Goal: Task Accomplishment & Management: Manage account settings

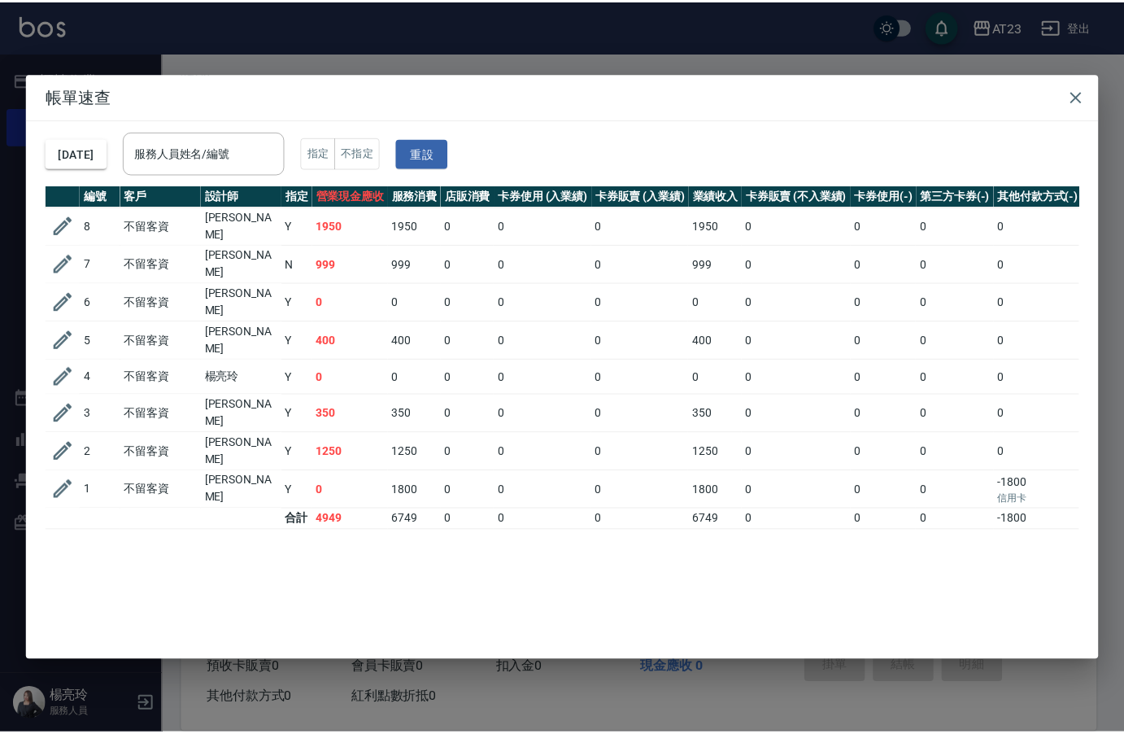
scroll to position [23, 0]
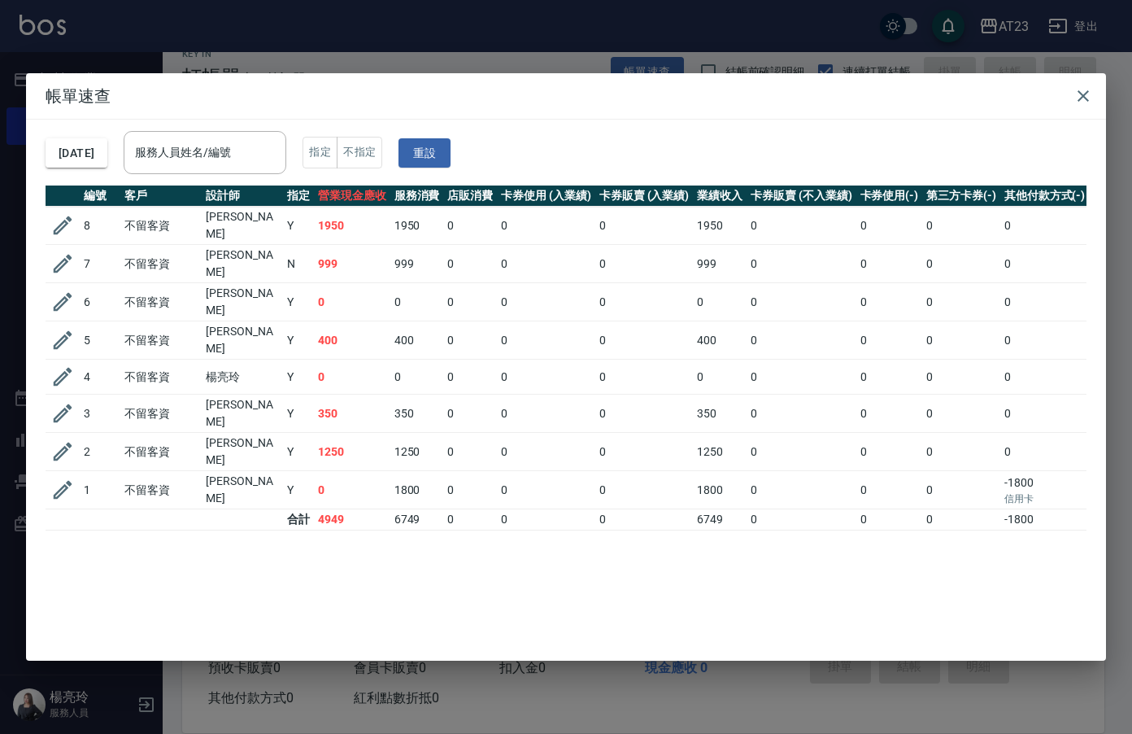
click at [1094, 114] on h2 "帳單速查" at bounding box center [566, 96] width 1080 height 46
click at [1086, 100] on icon "button" at bounding box center [1084, 96] width 20 height 20
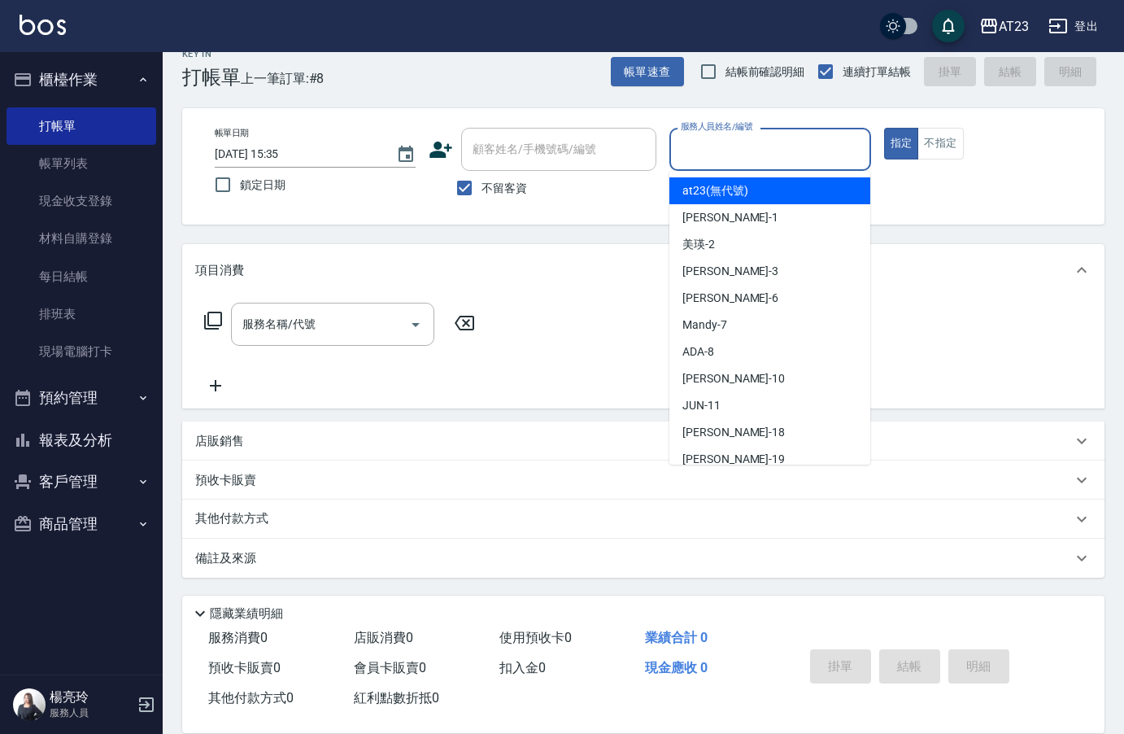
click at [728, 155] on input "服務人員姓名/編號" at bounding box center [770, 149] width 186 height 28
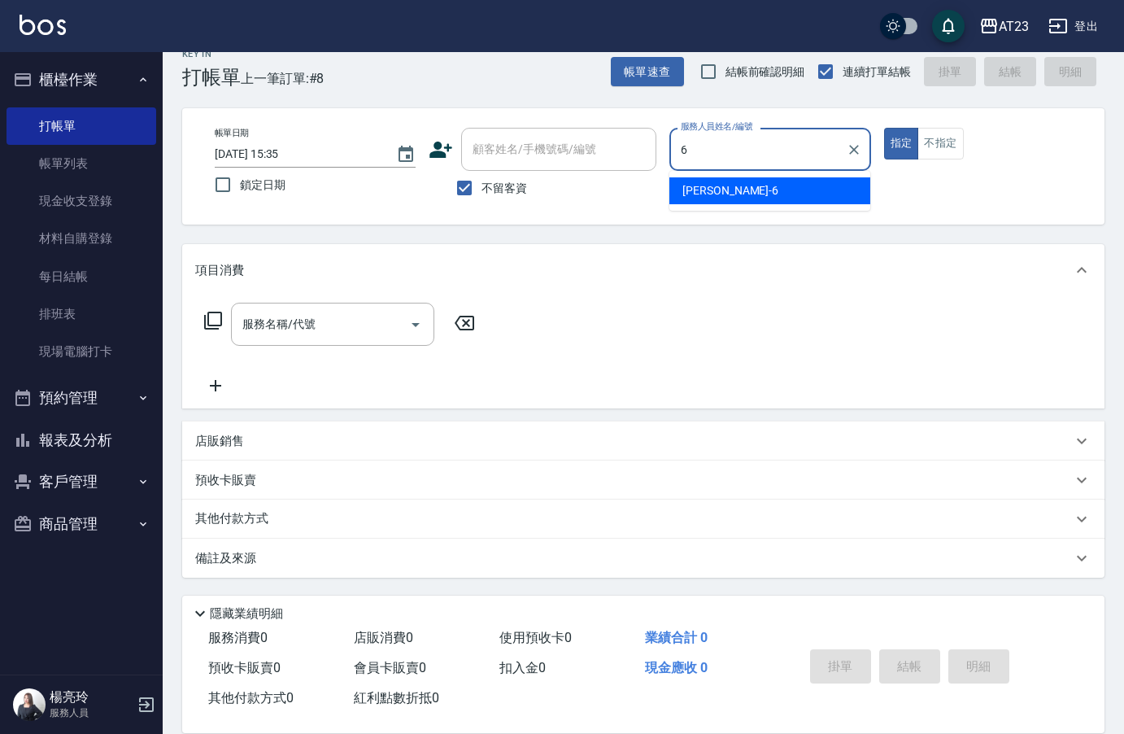
type input "6"
type button "true"
type input "Joann-6"
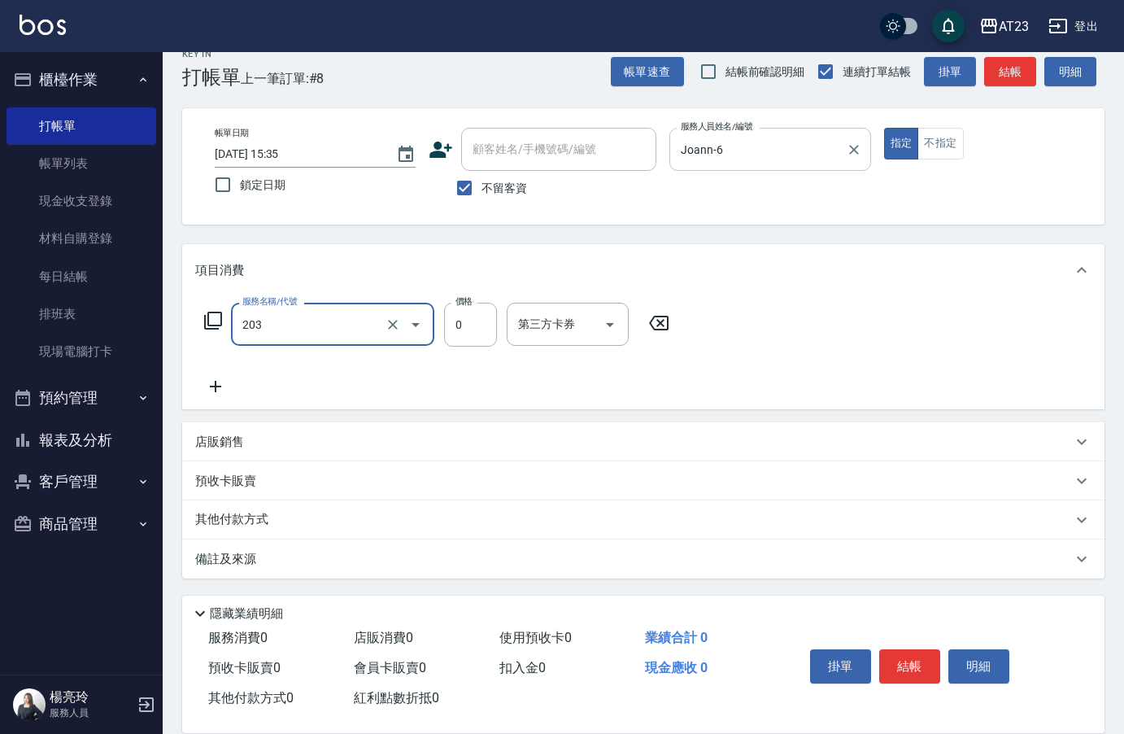
type input "使用洗髮卡(203)"
drag, startPoint x: 957, startPoint y: 142, endPoint x: 770, endPoint y: 234, distance: 208.8
click at [956, 139] on button "不指定" at bounding box center [940, 144] width 46 height 32
click at [441, 338] on div "服務名稱/代號 使用洗髮卡(203) 服務名稱/代號 價格 0 價格 第三方卡券 第三方卡券" at bounding box center [437, 325] width 484 height 44
click at [453, 333] on input "0" at bounding box center [470, 325] width 53 height 44
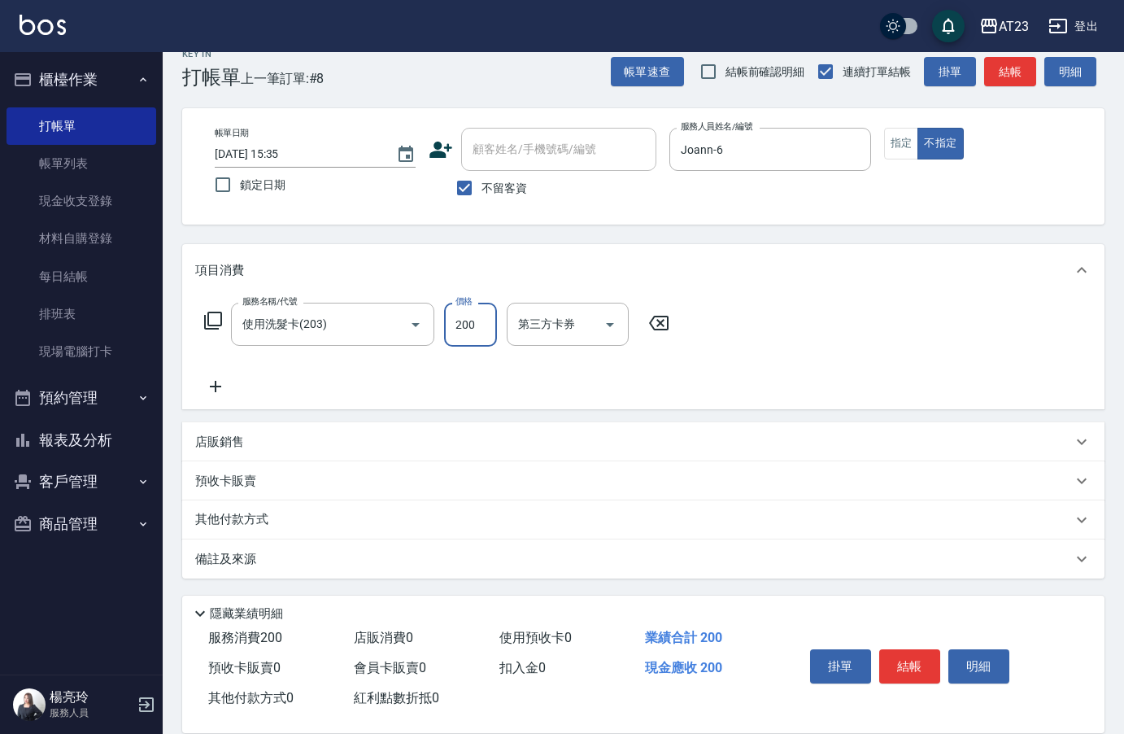
type input "200"
click at [737, 378] on div "服務名稱/代號 使用洗髮卡(203) 服務名稱/代號 價格 200 價格 第三方卡券 第三方卡券" at bounding box center [643, 352] width 922 height 113
click at [903, 657] on button "結帳" at bounding box center [909, 666] width 61 height 34
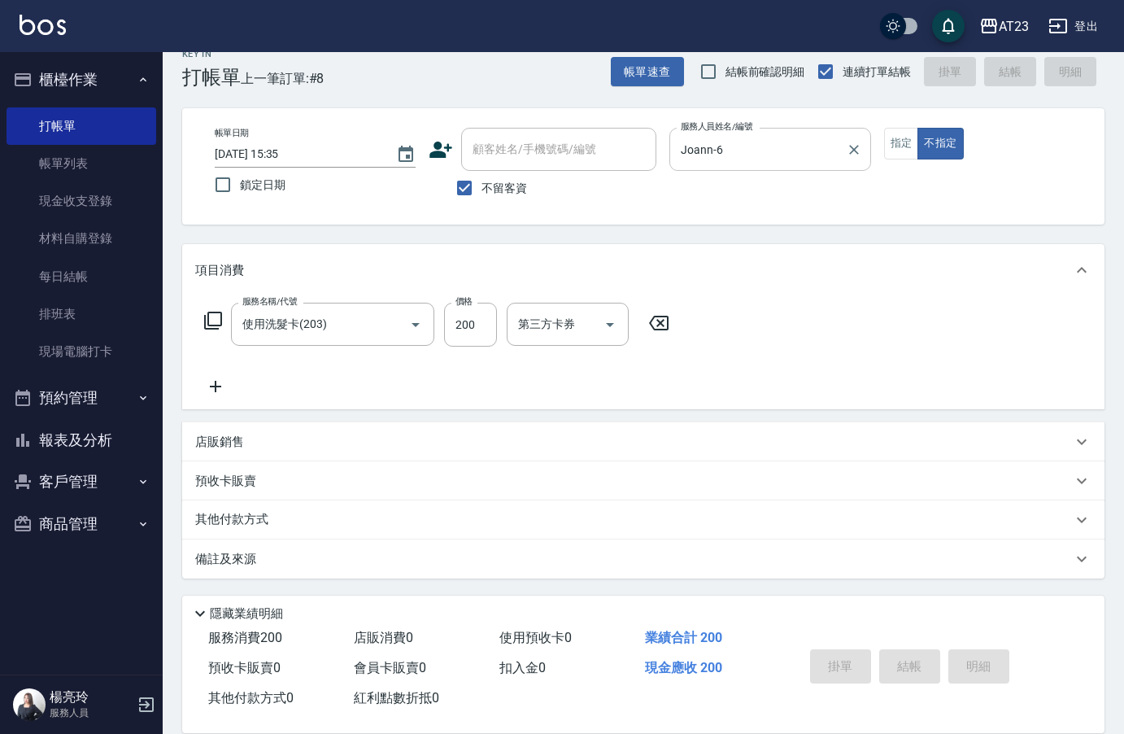
type input "[DATE] 20:16"
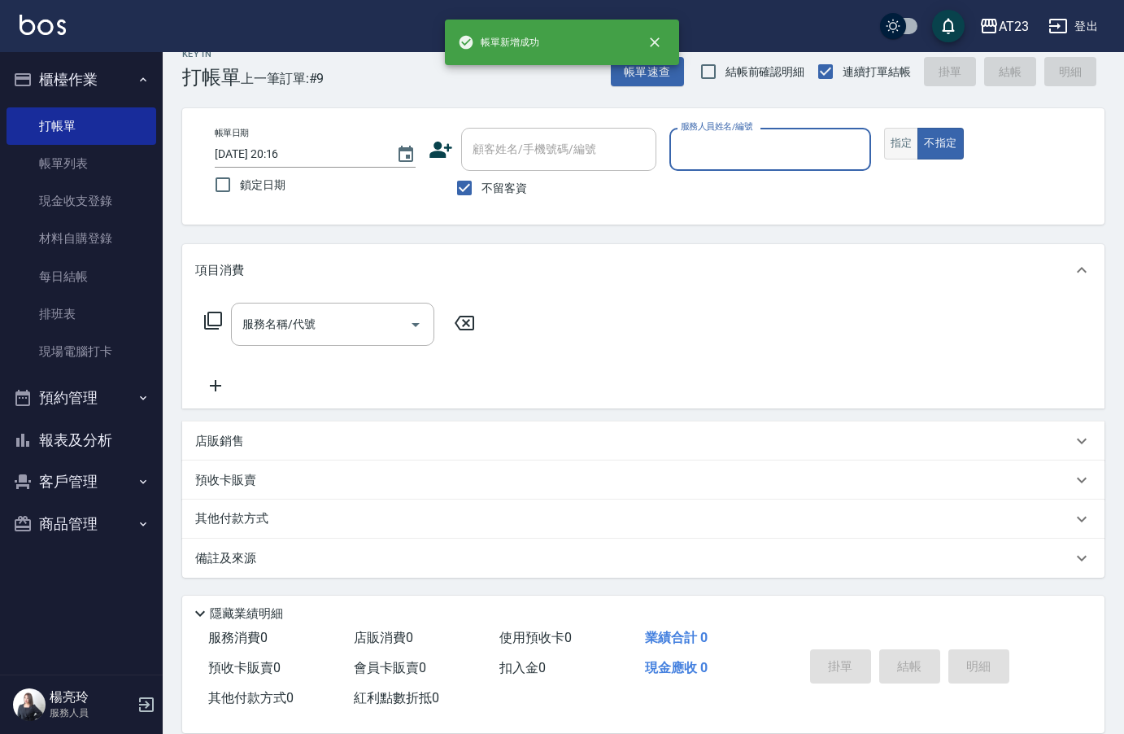
click at [891, 145] on button "指定" at bounding box center [901, 144] width 35 height 32
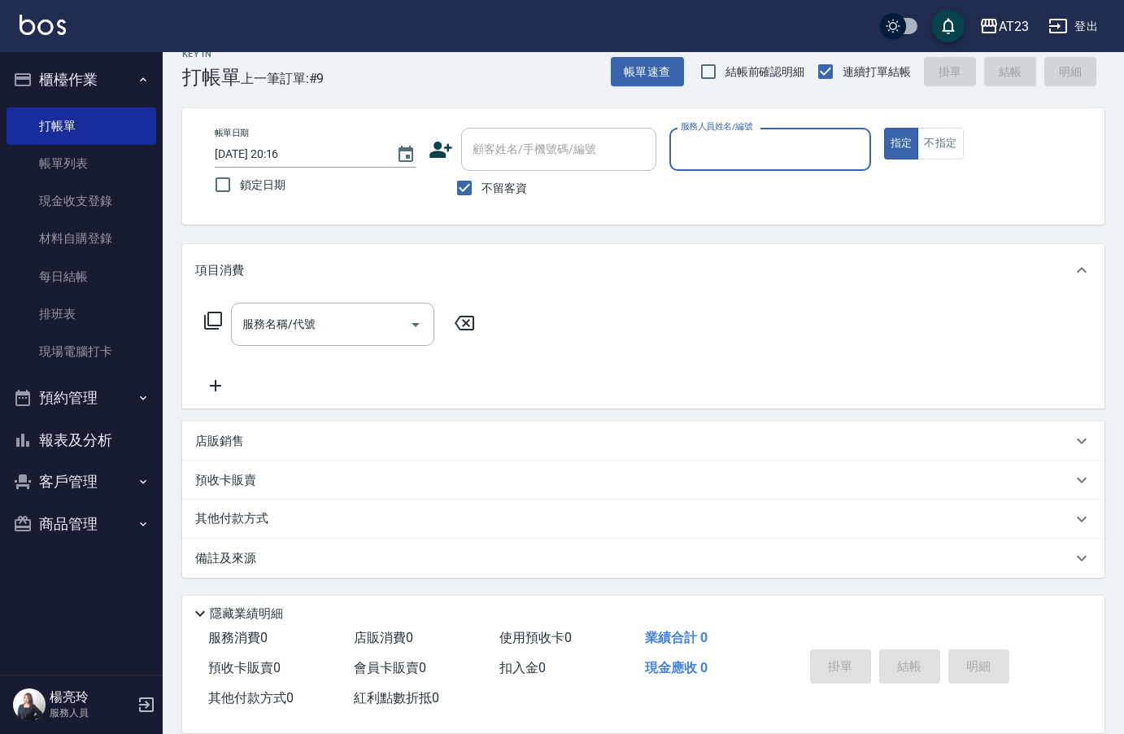
click at [739, 182] on p at bounding box center [769, 179] width 201 height 17
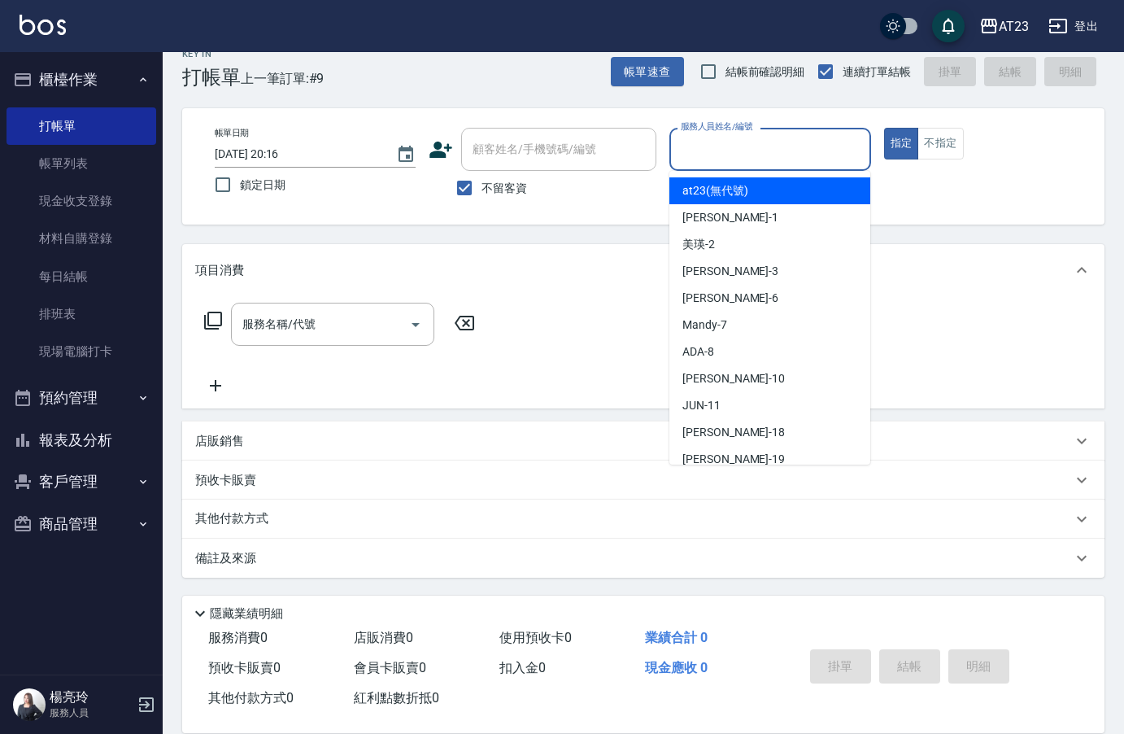
click at [734, 155] on input "服務人員姓名/編號" at bounding box center [770, 149] width 186 height 28
type input "Mandy-7"
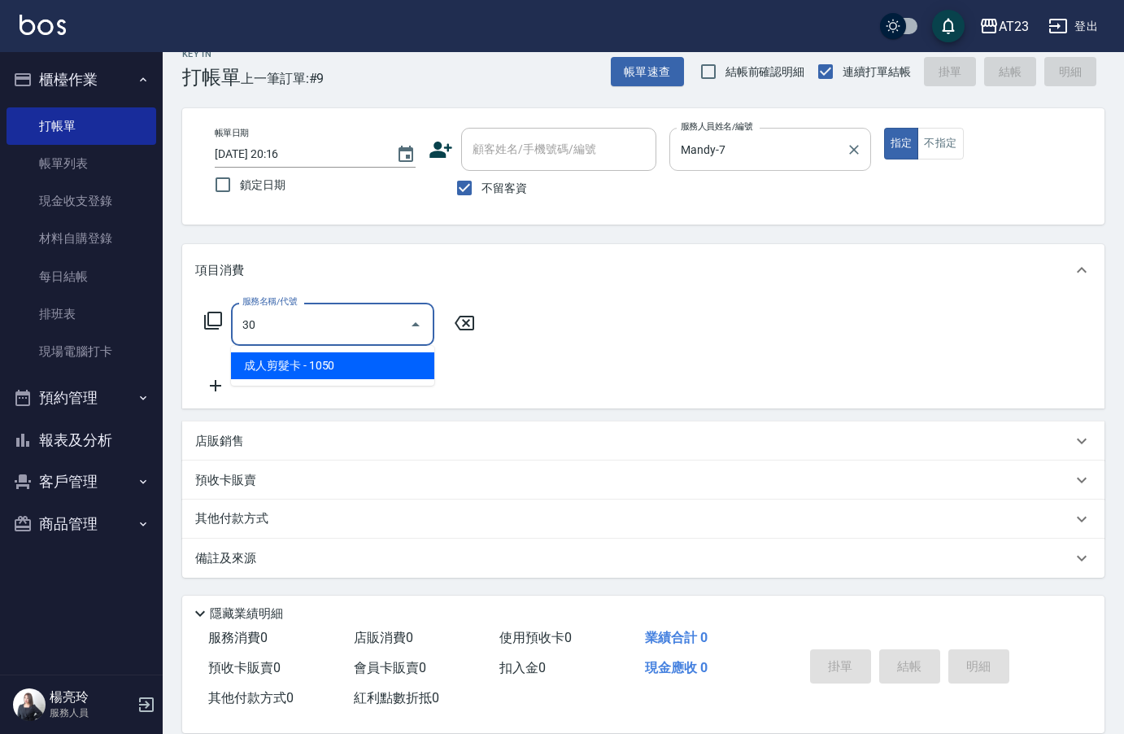
type input "3"
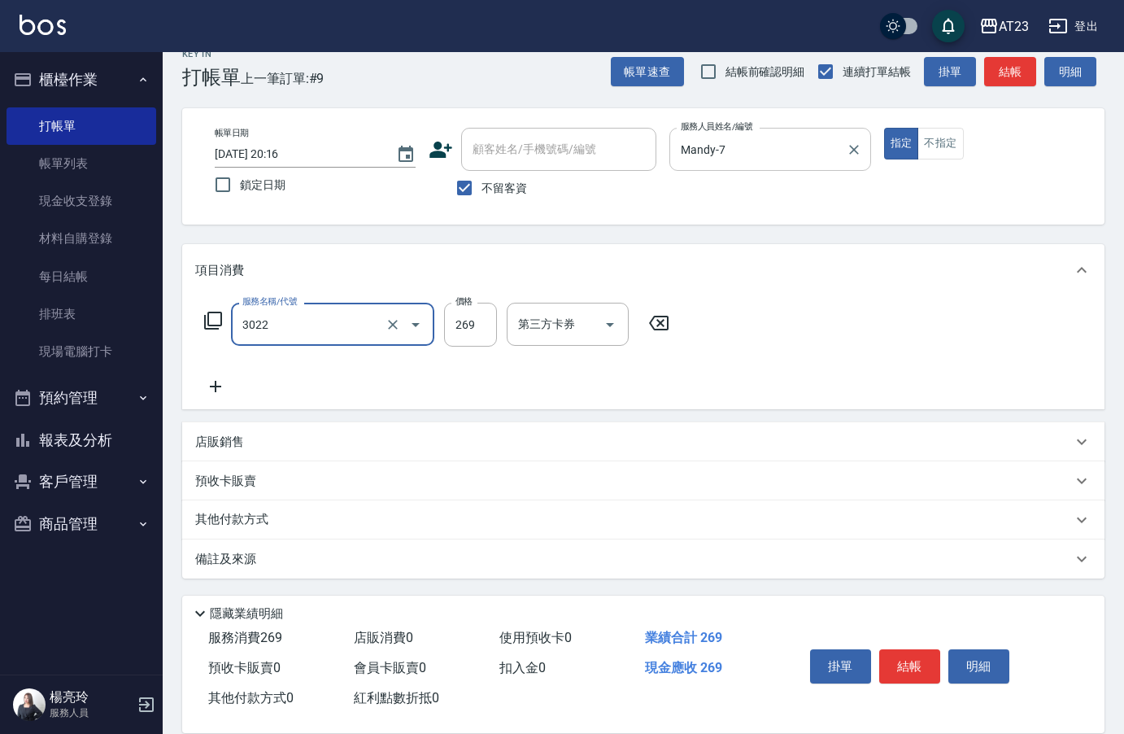
type input "(活動)造型剪(3022)"
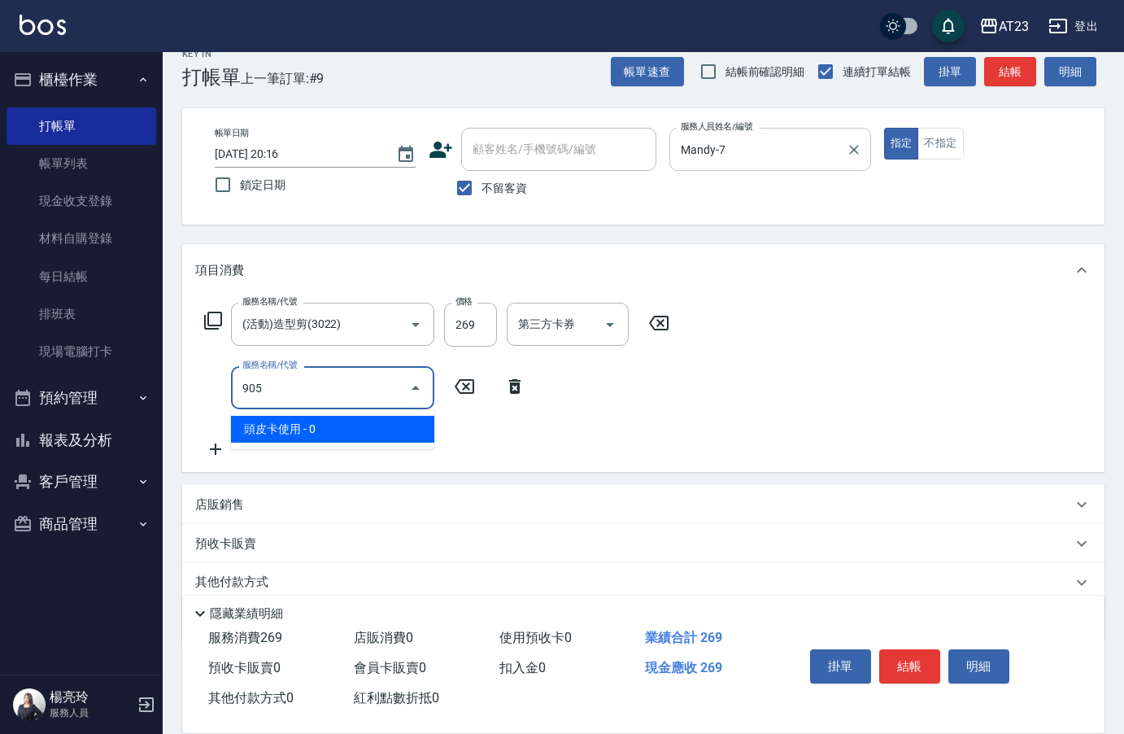
type input "頭皮卡使用(905)"
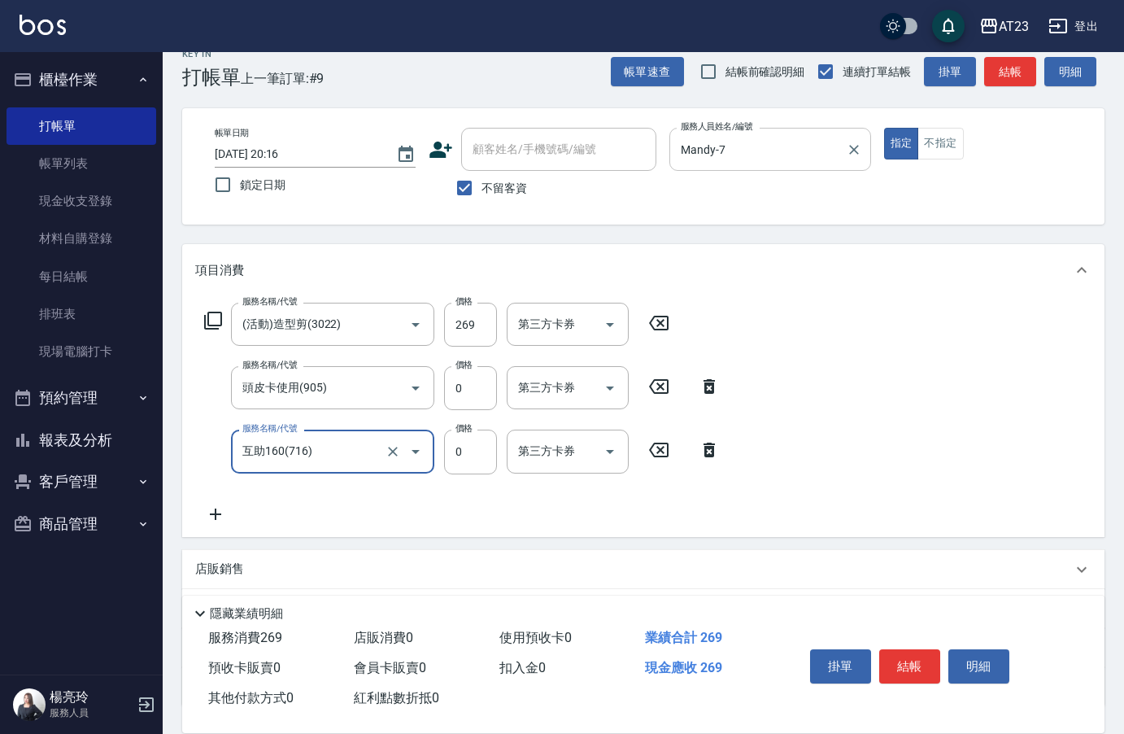
type input "互助160(716)"
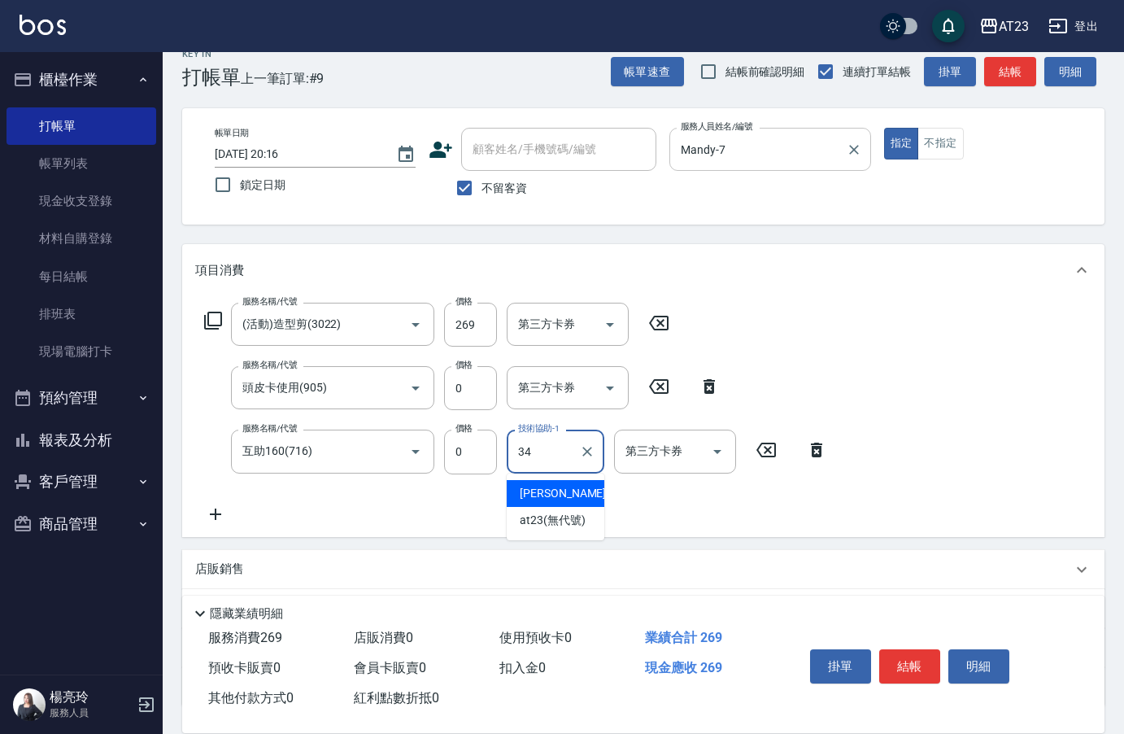
type input "[PERSON_NAME]-34"
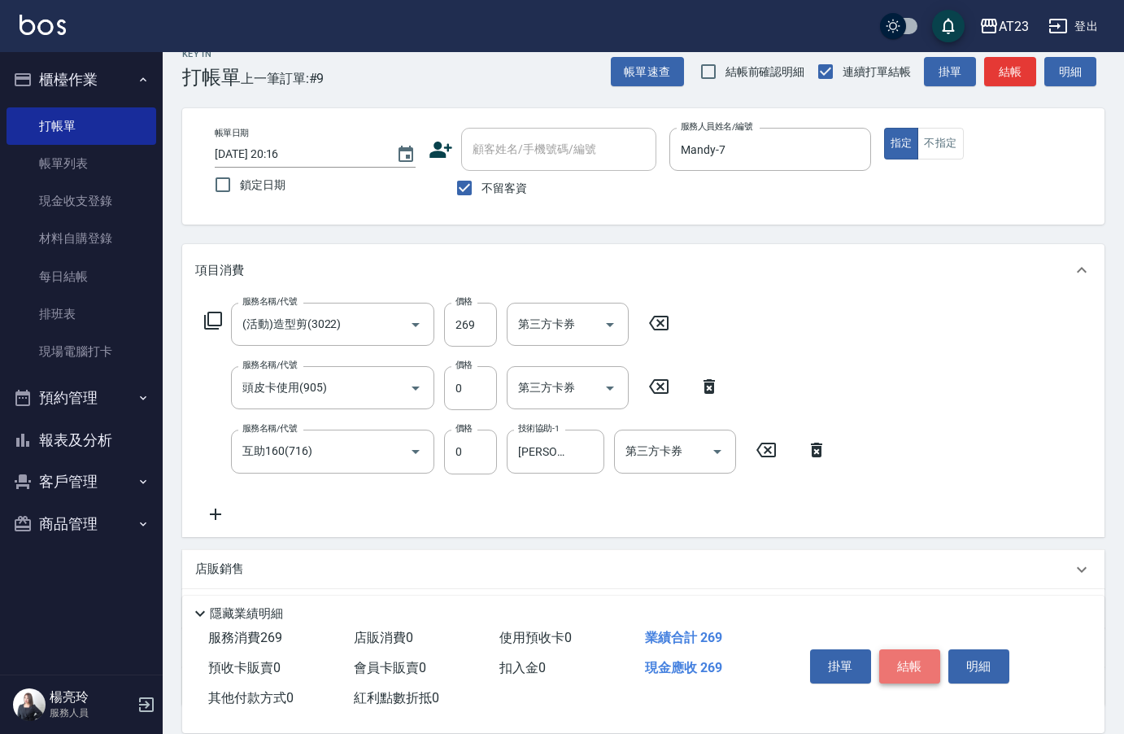
click at [906, 651] on button "結帳" at bounding box center [909, 666] width 61 height 34
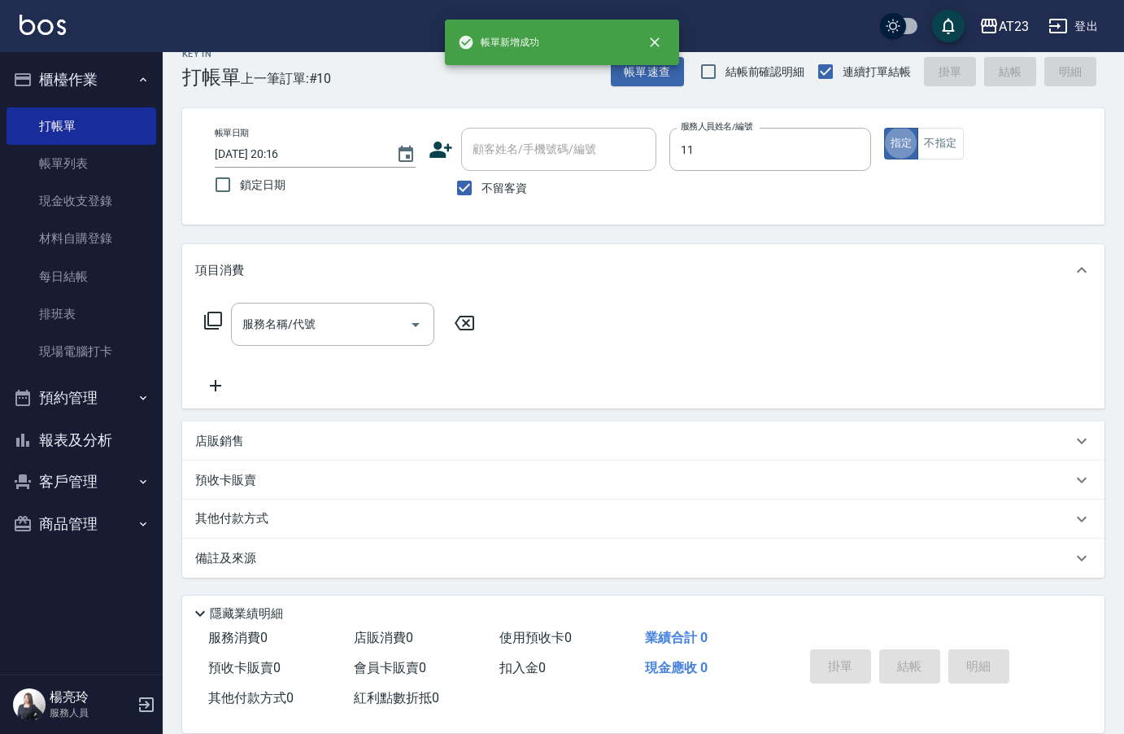
type input "JUN-11"
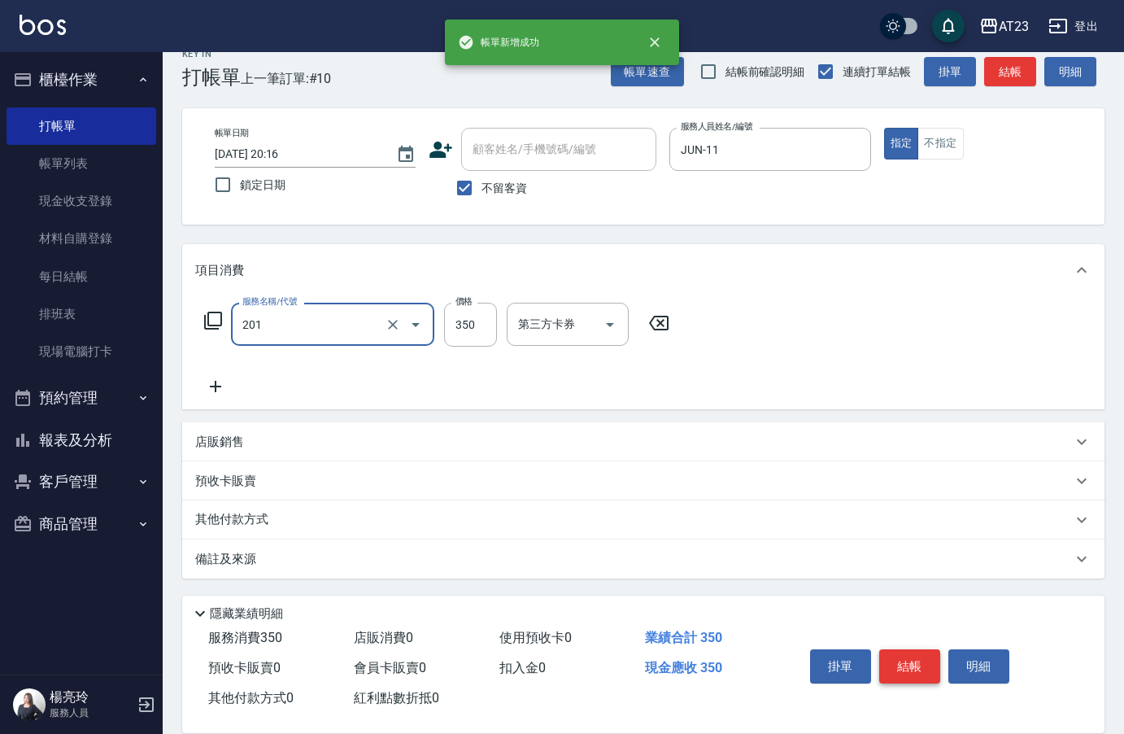
type input "一般洗髮(201)"
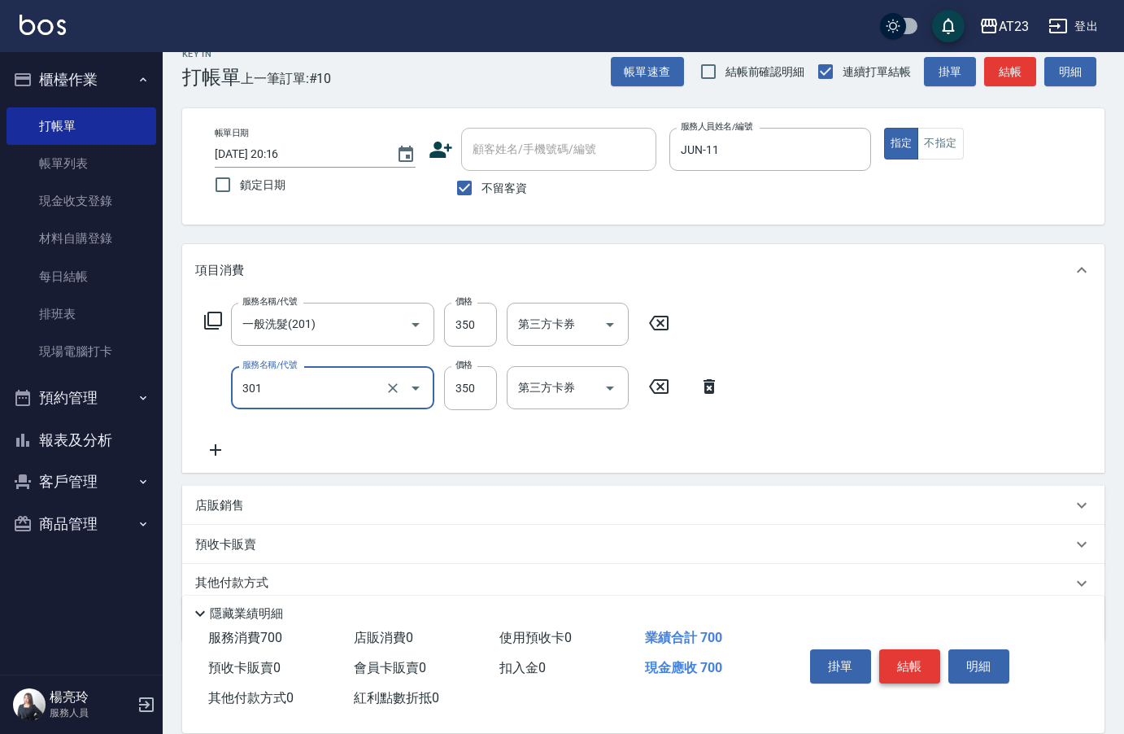
type input "造型剪髮(301)"
type input "400"
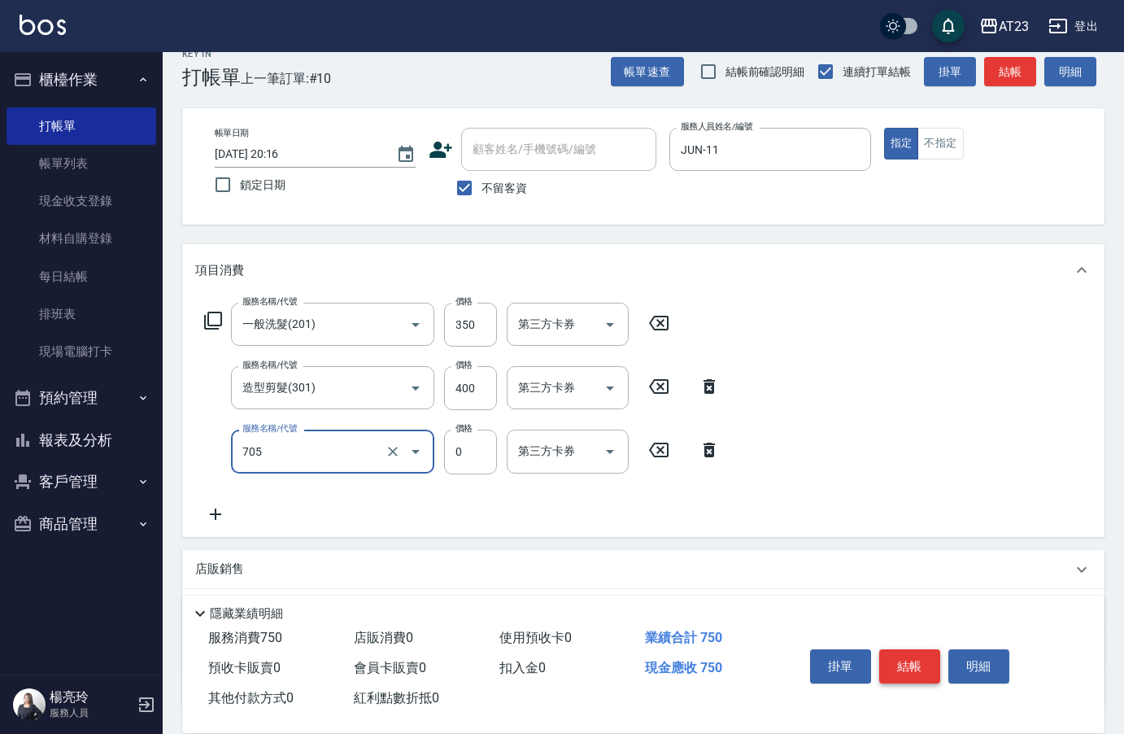
type input "互助50(705)"
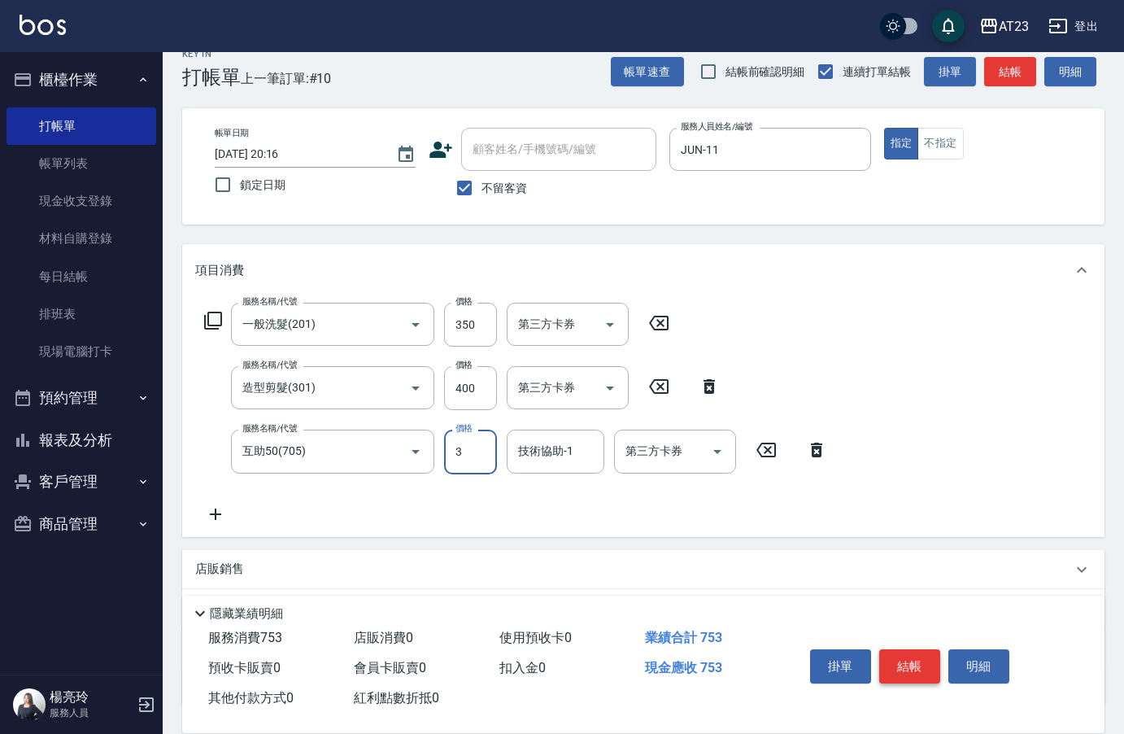
type input "0"
type input "[PERSON_NAME]-34"
click at [915, 659] on button "結帳" at bounding box center [909, 666] width 61 height 34
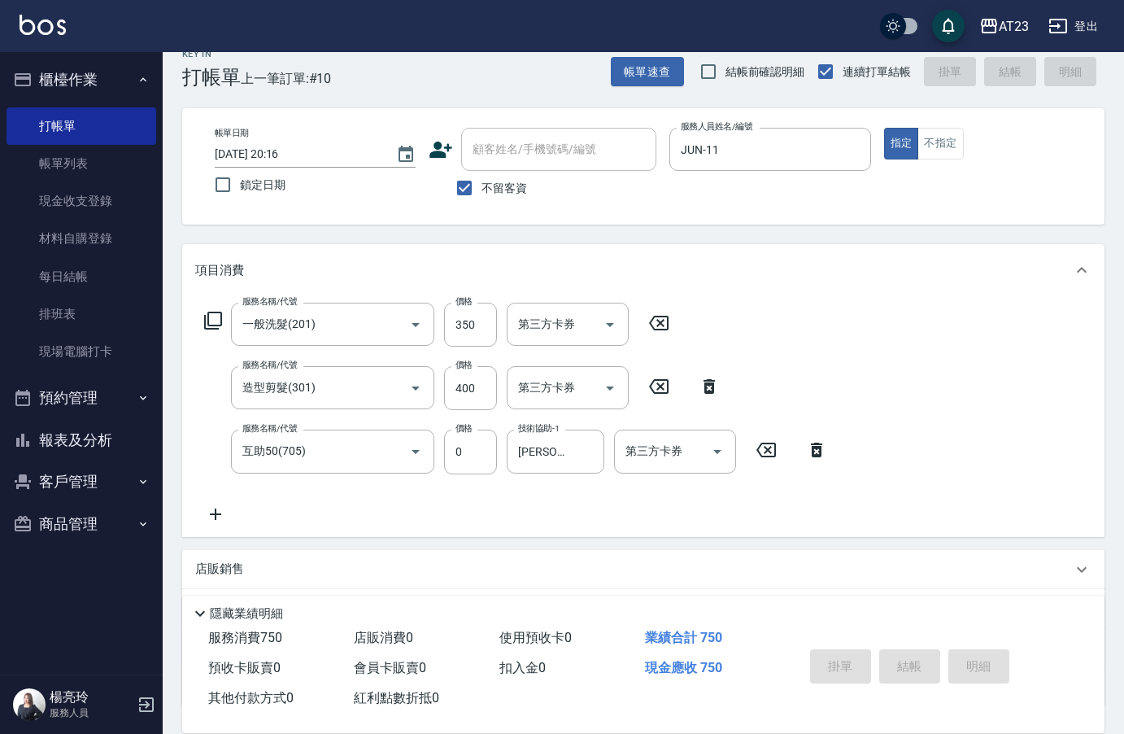
type input "[DATE] 20:17"
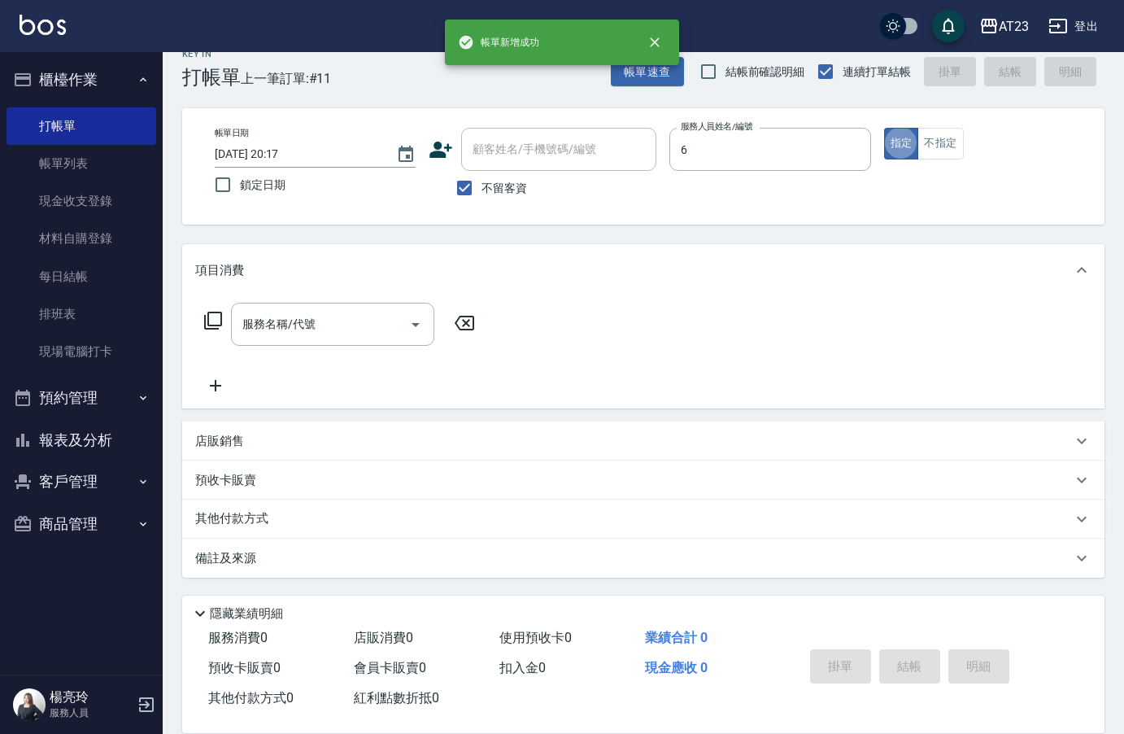
type input "Joann-6"
click at [196, 308] on div "服務名稱/代號 服務名稱/代號" at bounding box center [340, 324] width 290 height 43
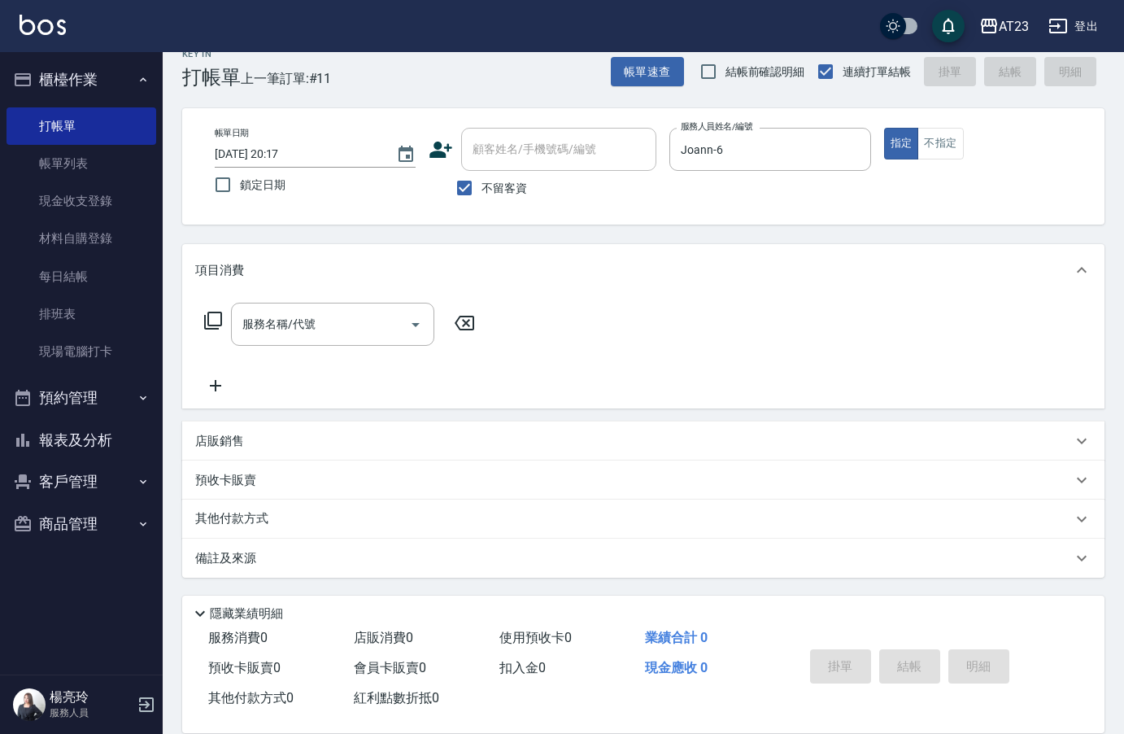
click at [211, 320] on icon at bounding box center [213, 321] width 20 height 20
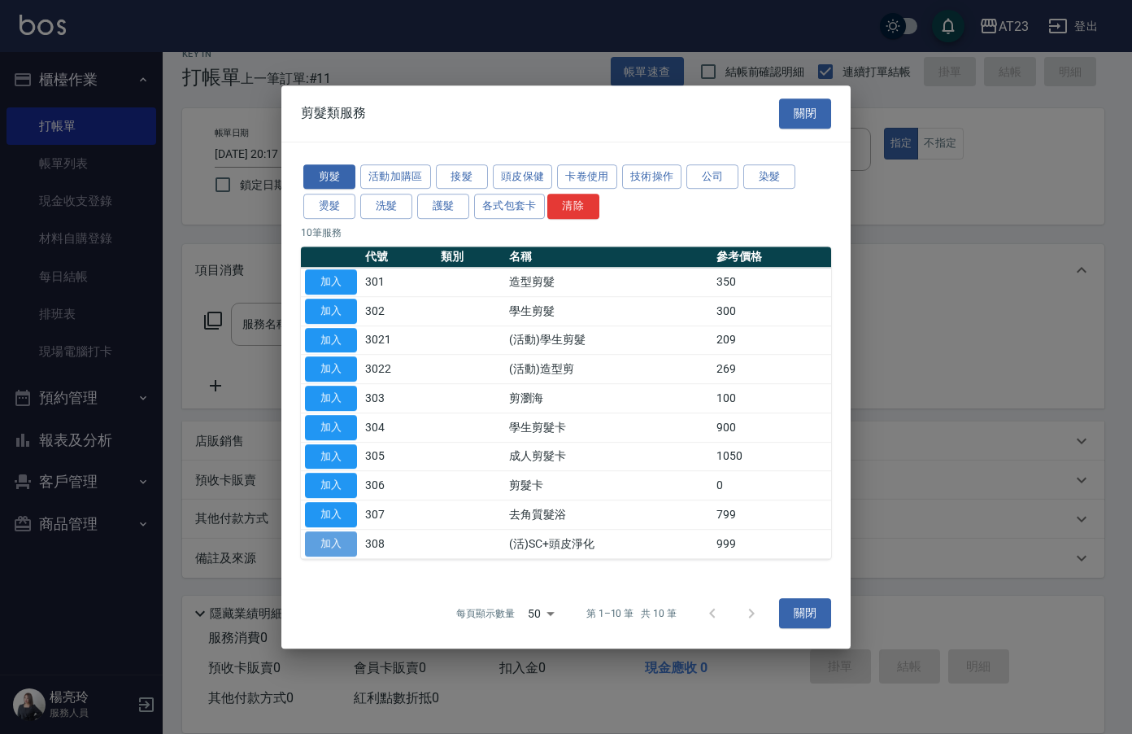
click at [331, 541] on button "加入" at bounding box center [331, 543] width 52 height 25
type input "(活)SC+頭皮淨化(308)"
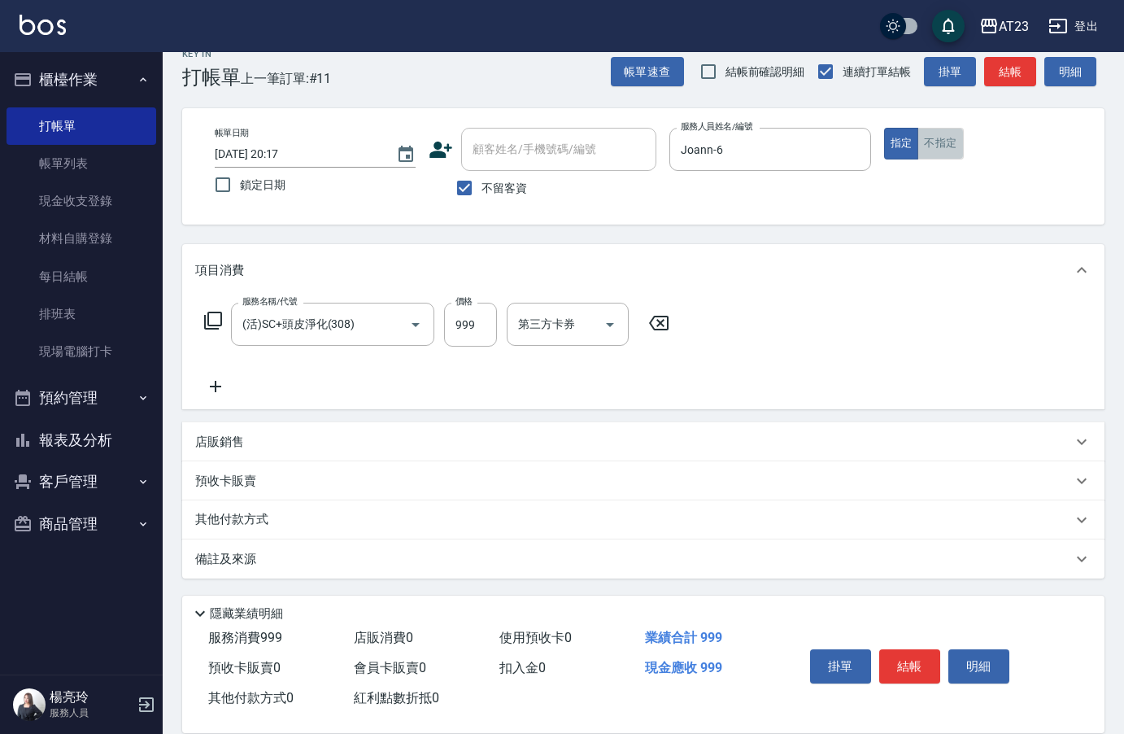
click at [933, 146] on button "不指定" at bounding box center [940, 144] width 46 height 32
click at [900, 128] on button "指定" at bounding box center [901, 144] width 35 height 32
click at [896, 658] on button "結帳" at bounding box center [909, 666] width 61 height 34
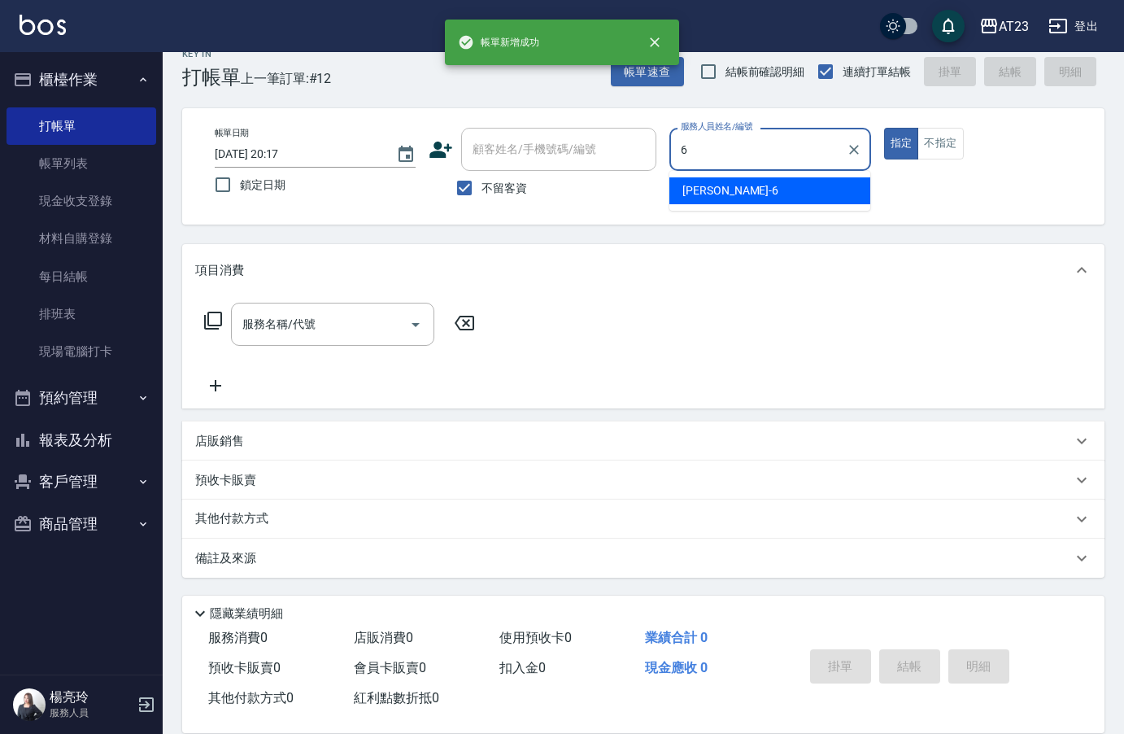
type input "Joann-6"
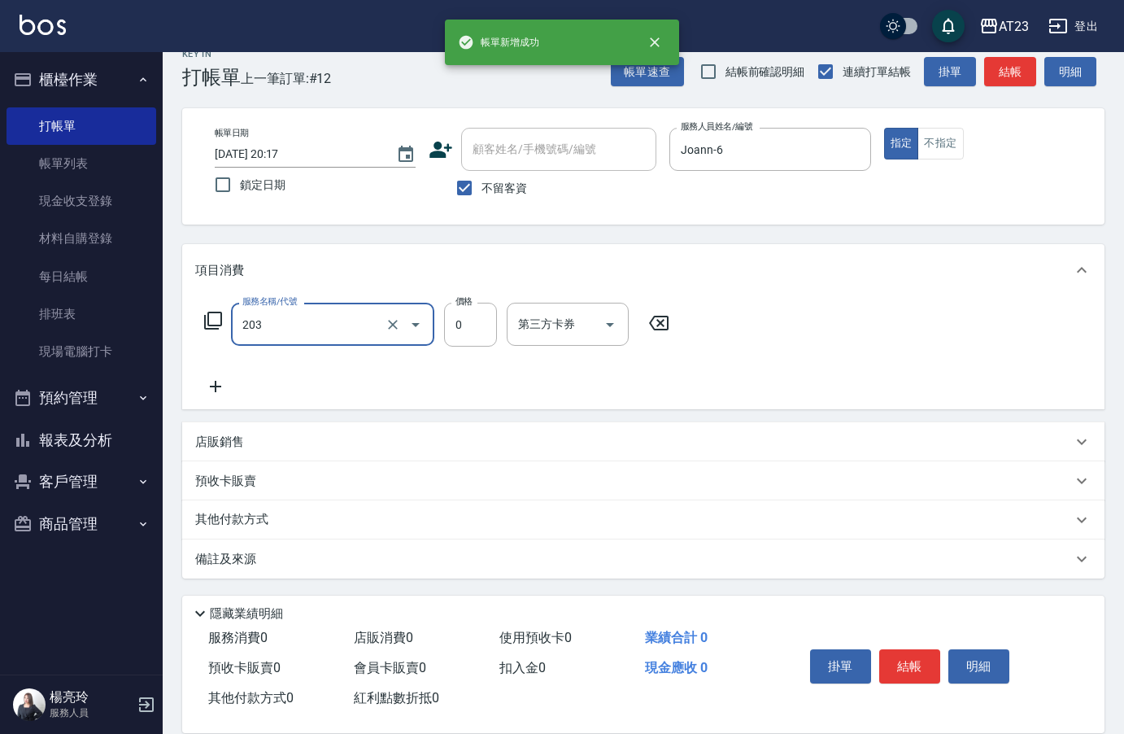
type input "使用洗髮卡(203)"
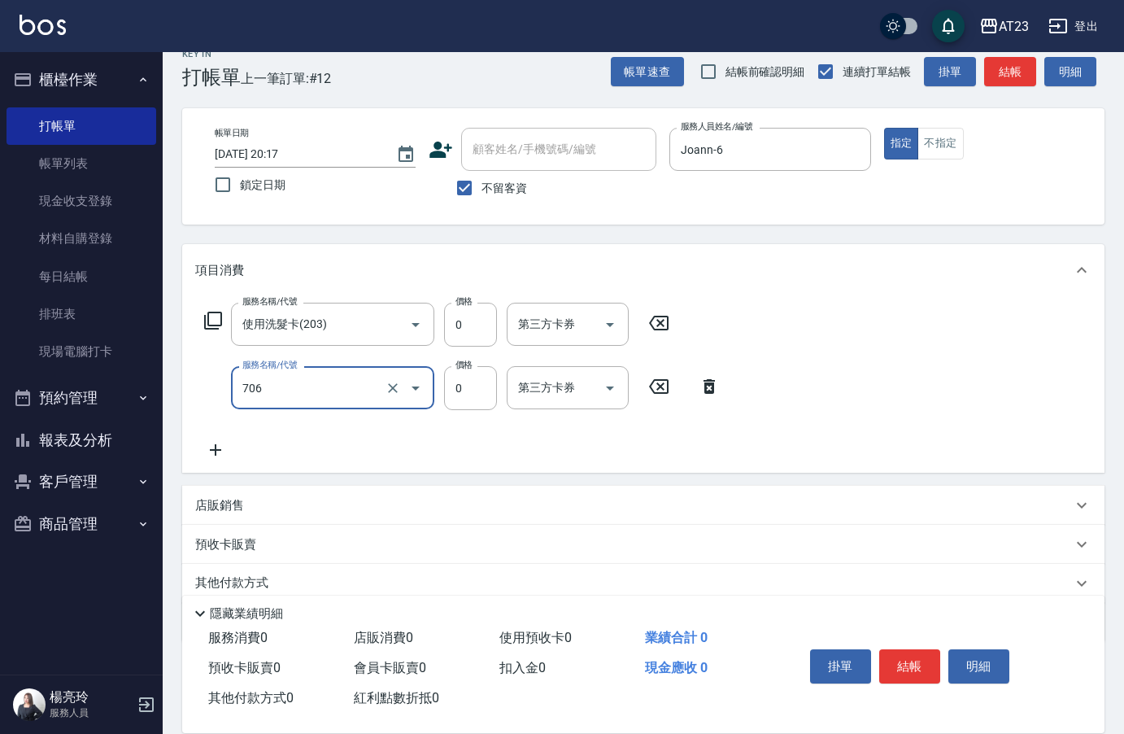
type input "互助60(706)"
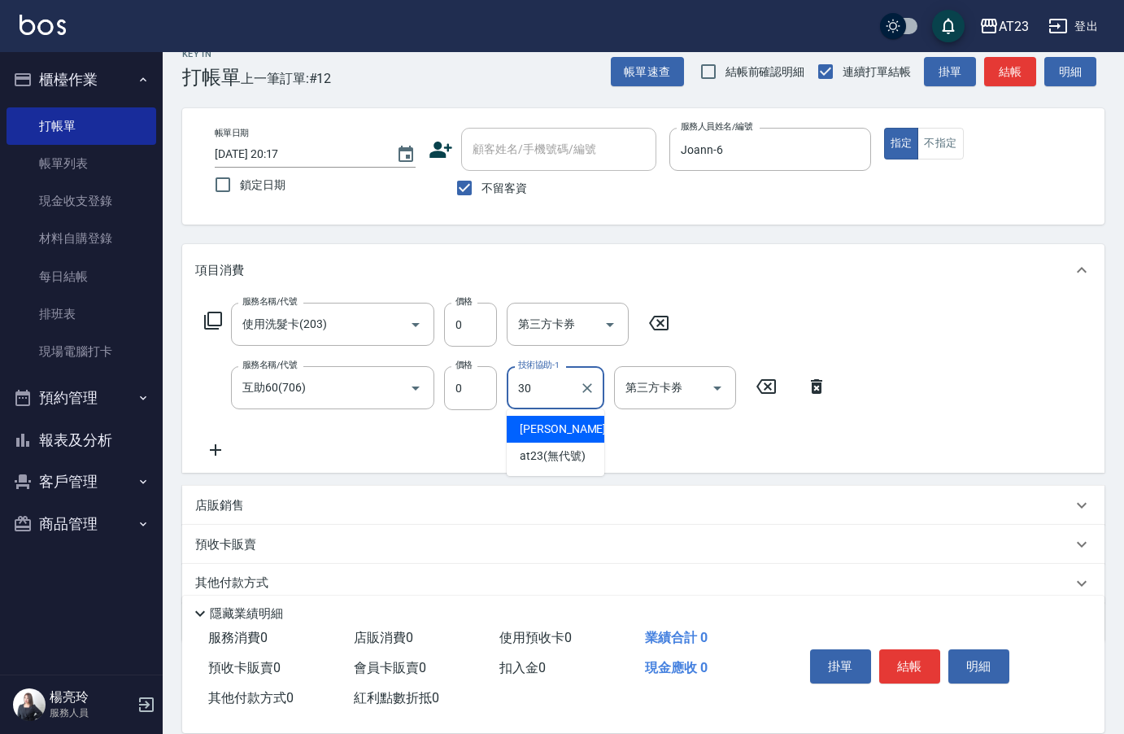
type input "Penny-30"
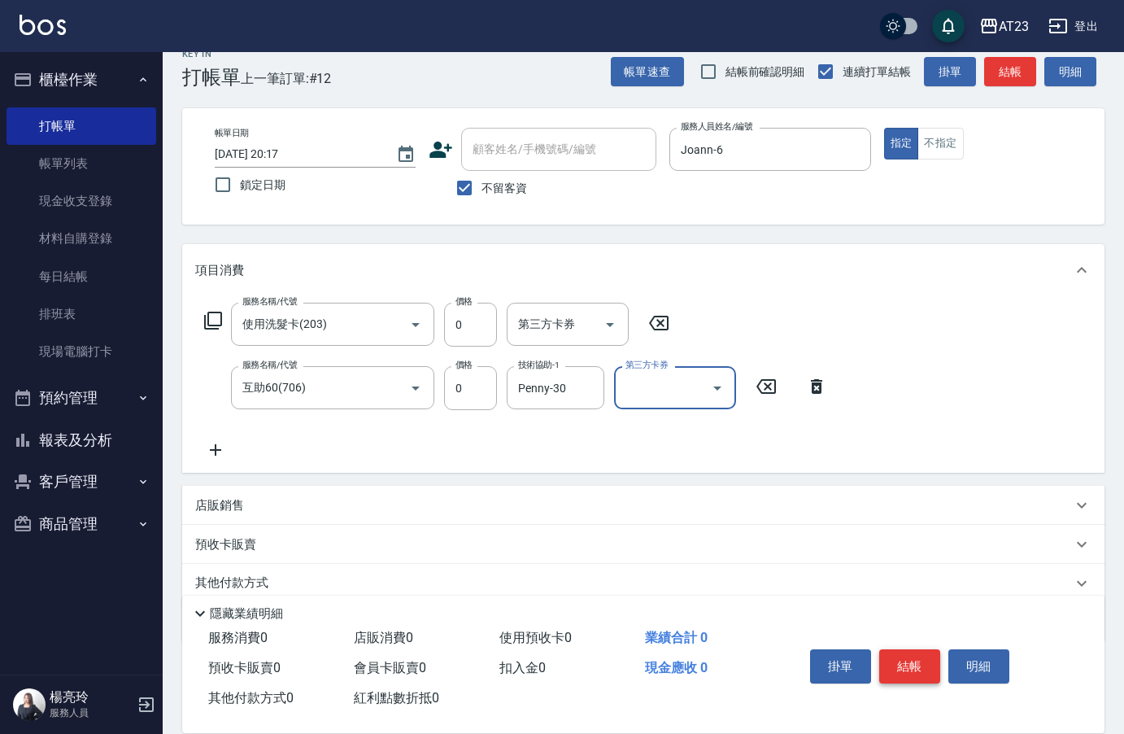
click at [920, 655] on button "結帳" at bounding box center [909, 666] width 61 height 34
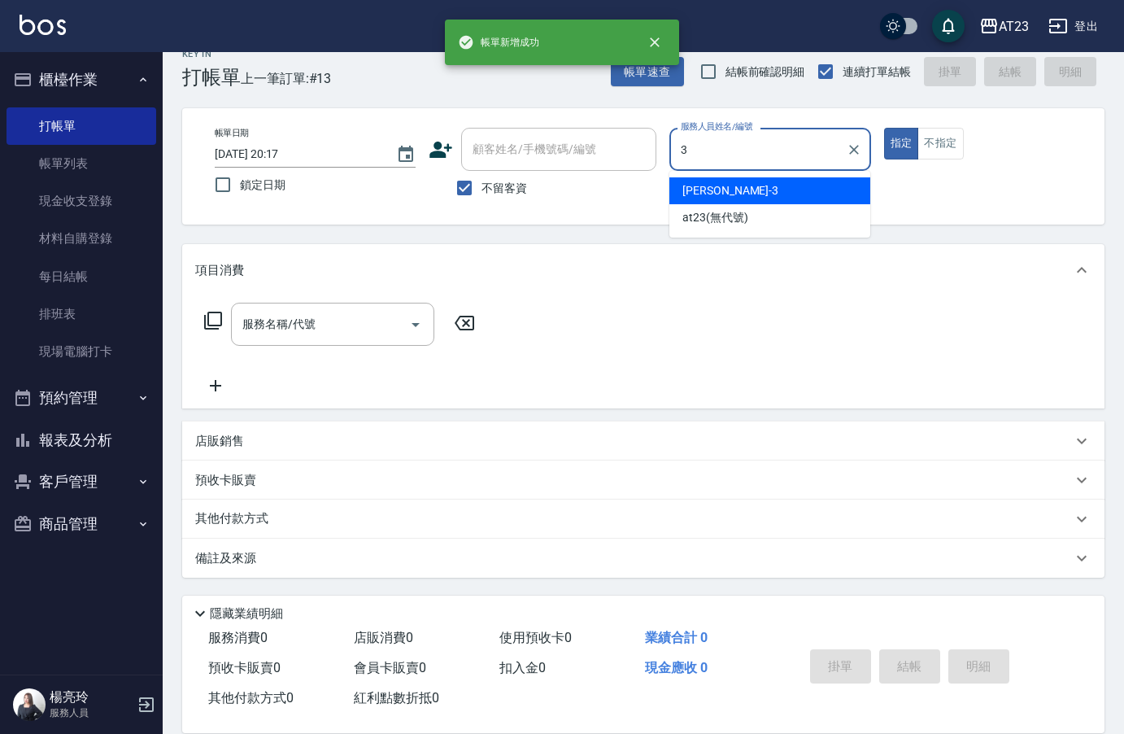
type input "[PERSON_NAME]-3"
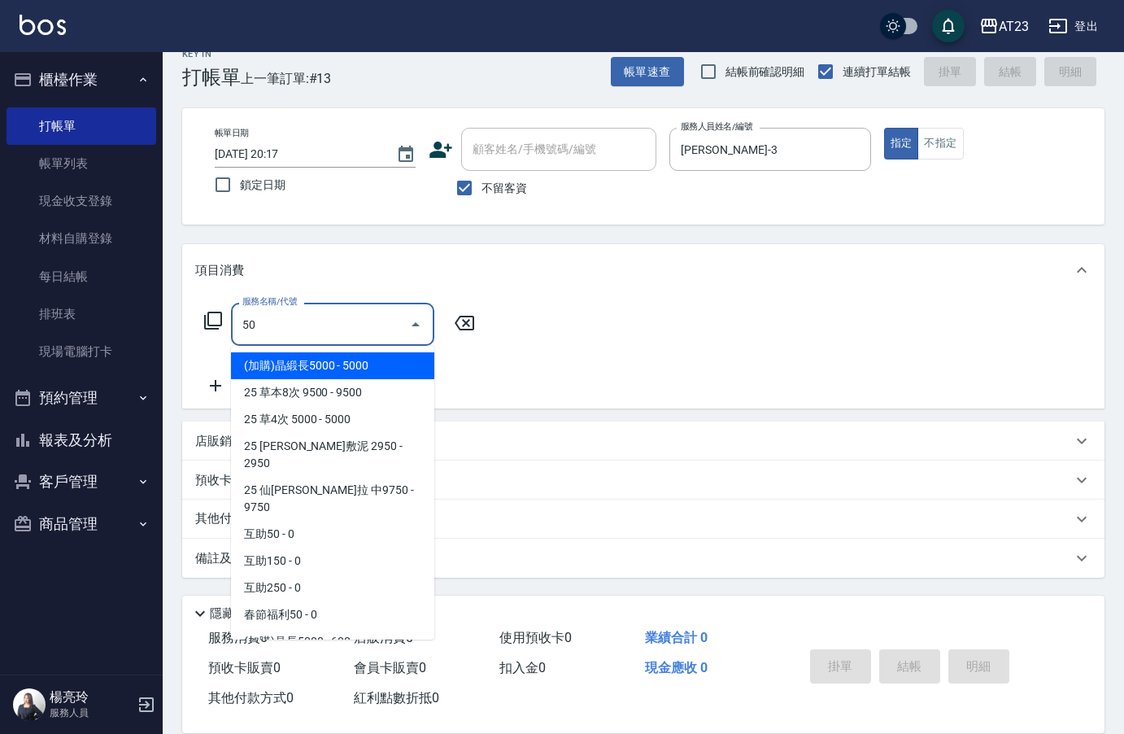
type input "5"
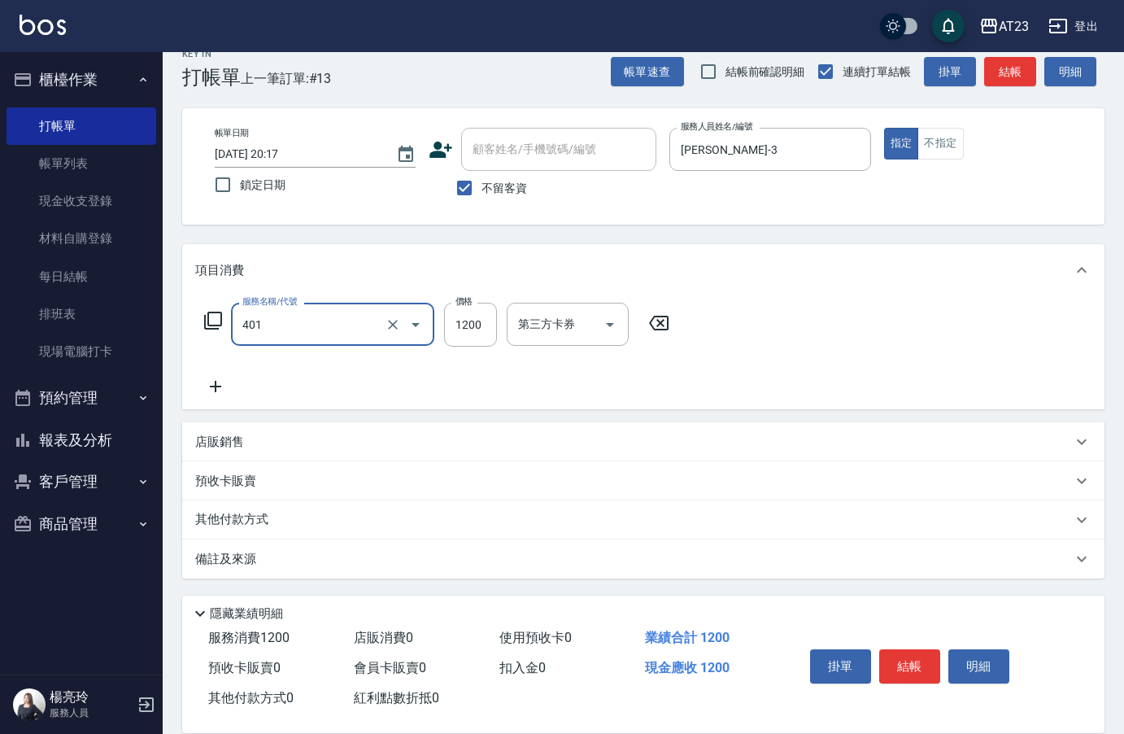
type input "燙髮(401)"
type input "5500"
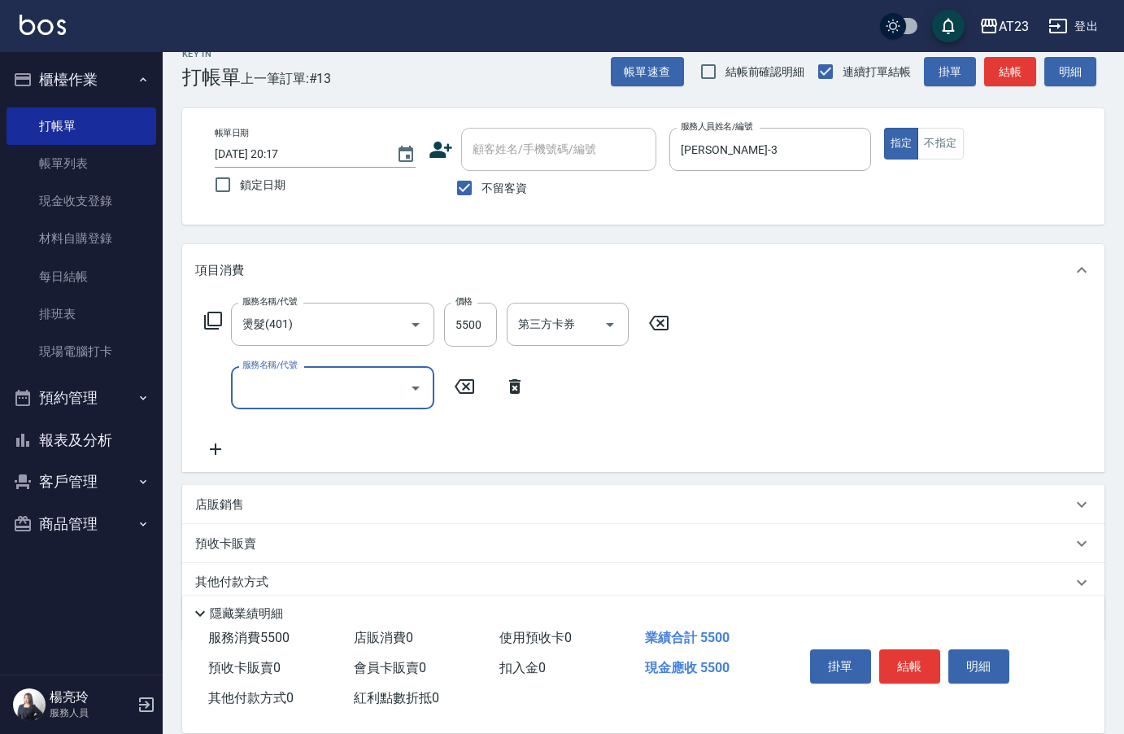
type input "7"
type input "互助120(712)"
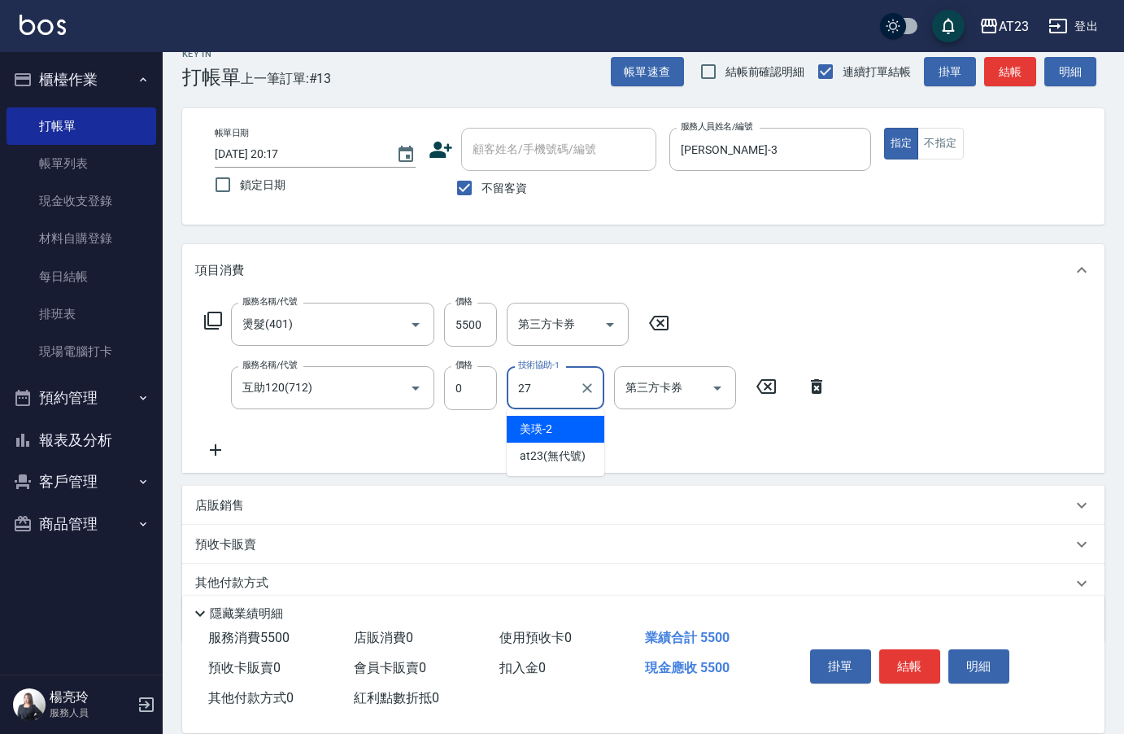
type input "LiLi-27"
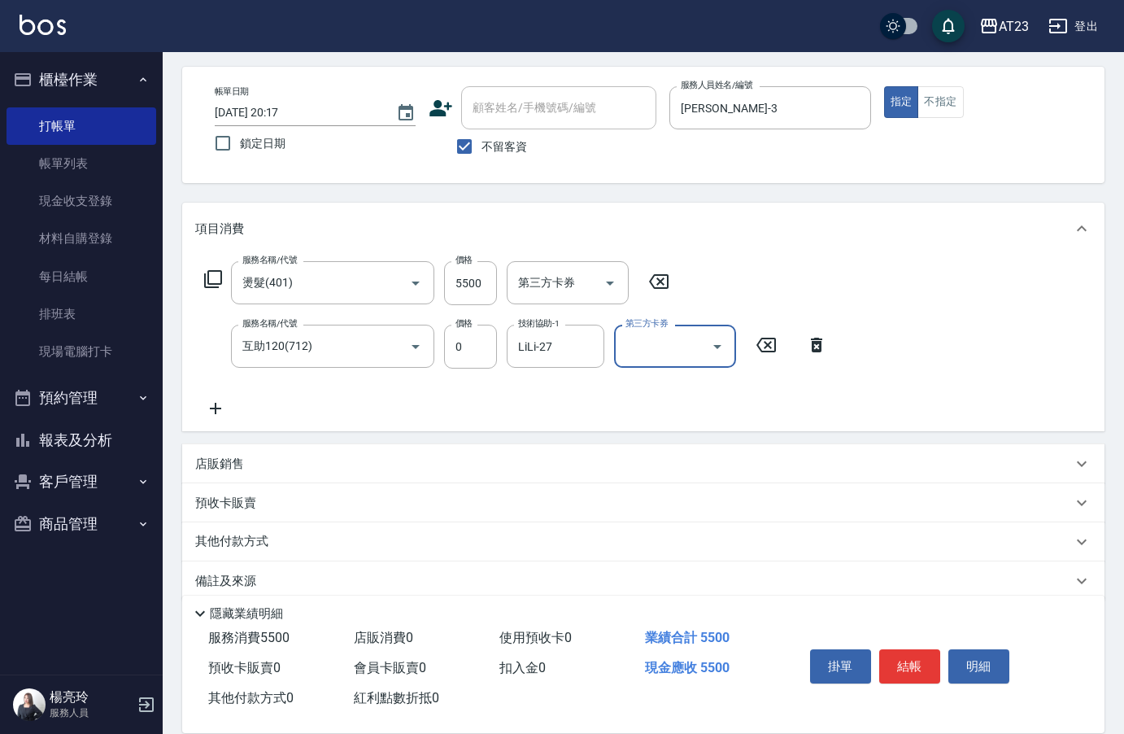
scroll to position [87, 0]
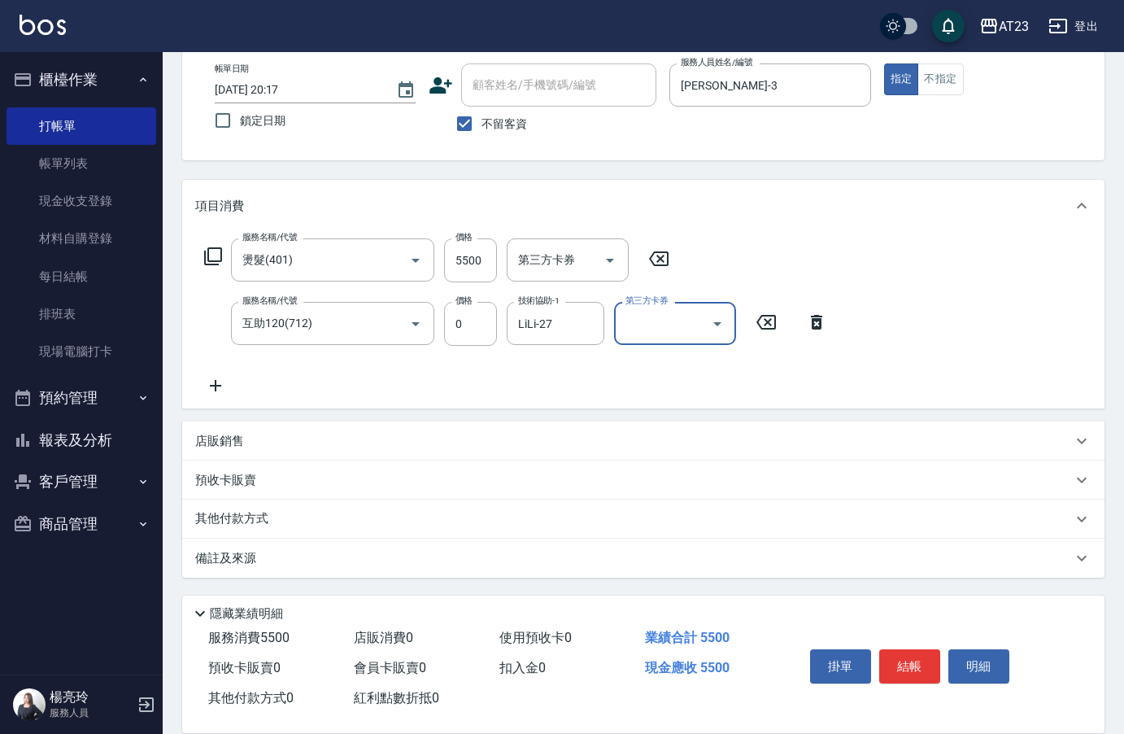
click at [268, 525] on p "其他付款方式" at bounding box center [235, 519] width 81 height 18
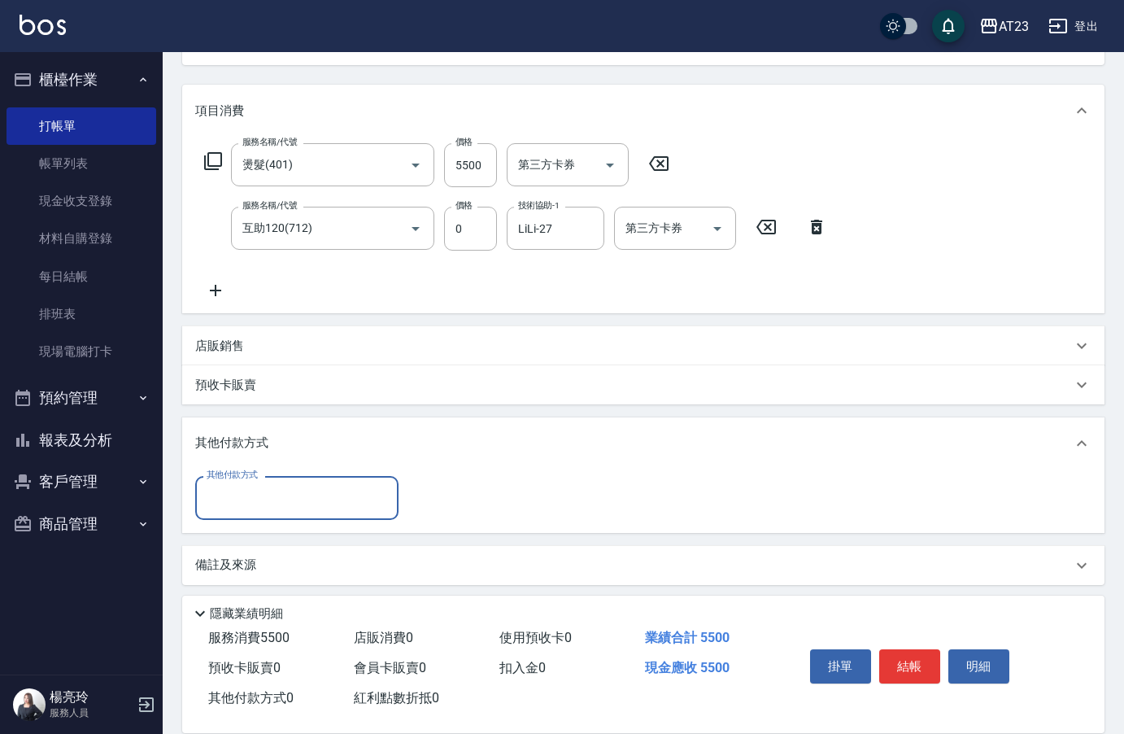
scroll to position [184, 0]
click at [235, 483] on input "其他付款方式" at bounding box center [297, 495] width 189 height 28
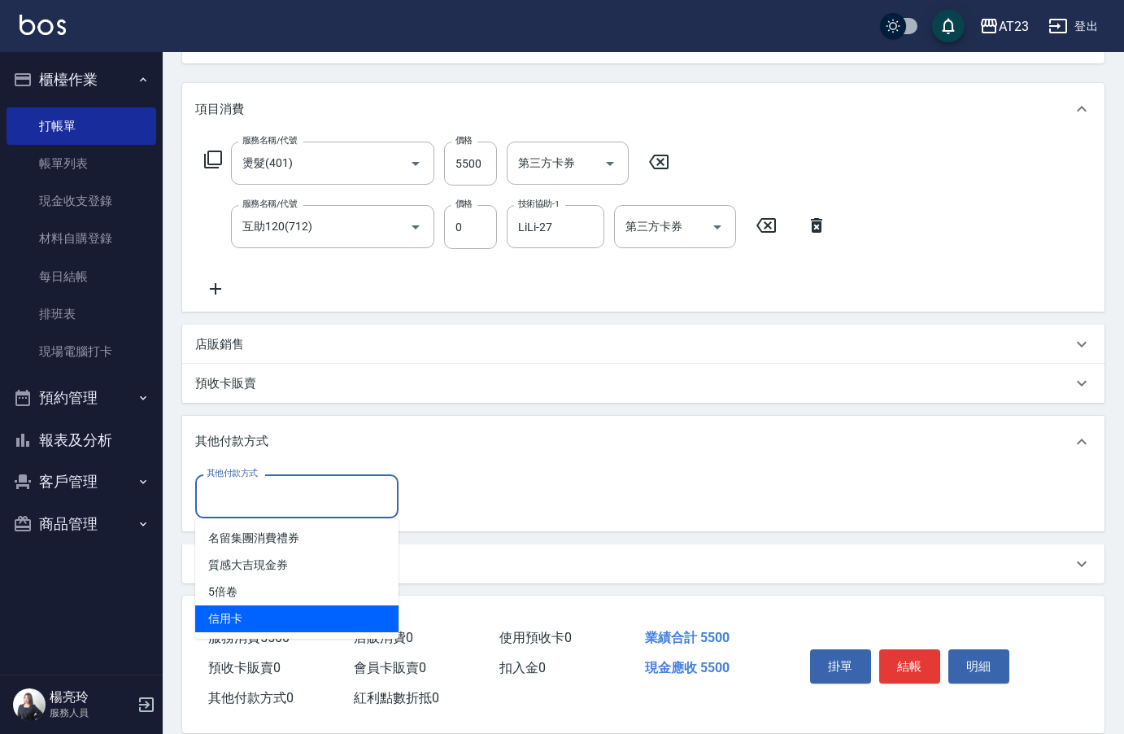
click at [254, 625] on span "信用卡" at bounding box center [296, 618] width 203 height 27
type input "信用卡"
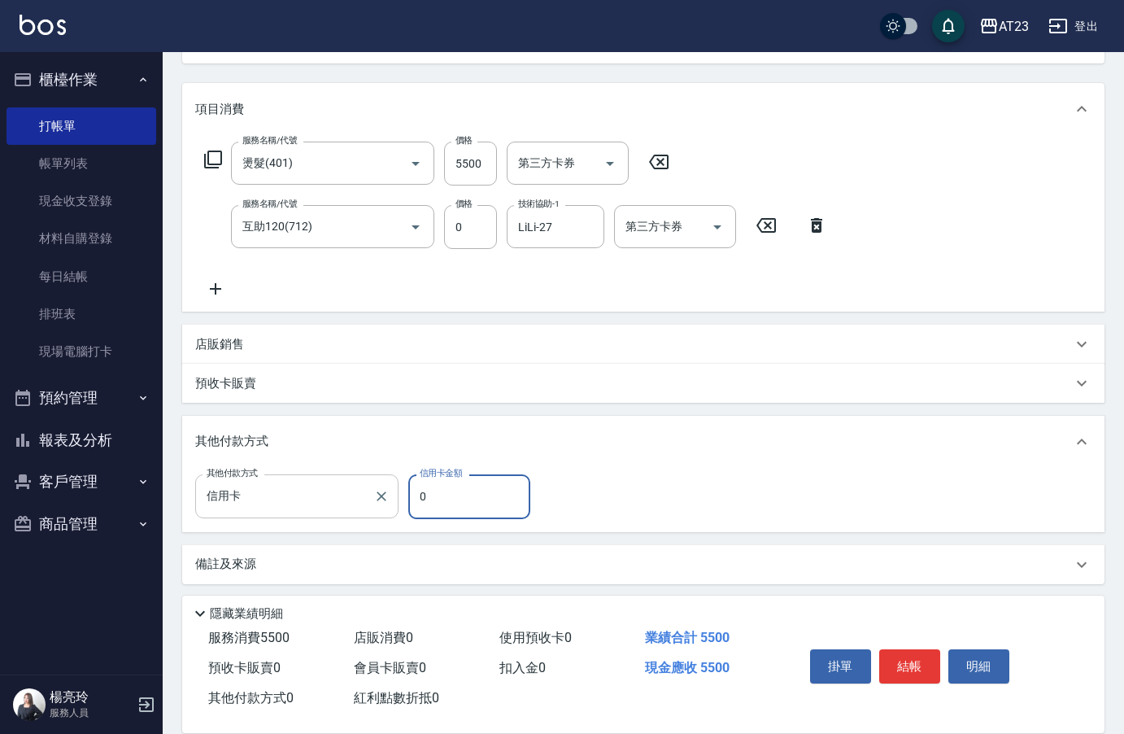
drag, startPoint x: 485, startPoint y: 492, endPoint x: 311, endPoint y: 494, distance: 174.0
click at [324, 494] on div "其他付款方式 信用卡 其他付款方式 信用卡金額 0 信用卡金額" at bounding box center [367, 496] width 345 height 44
click at [377, 290] on div "服務名稱/代號 燙髮(401) 服務名稱/代號 價格 5500 價格 第三方卡券 第三方卡券 服務名稱/代號 互助120(712) 服務名稱/代號 價格 0 …" at bounding box center [516, 220] width 642 height 157
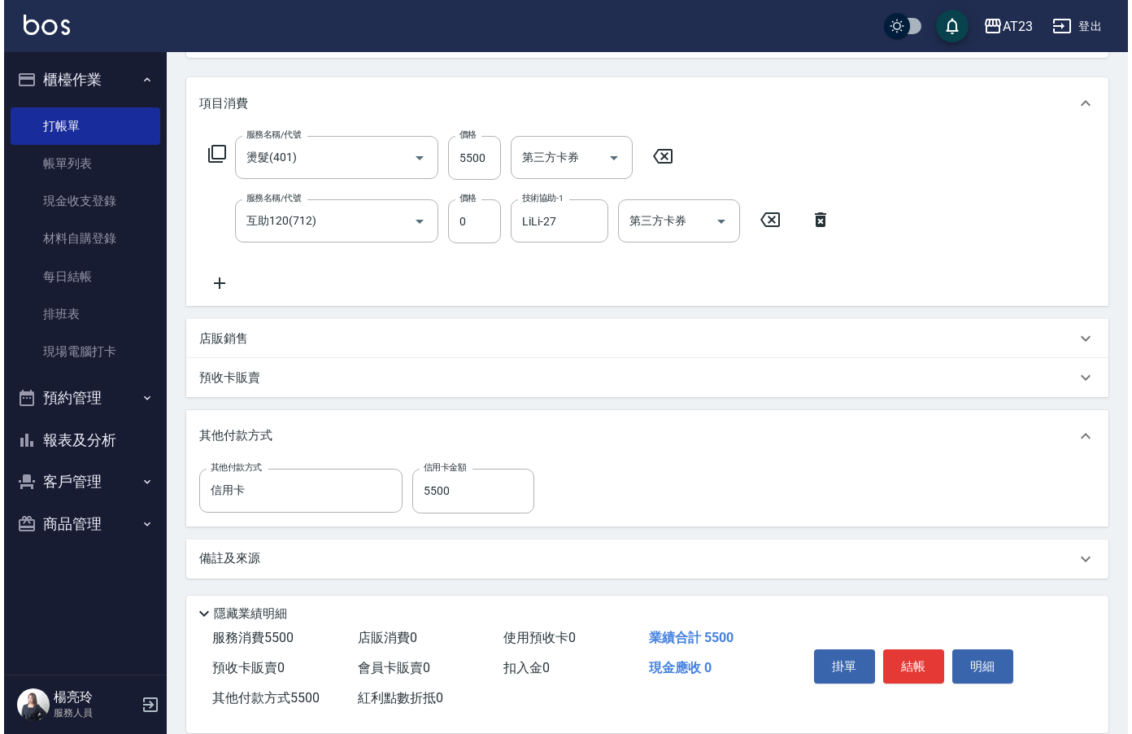
scroll to position [190, 0]
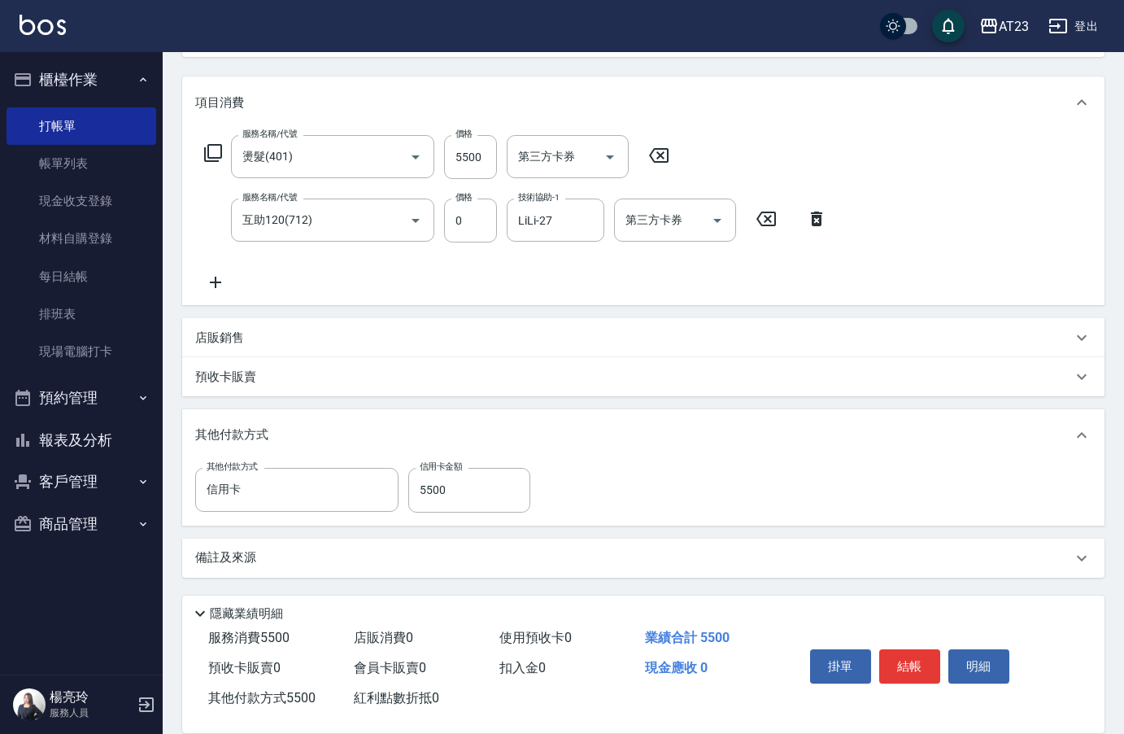
click at [218, 280] on icon at bounding box center [215, 282] width 41 height 20
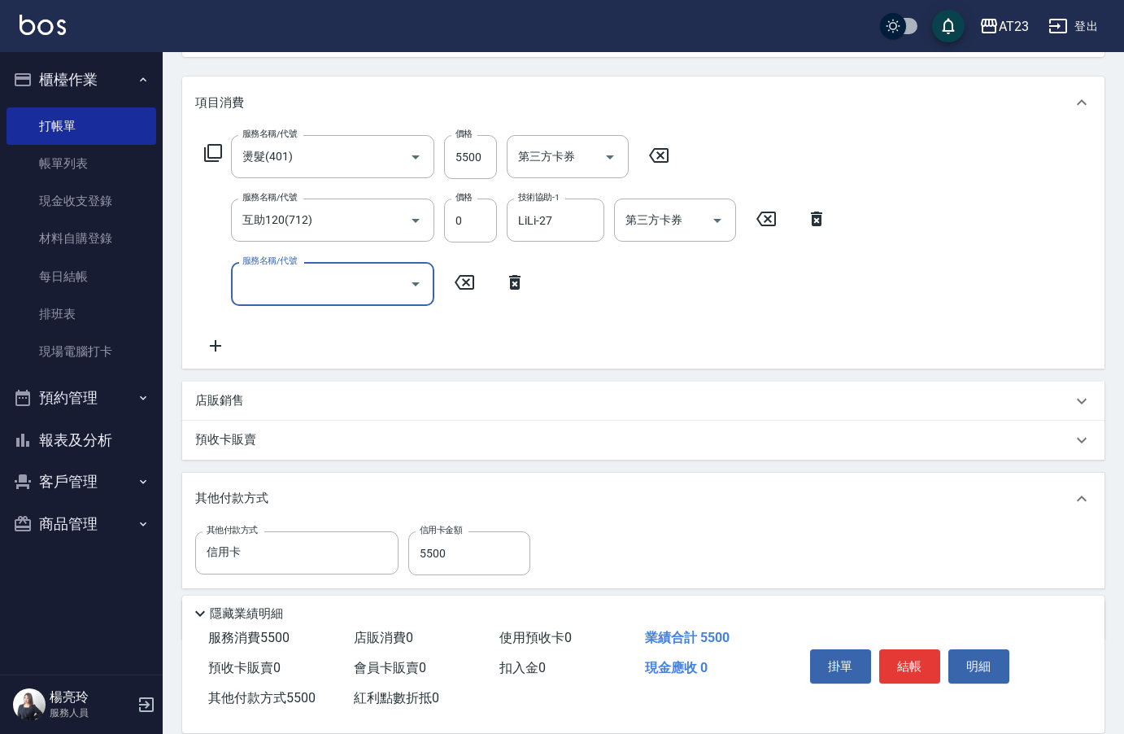
click at [496, 343] on div "服務名稱/代號 燙髮(401) 服務名稱/代號 價格 5500 價格 第三方卡券 第三方卡券 服務名稱/代號 互助120(712) 服務名稱/代號 價格 0 …" at bounding box center [516, 245] width 642 height 220
click at [207, 155] on icon at bounding box center [213, 153] width 18 height 18
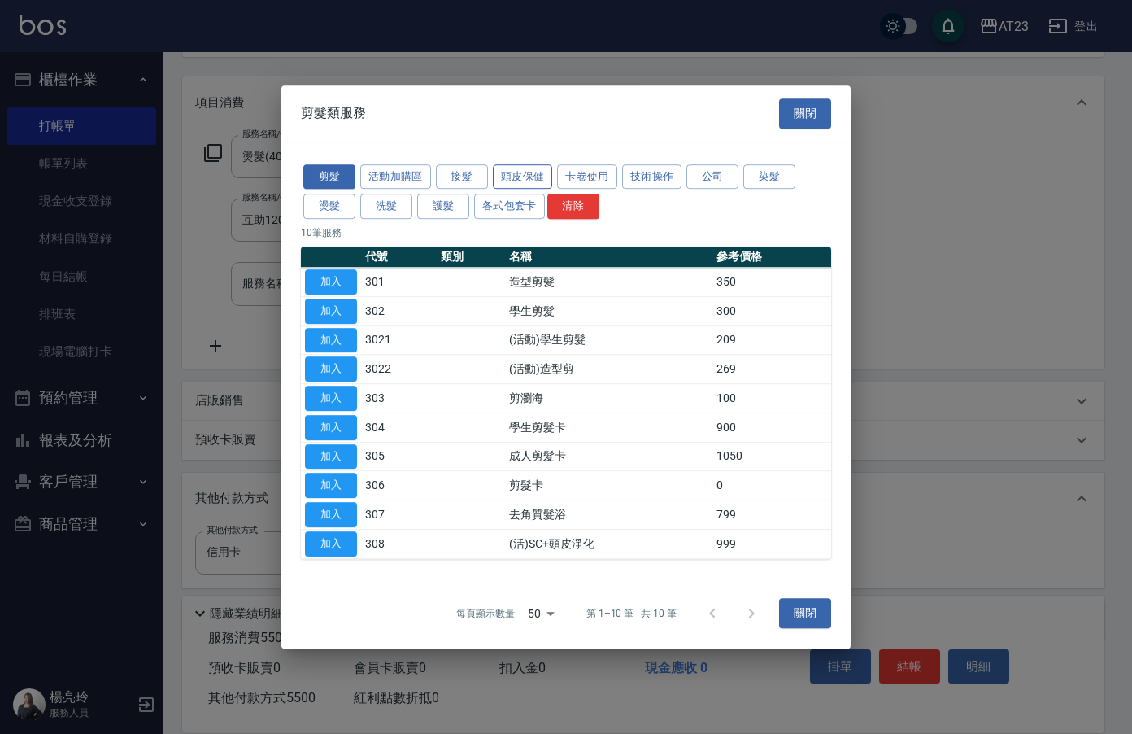
click at [507, 182] on button "頭皮保健" at bounding box center [523, 176] width 60 height 25
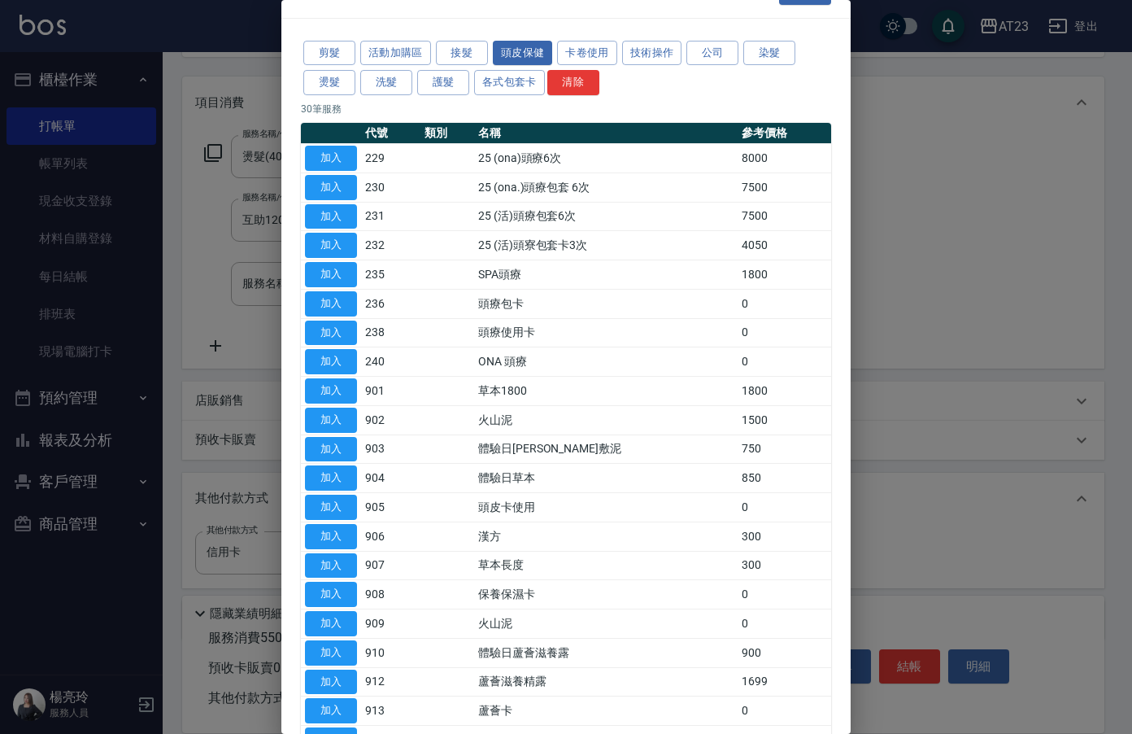
scroll to position [0, 0]
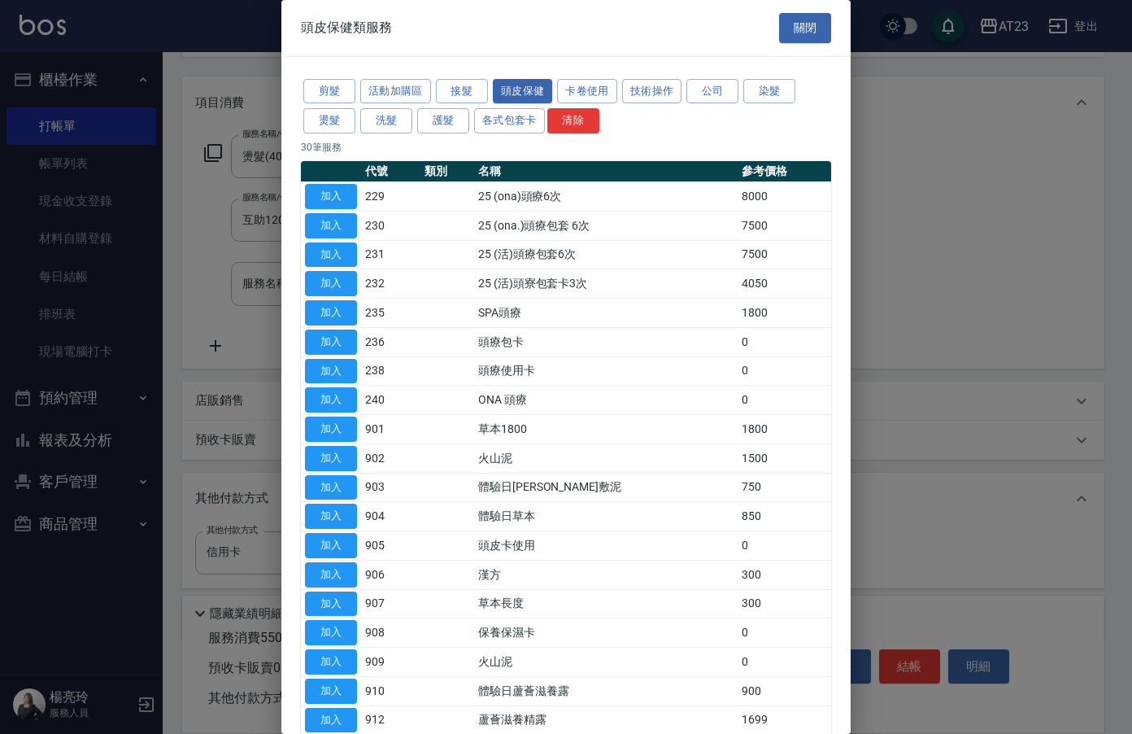
click at [446, 120] on button "護髮" at bounding box center [443, 120] width 52 height 25
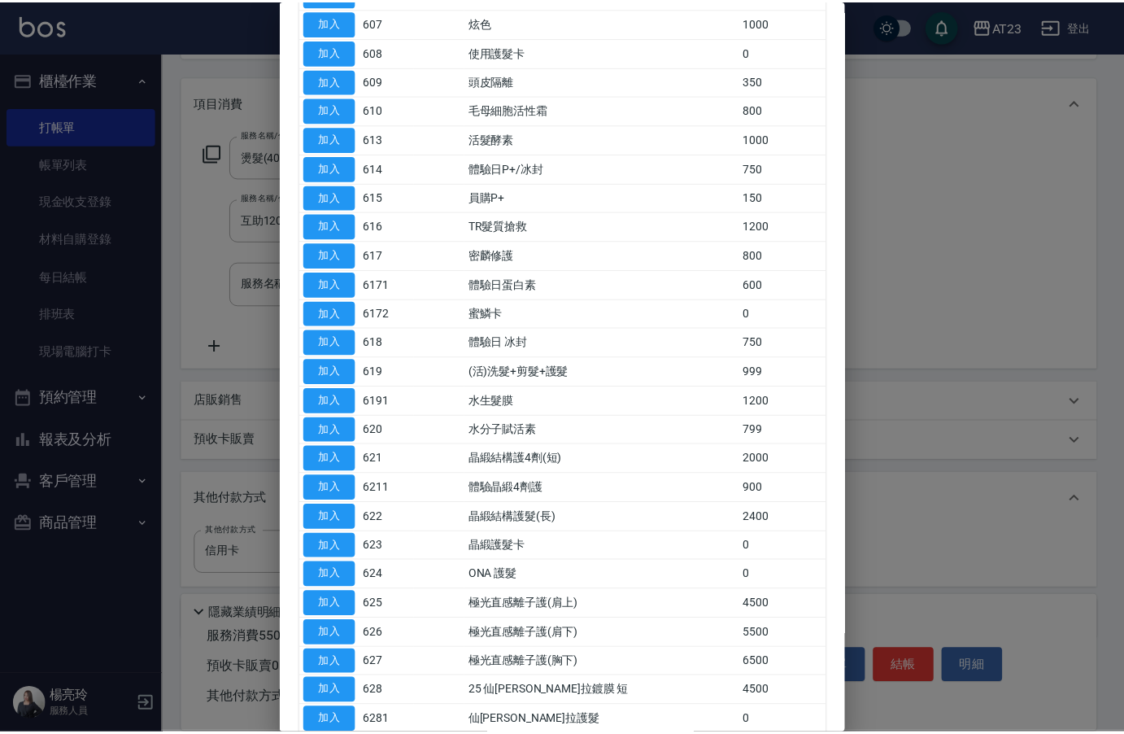
scroll to position [488, 0]
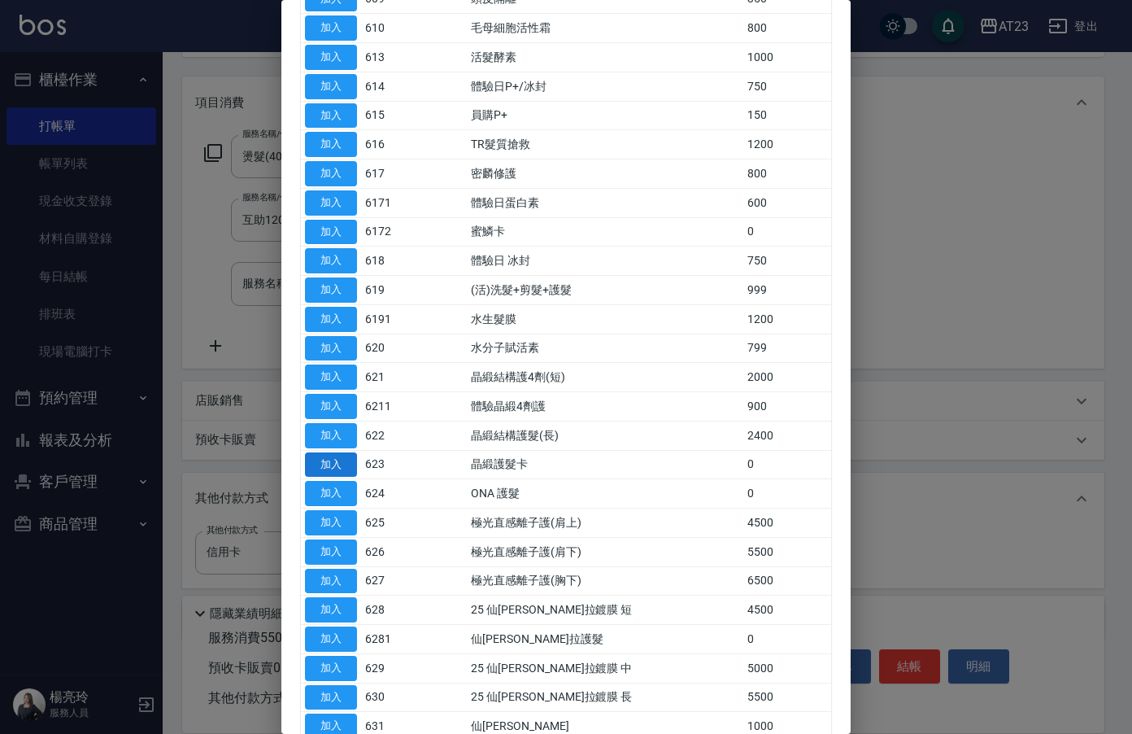
click at [338, 464] on button "加入" at bounding box center [331, 464] width 52 height 25
type input "0"
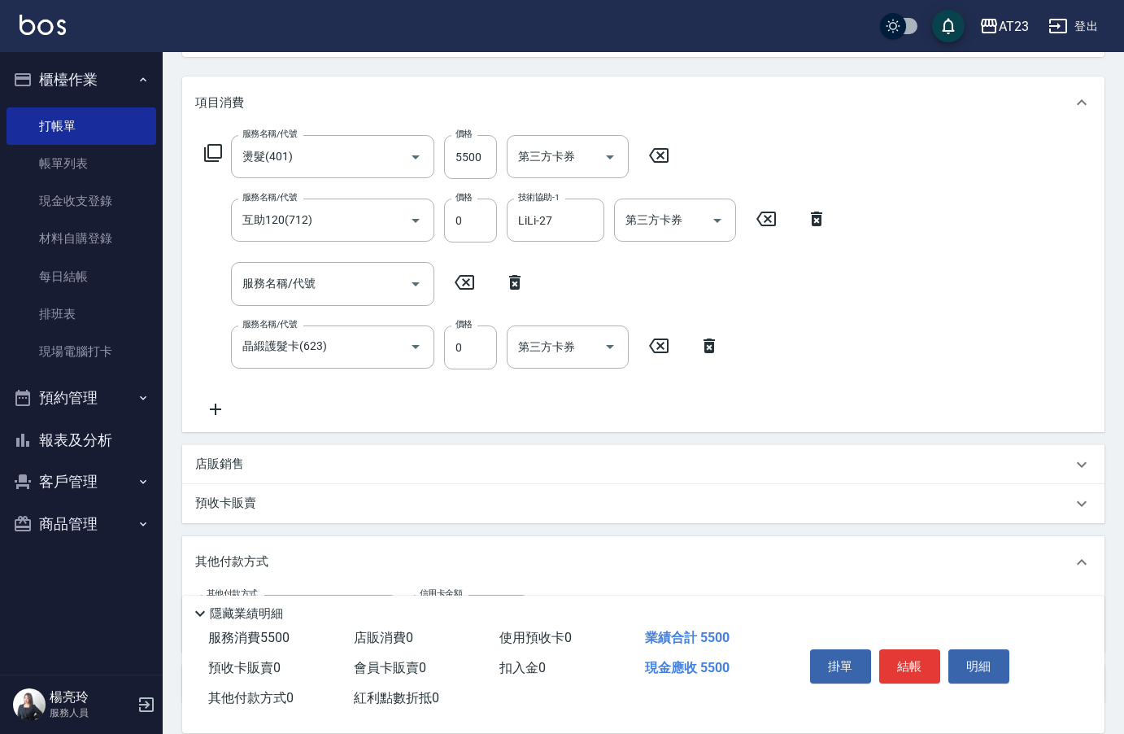
click at [525, 275] on icon at bounding box center [514, 282] width 41 height 20
type input "晶緞護髮卡(623)"
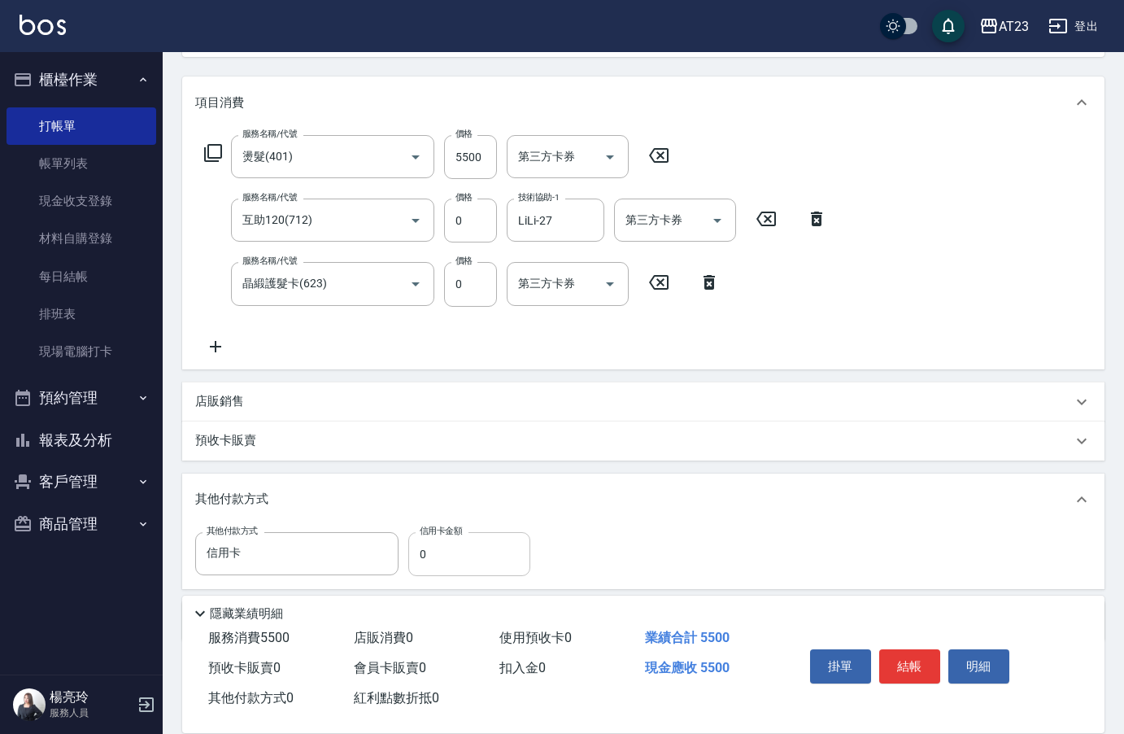
click at [448, 561] on input "0" at bounding box center [469, 554] width 122 height 44
type input "5500"
click at [914, 664] on button "結帳" at bounding box center [909, 666] width 61 height 34
type input "[DATE] 20:19"
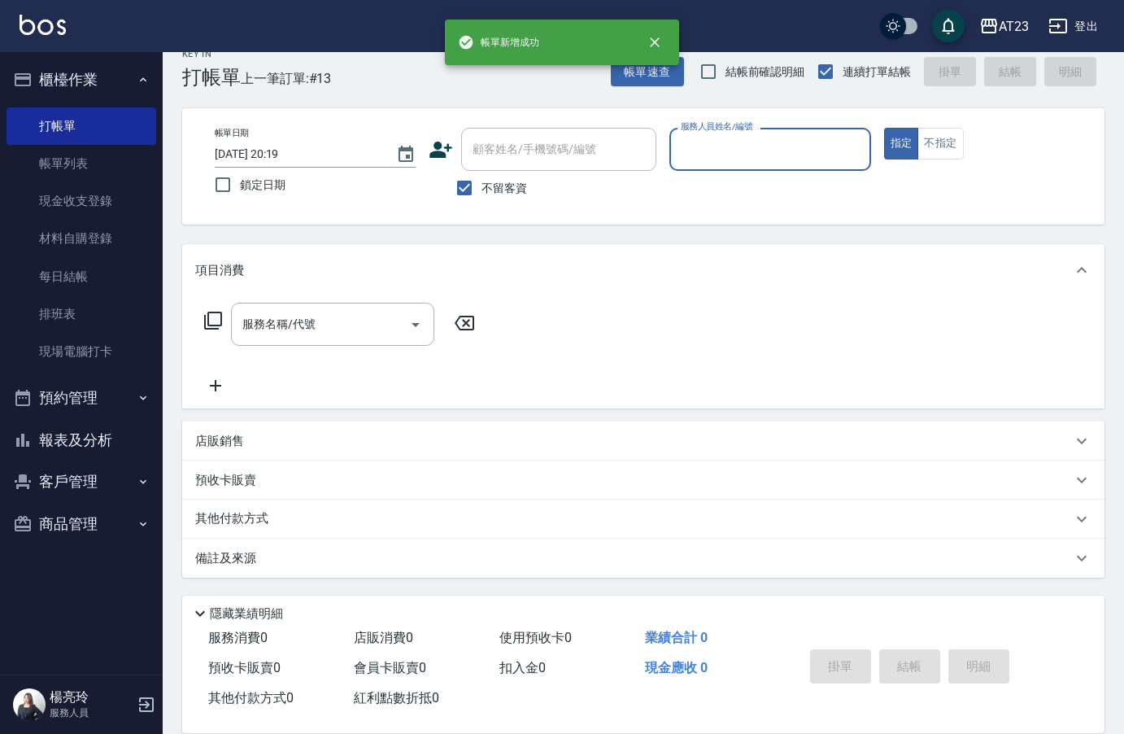
scroll to position [23, 0]
type input "[PERSON_NAME]-19"
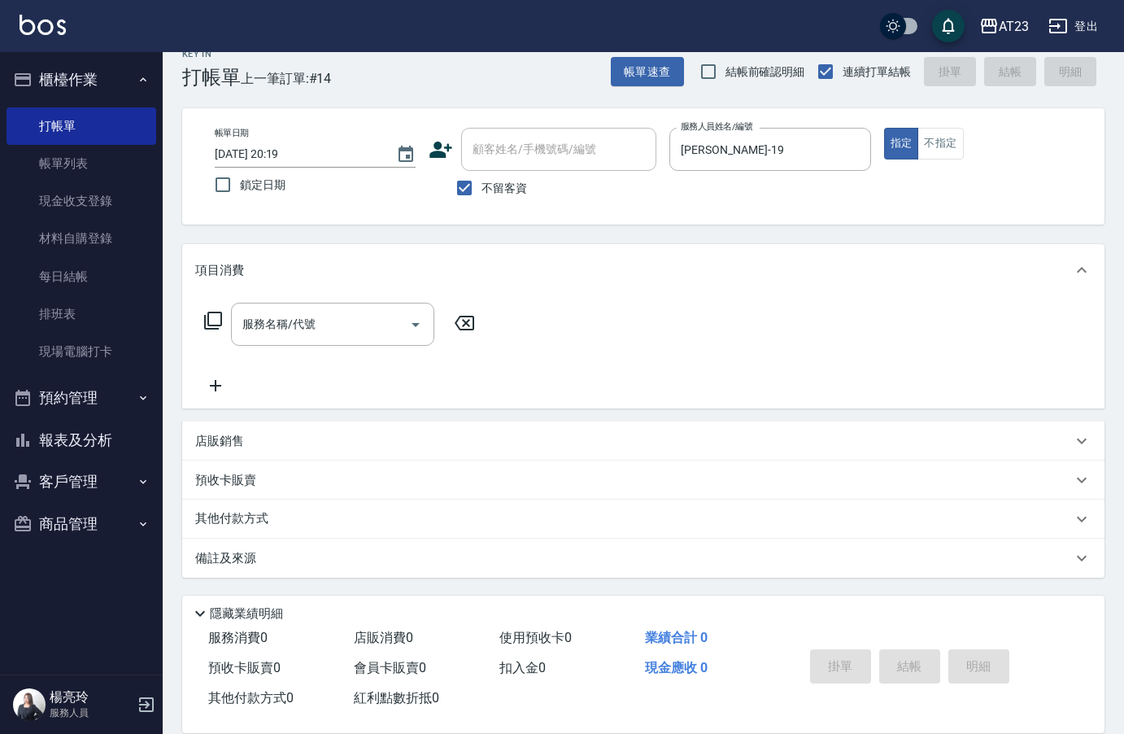
click at [909, 678] on div "掛單 結帳 明細" at bounding box center [910, 667] width 212 height 51
drag, startPoint x: 969, startPoint y: 155, endPoint x: 951, endPoint y: 147, distance: 19.3
click at [960, 151] on div "指定 不指定" at bounding box center [984, 144] width 201 height 32
click at [951, 147] on button "不指定" at bounding box center [940, 144] width 46 height 32
click at [211, 318] on icon at bounding box center [213, 321] width 20 height 20
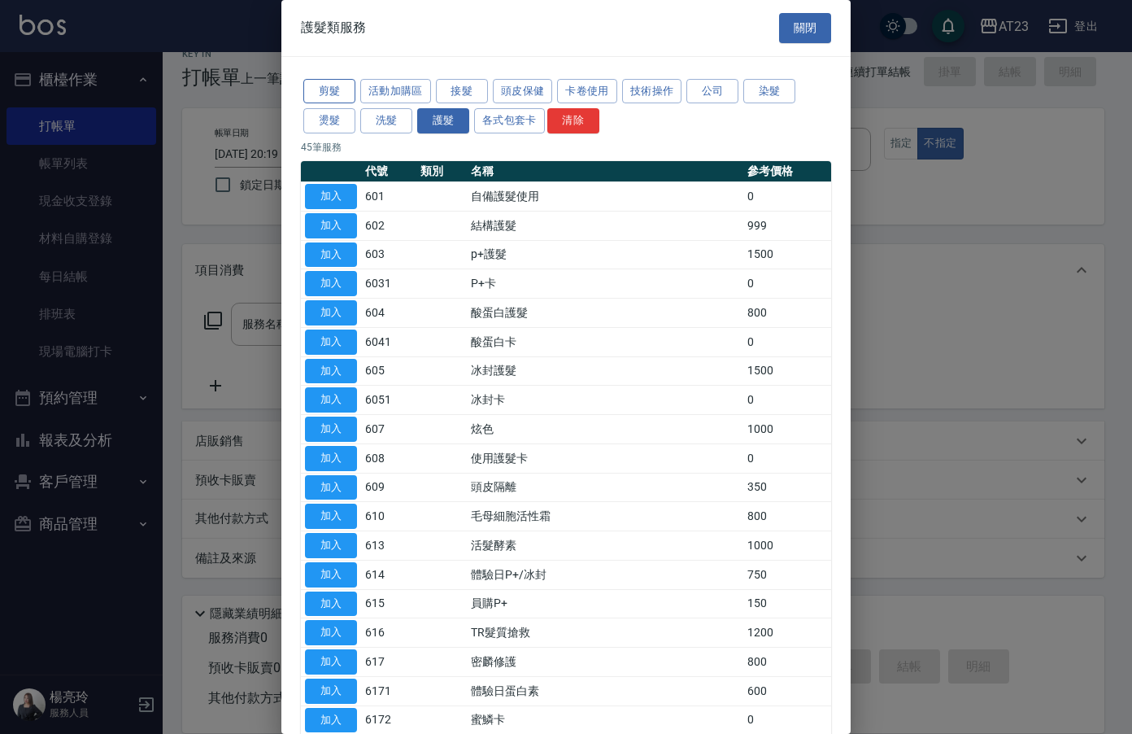
click at [343, 97] on button "剪髮" at bounding box center [329, 91] width 52 height 25
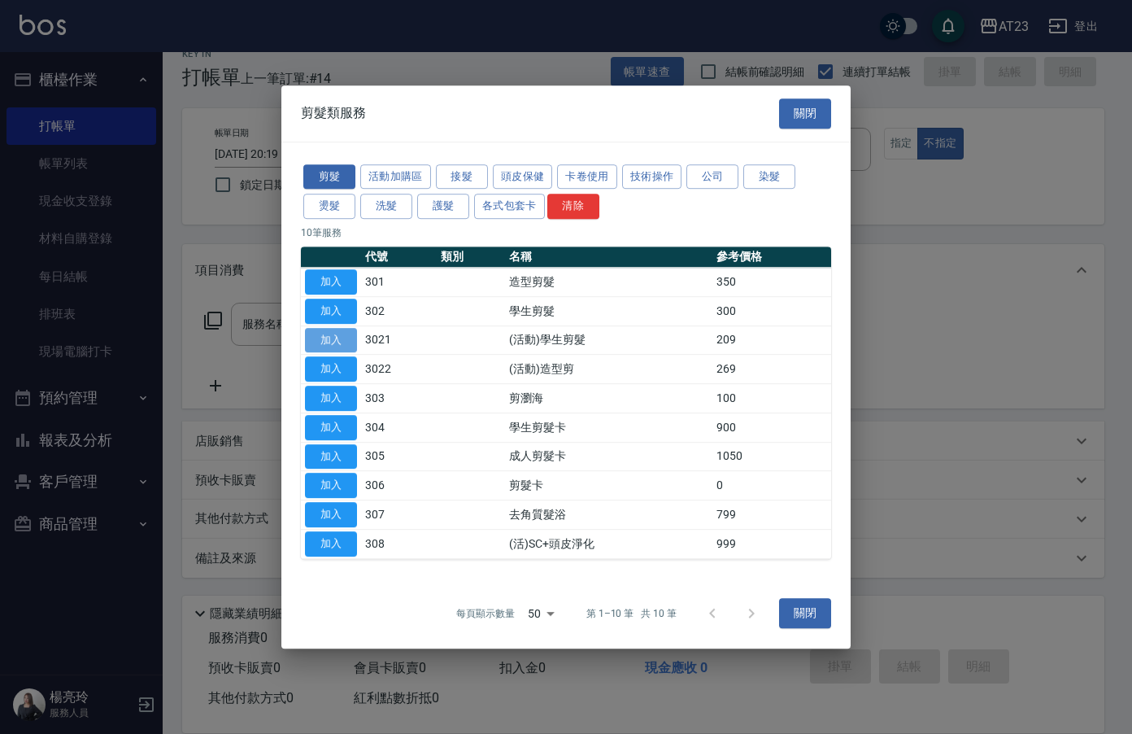
click at [335, 338] on button "加入" at bounding box center [331, 340] width 52 height 25
type input "(活動)學生剪髮(3021)"
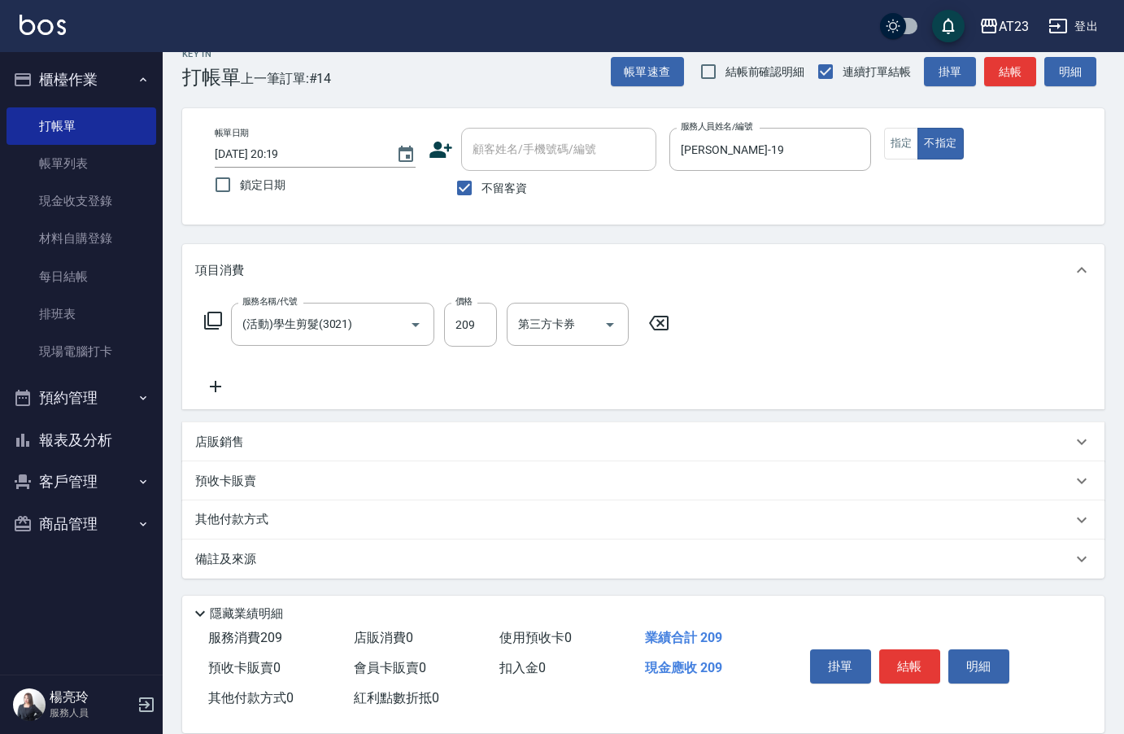
click at [201, 389] on icon at bounding box center [215, 387] width 41 height 20
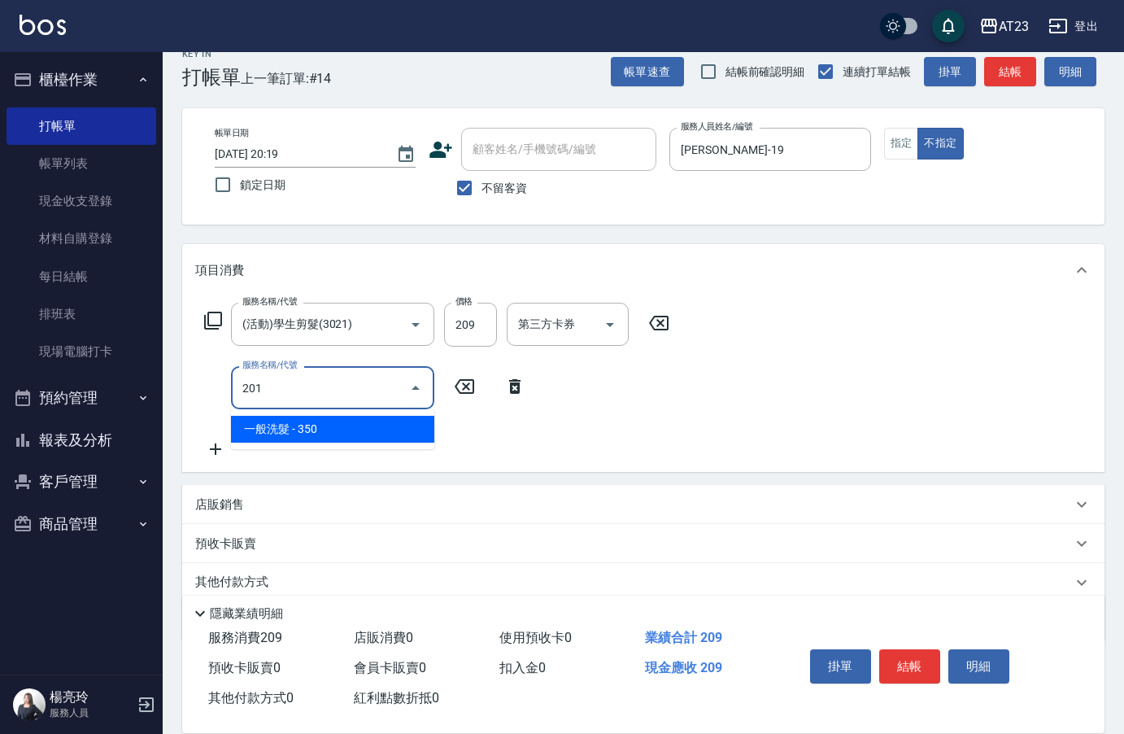
type input "一般洗髮(201)"
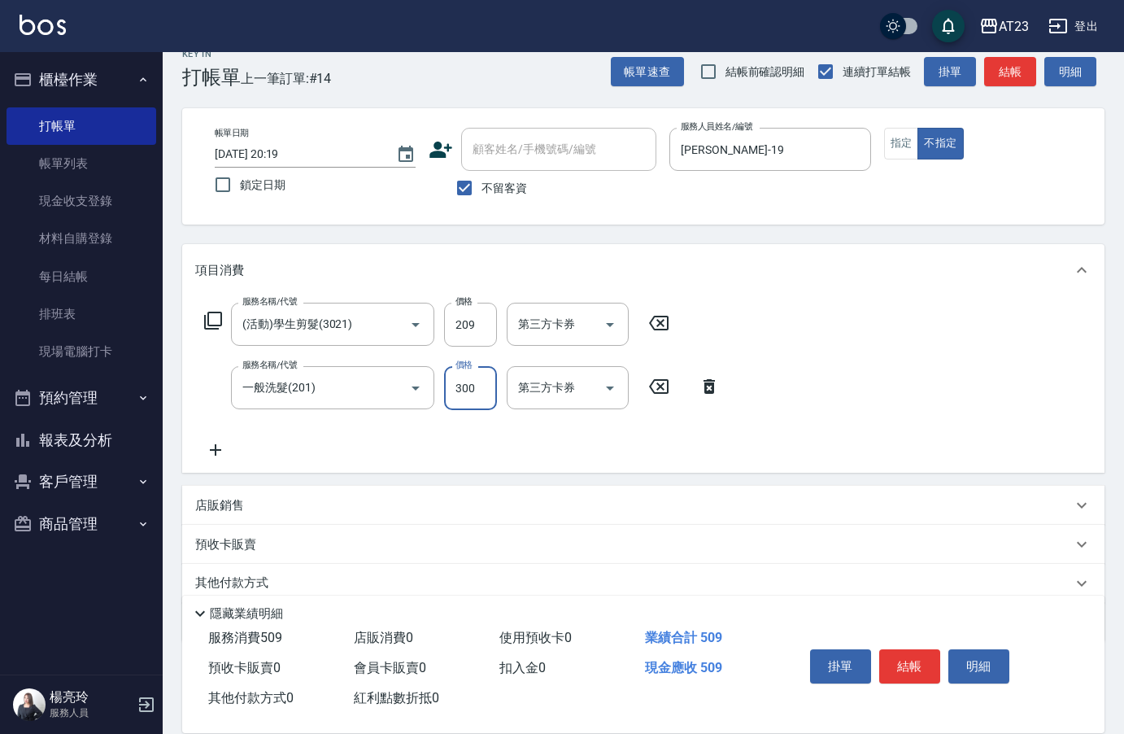
type input "300"
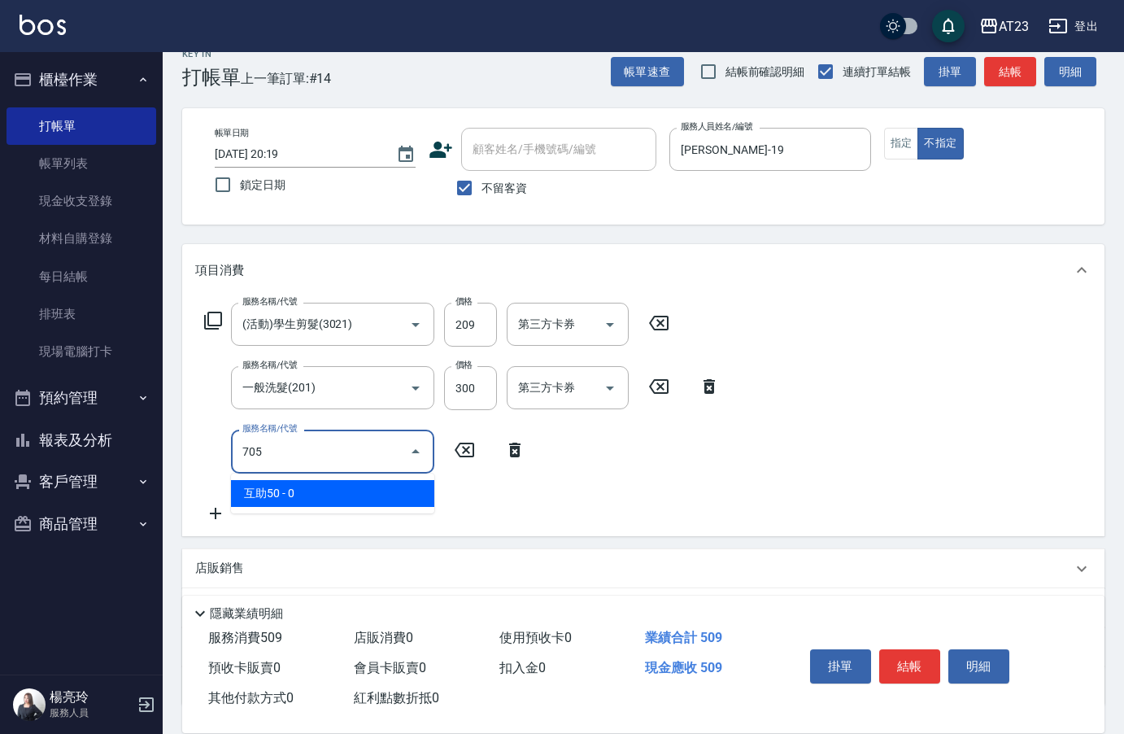
type input "互助50(705)"
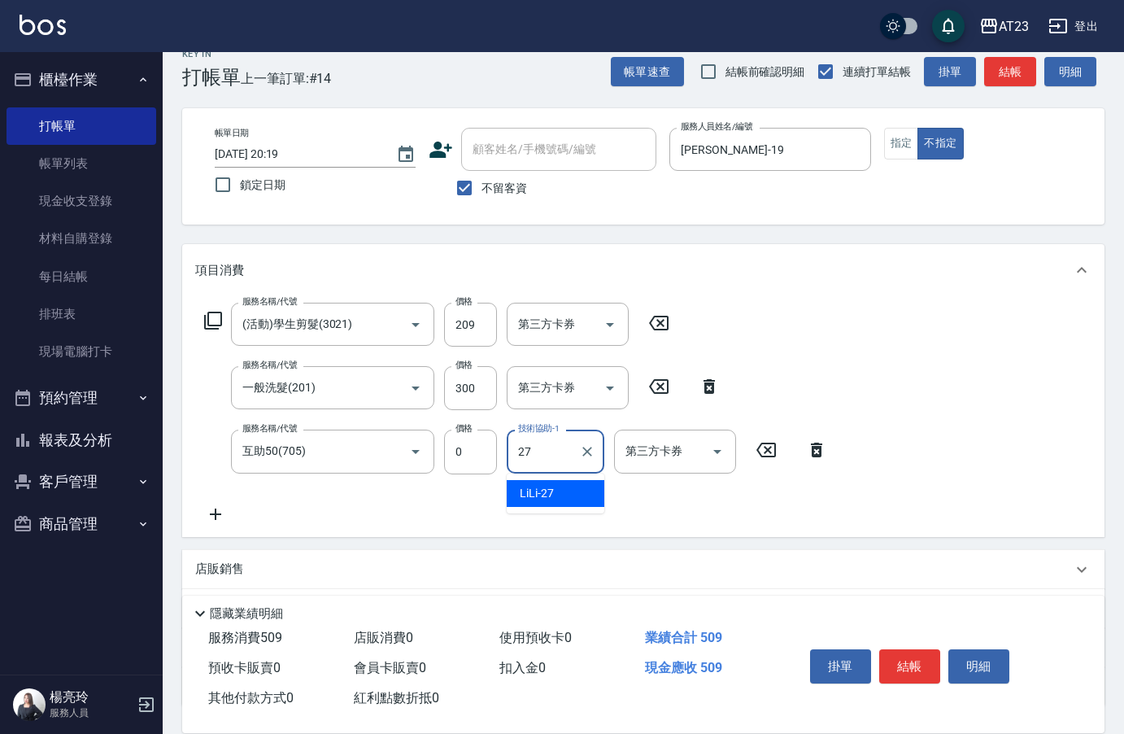
type input "LiLi-27"
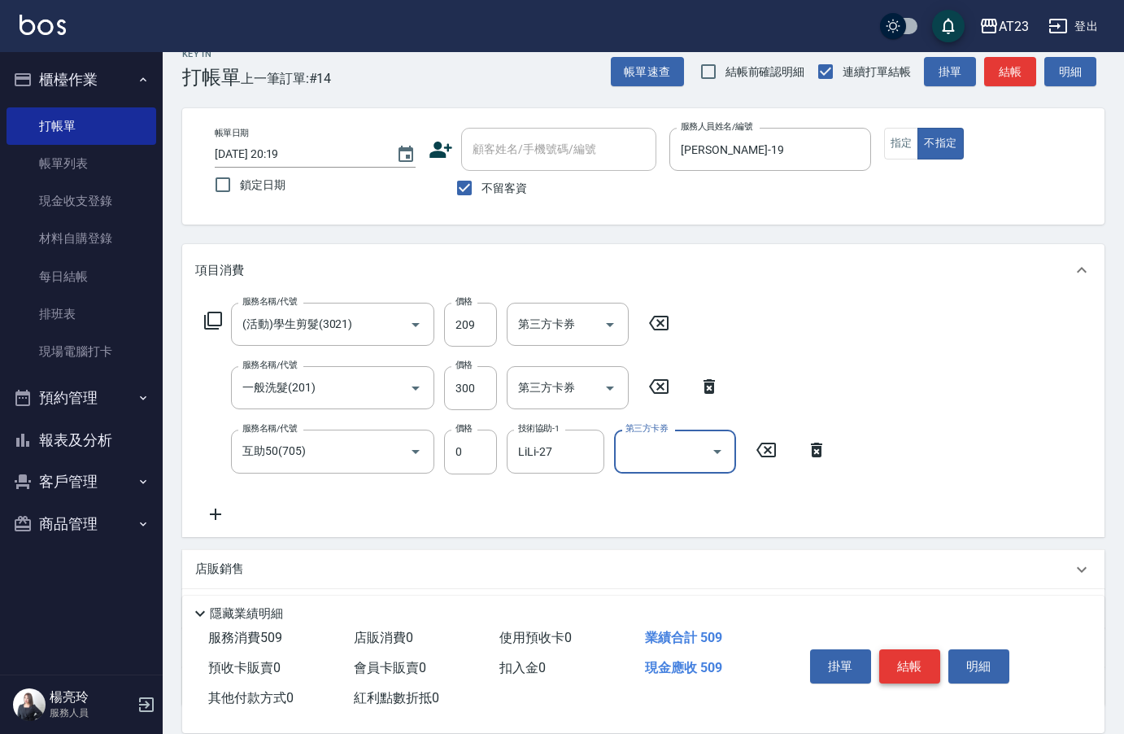
click at [898, 649] on button "結帳" at bounding box center [909, 666] width 61 height 34
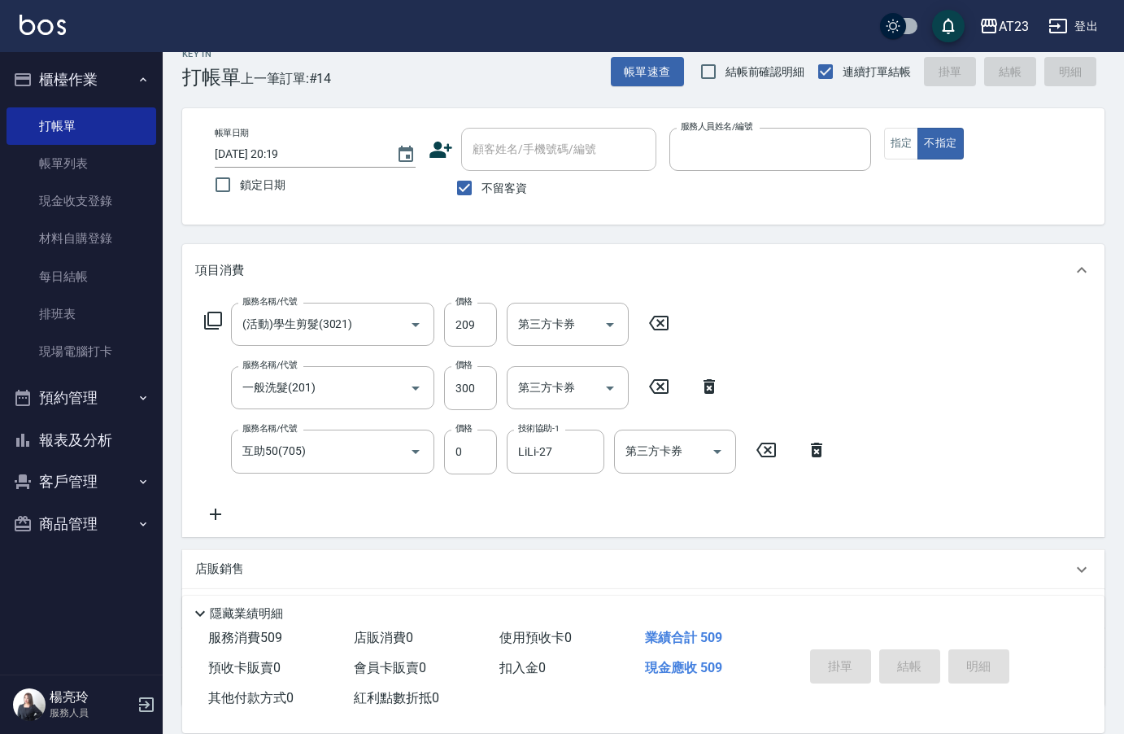
type input "1"
type input "[DATE] 20:29"
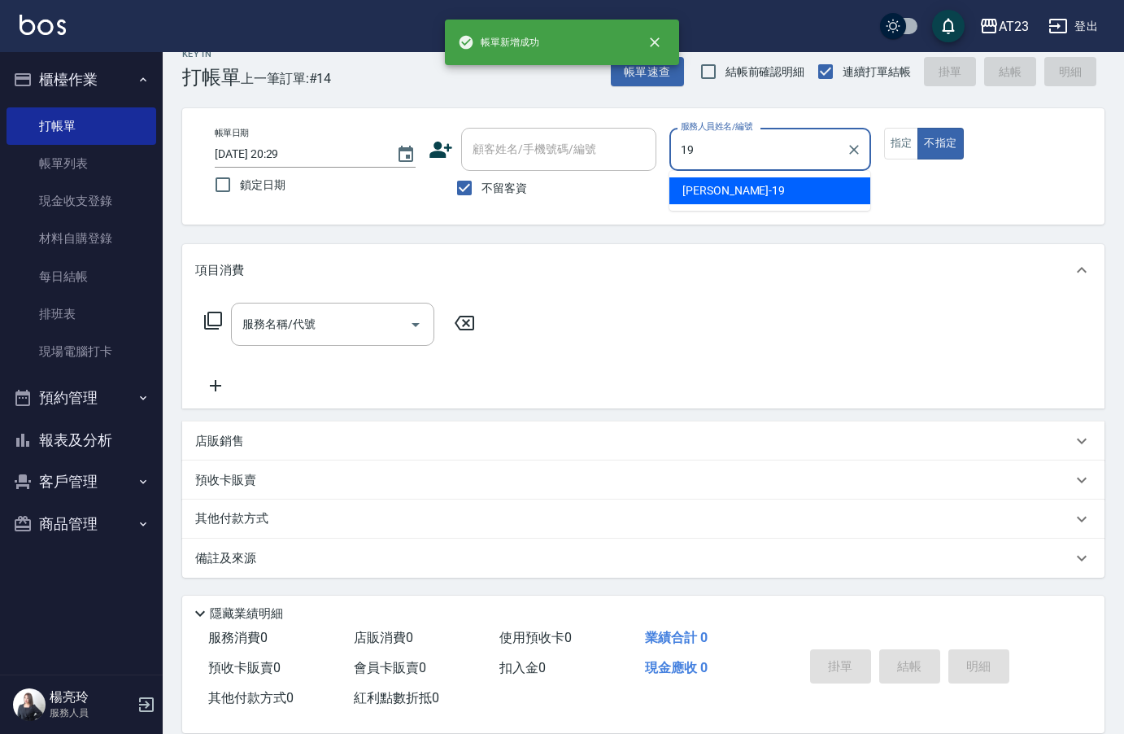
type input "19"
type button "false"
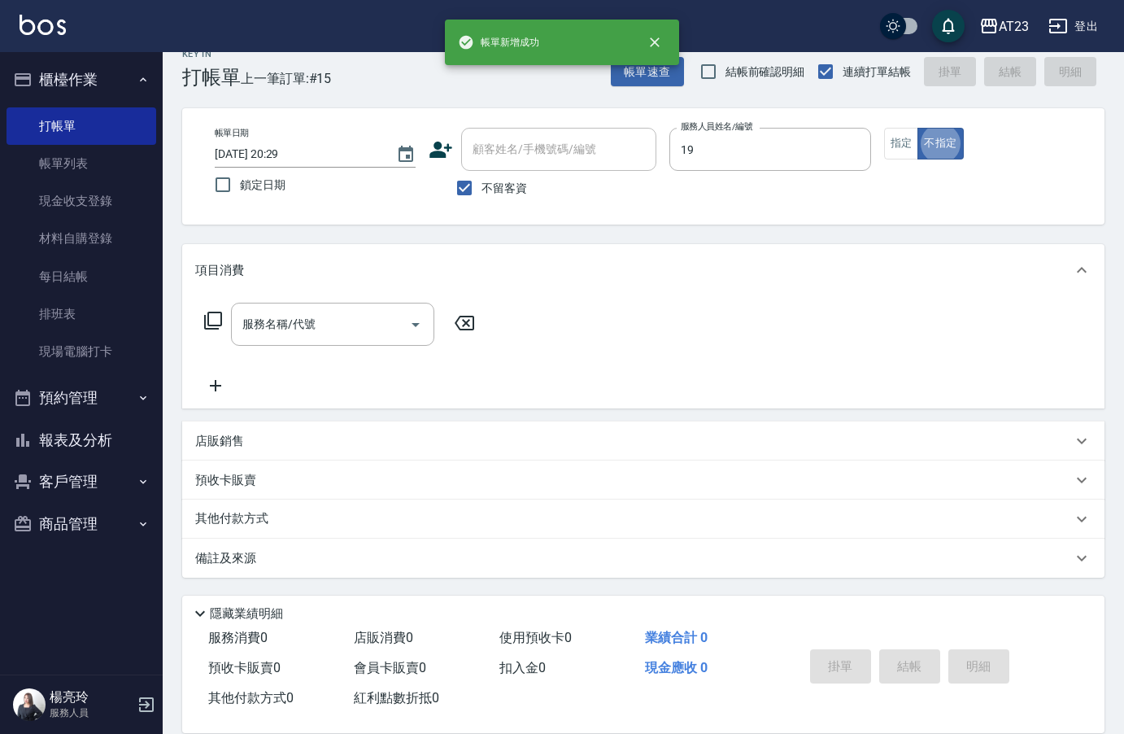
type input "[PERSON_NAME]-19"
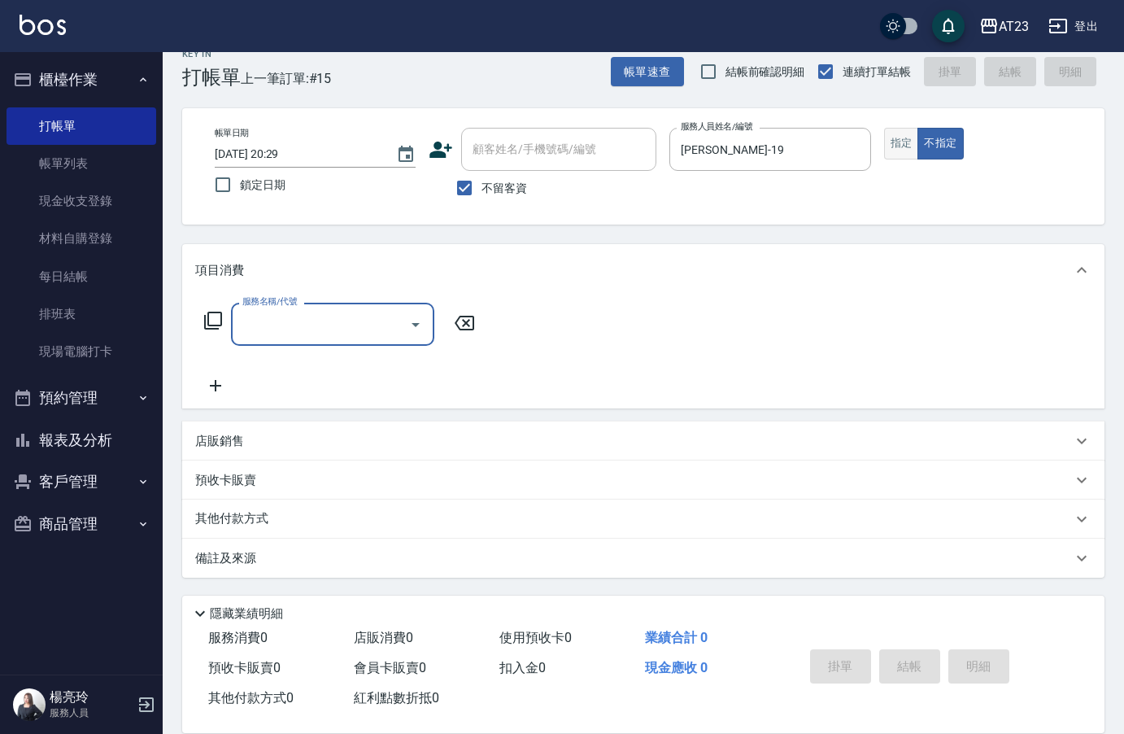
click at [905, 143] on button "指定" at bounding box center [901, 144] width 35 height 32
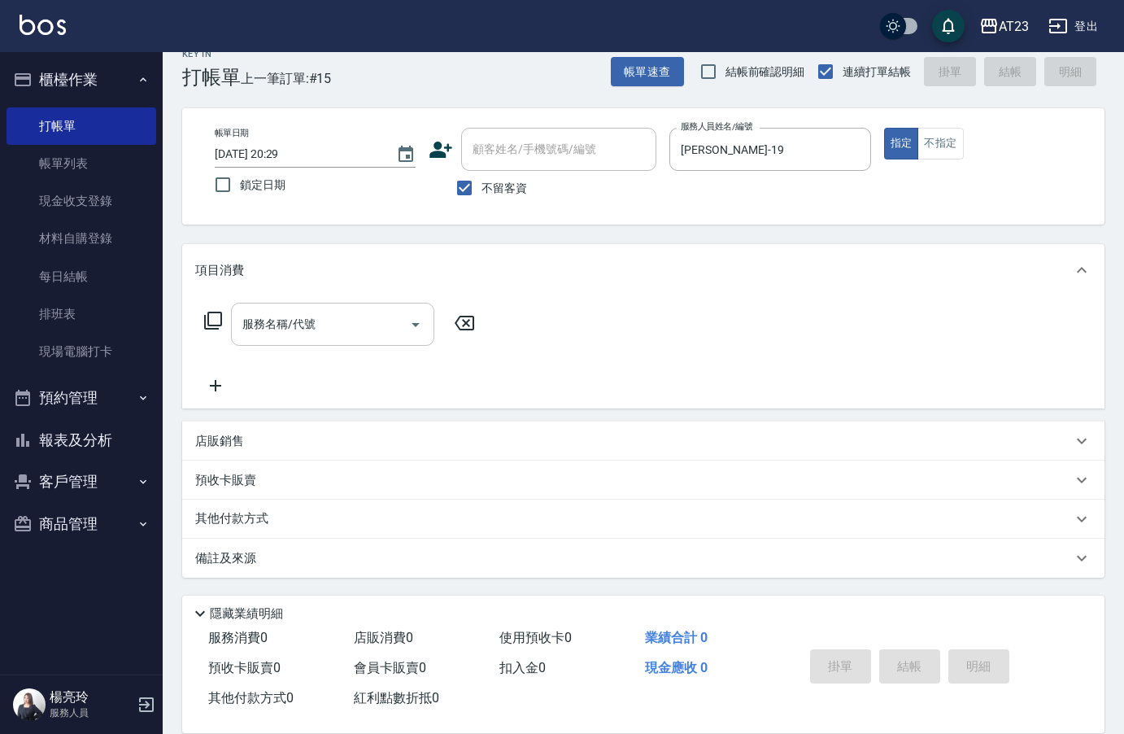
click at [318, 315] on input "服務名稱/代號" at bounding box center [320, 324] width 164 height 28
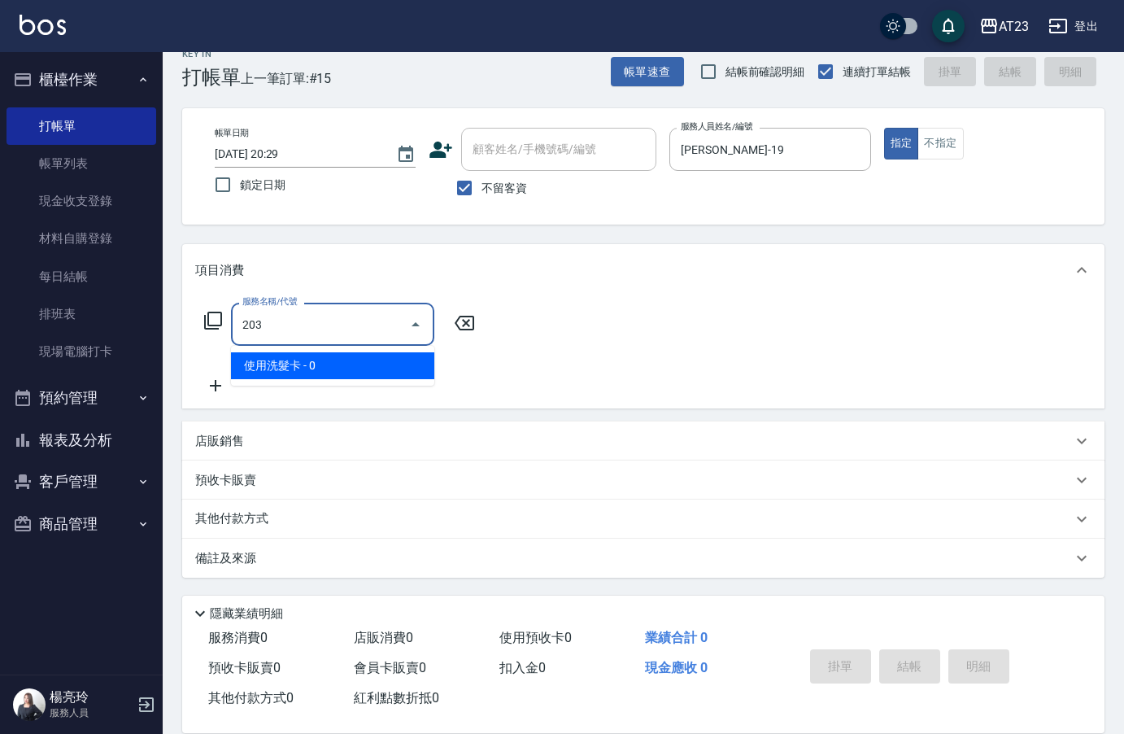
type input "使用洗髮卡(203)"
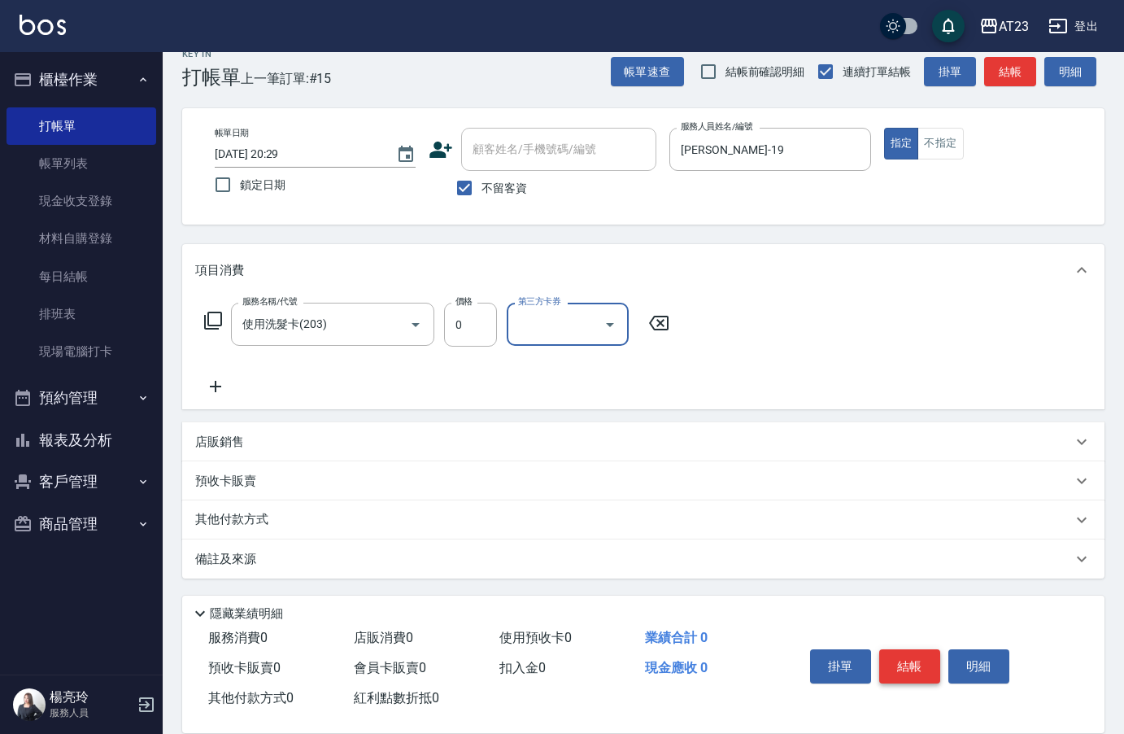
click at [923, 649] on button "結帳" at bounding box center [909, 666] width 61 height 34
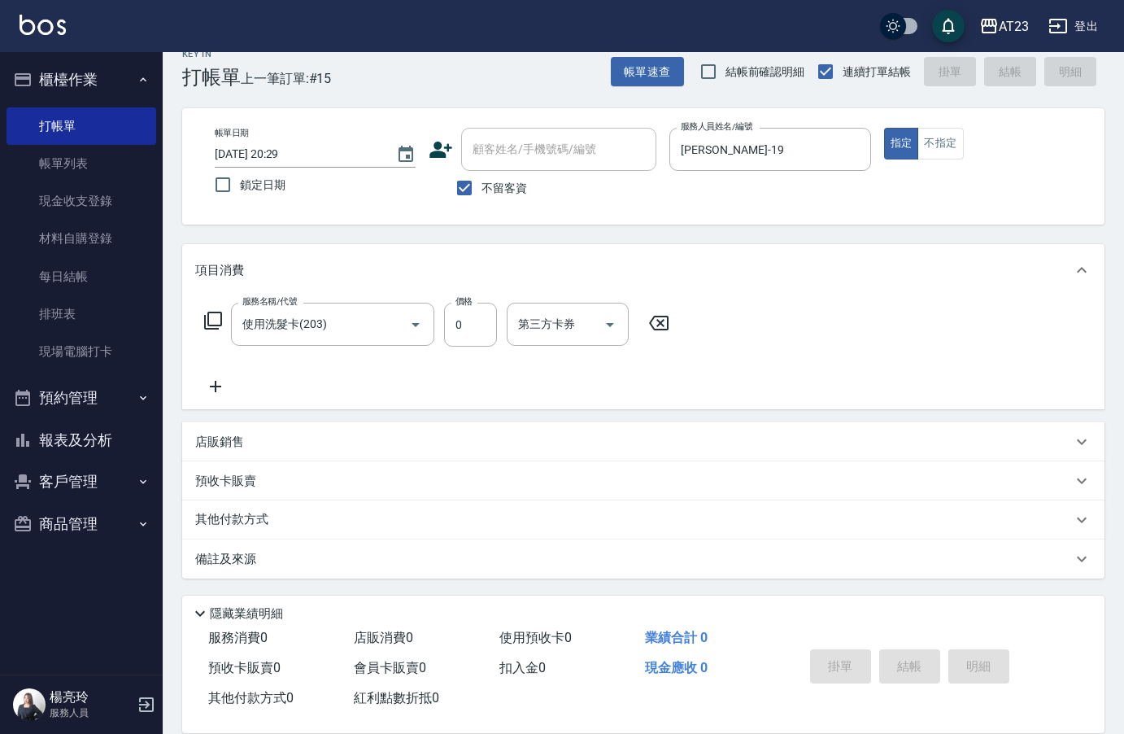
type input "[DATE] 20:30"
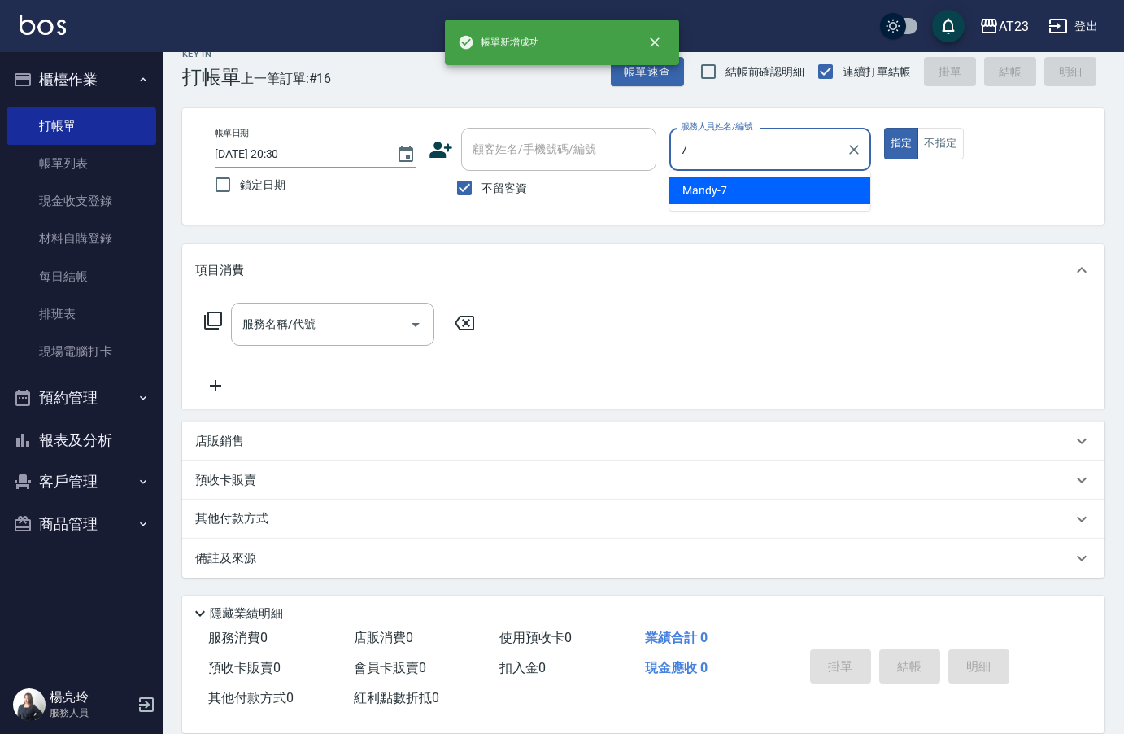
type input "Mandy-7"
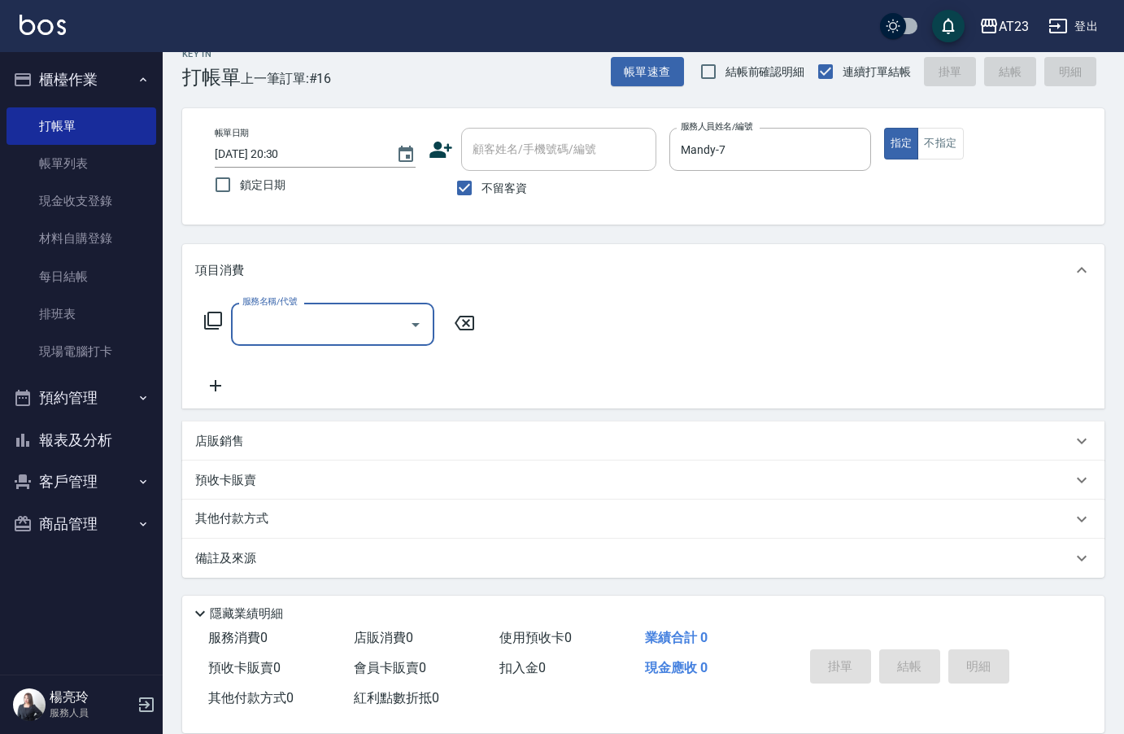
click at [207, 324] on icon at bounding box center [213, 320] width 18 height 18
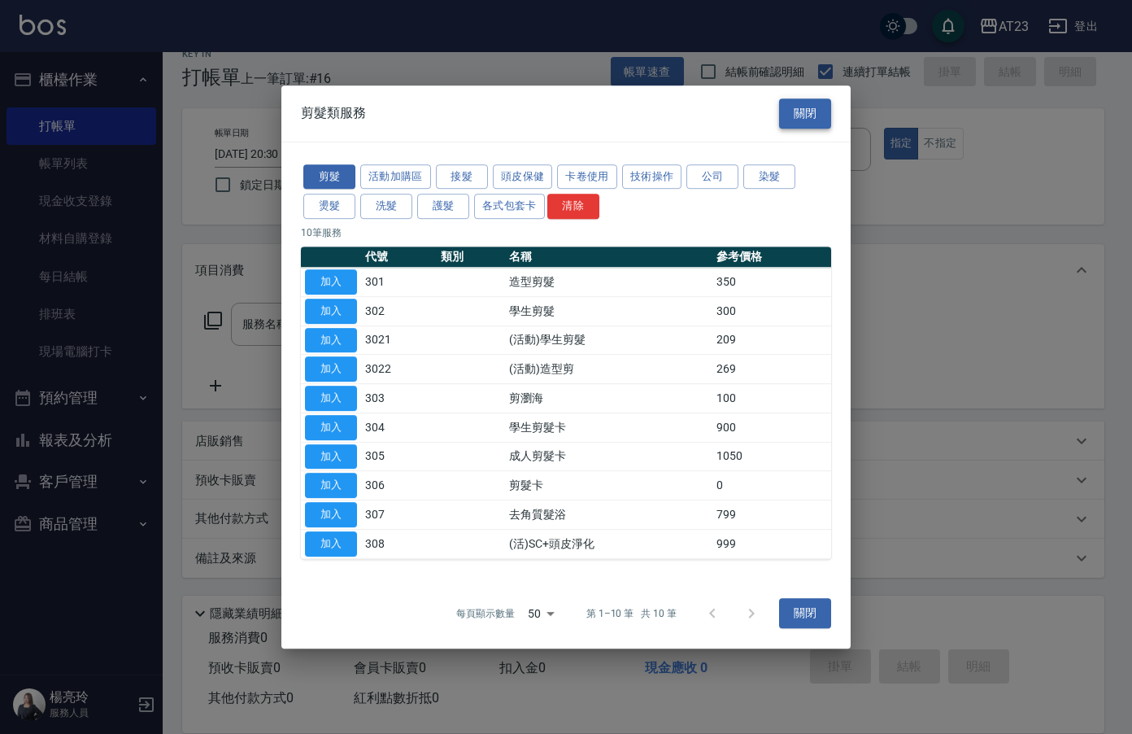
click at [809, 104] on button "關閉" at bounding box center [805, 113] width 52 height 30
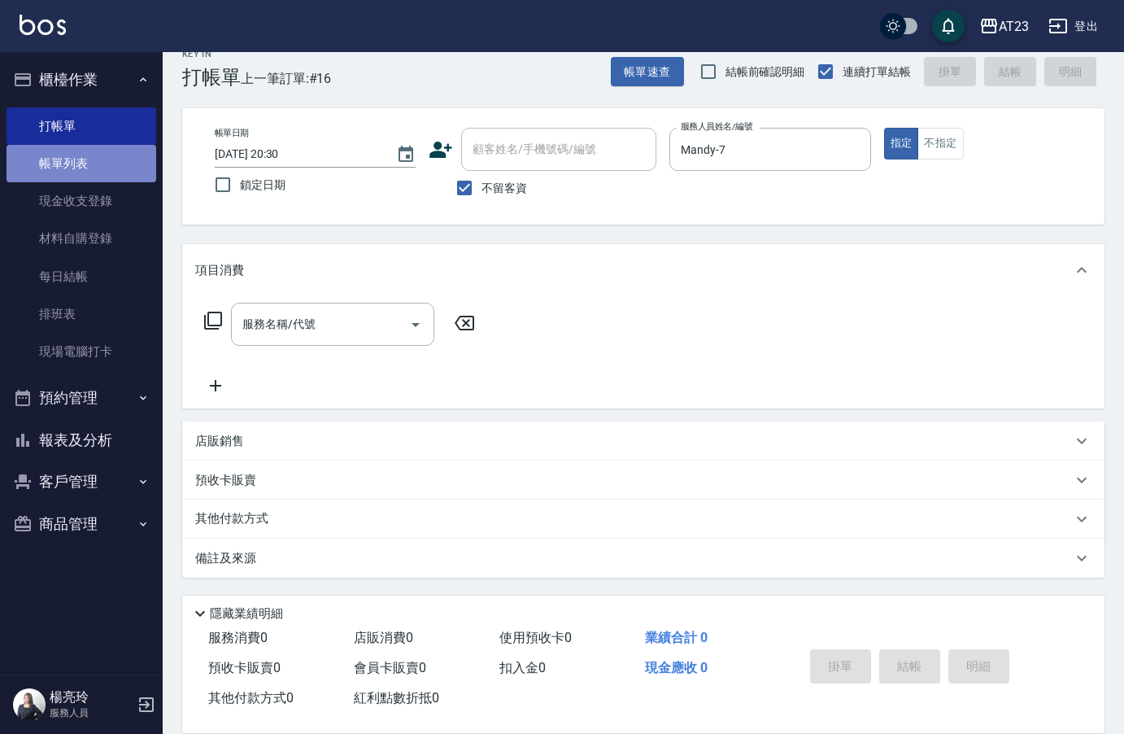
click at [89, 161] on link "帳單列表" at bounding box center [82, 163] width 150 height 37
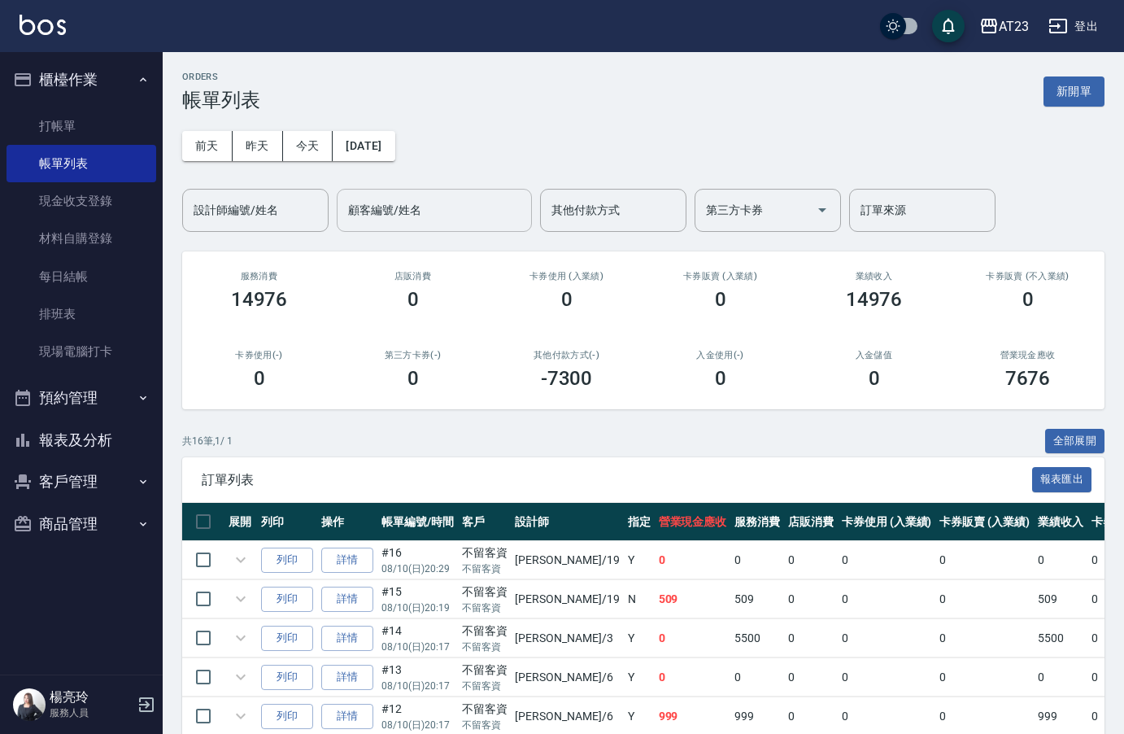
click at [411, 210] on div "顧客編號/姓名 顧客編號/姓名" at bounding box center [434, 210] width 195 height 43
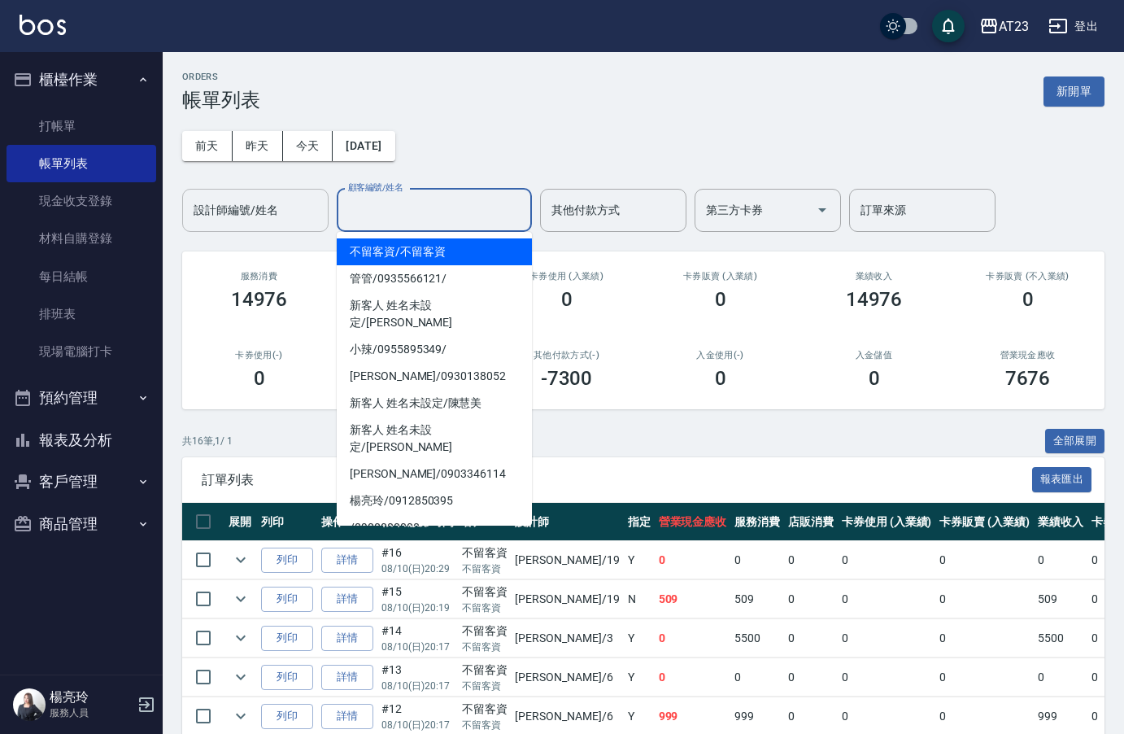
click at [253, 211] on input "設計師編號/姓名" at bounding box center [255, 210] width 132 height 28
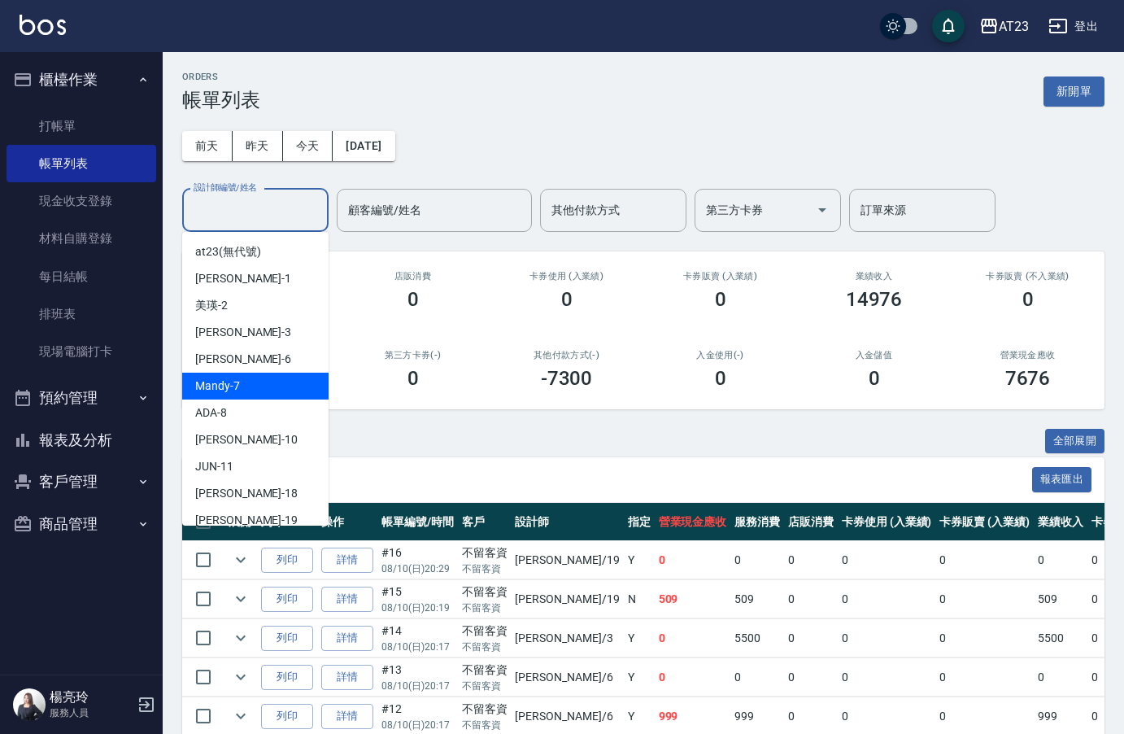
click at [271, 389] on div "Mandy -7" at bounding box center [255, 385] width 146 height 27
type input "Mandy-7"
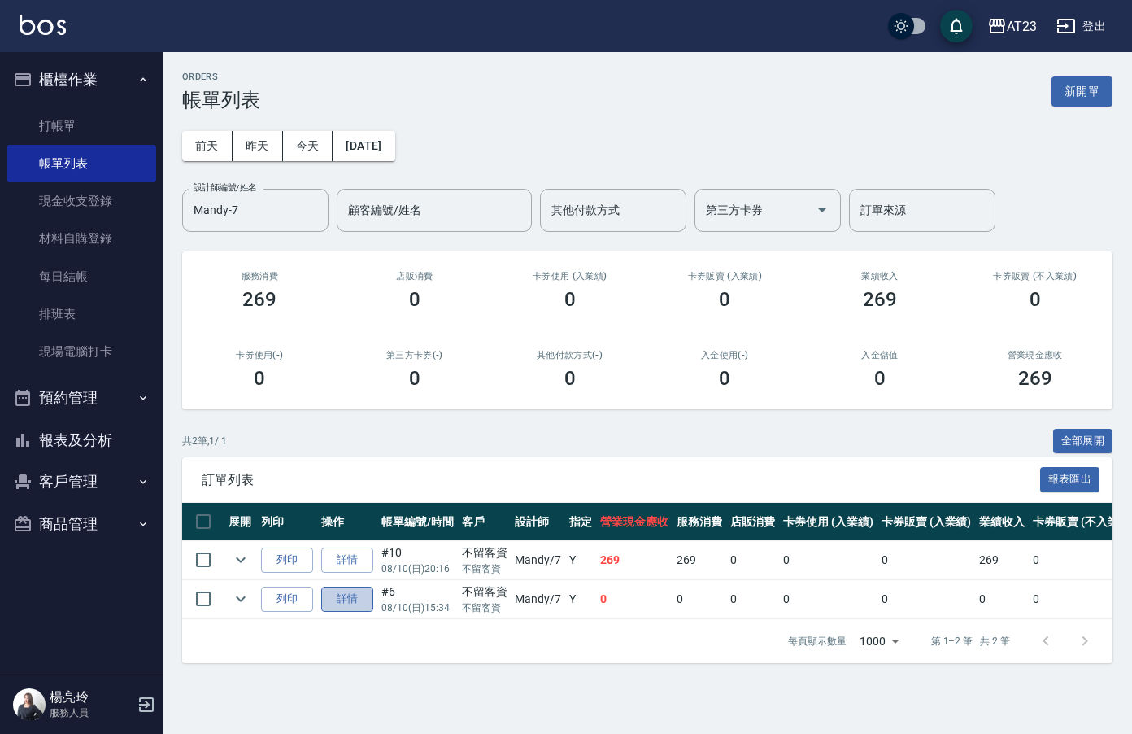
click at [364, 601] on link "詳情" at bounding box center [347, 598] width 52 height 25
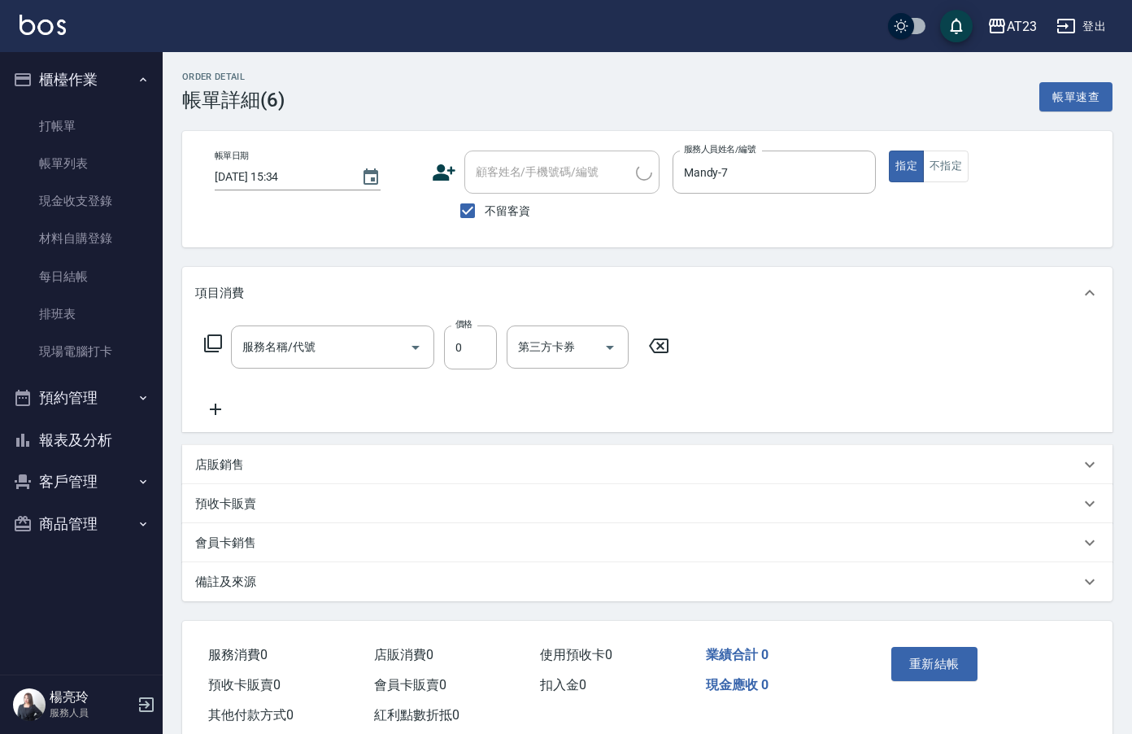
type input "[DATE] 15:34"
checkbox input "true"
type input "Mandy-7"
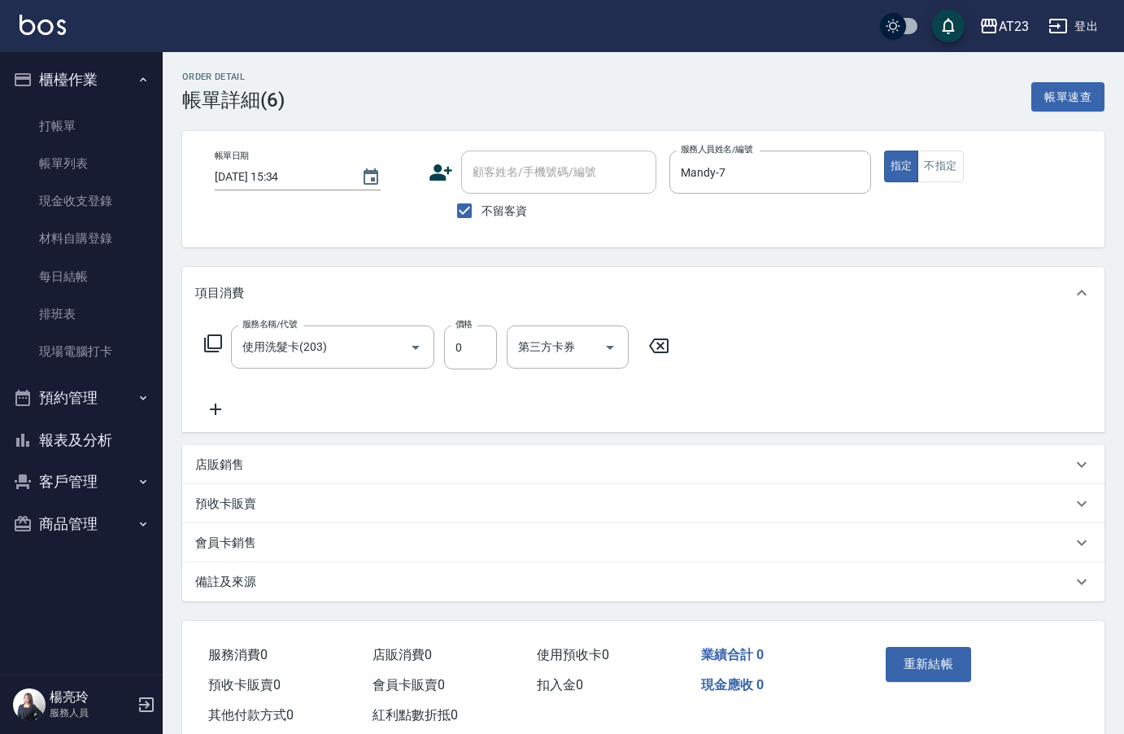
type input "使用洗髮卡(203)"
click at [232, 411] on icon at bounding box center [215, 409] width 41 height 20
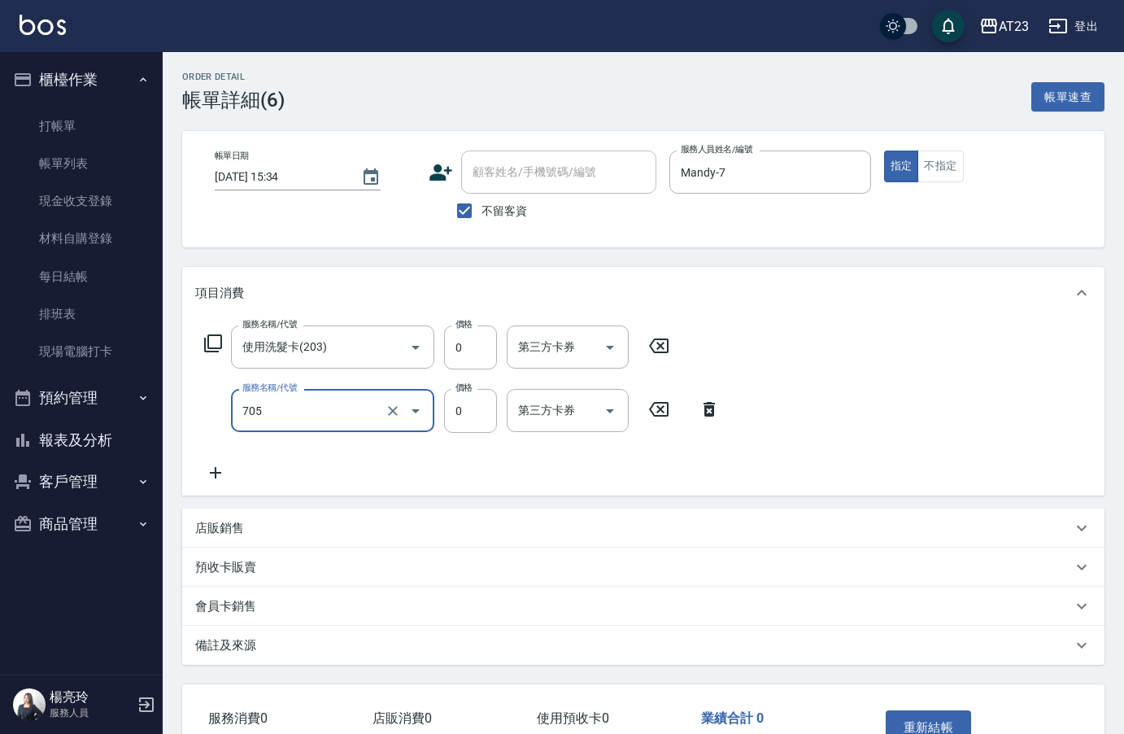
type input "互助50(705)"
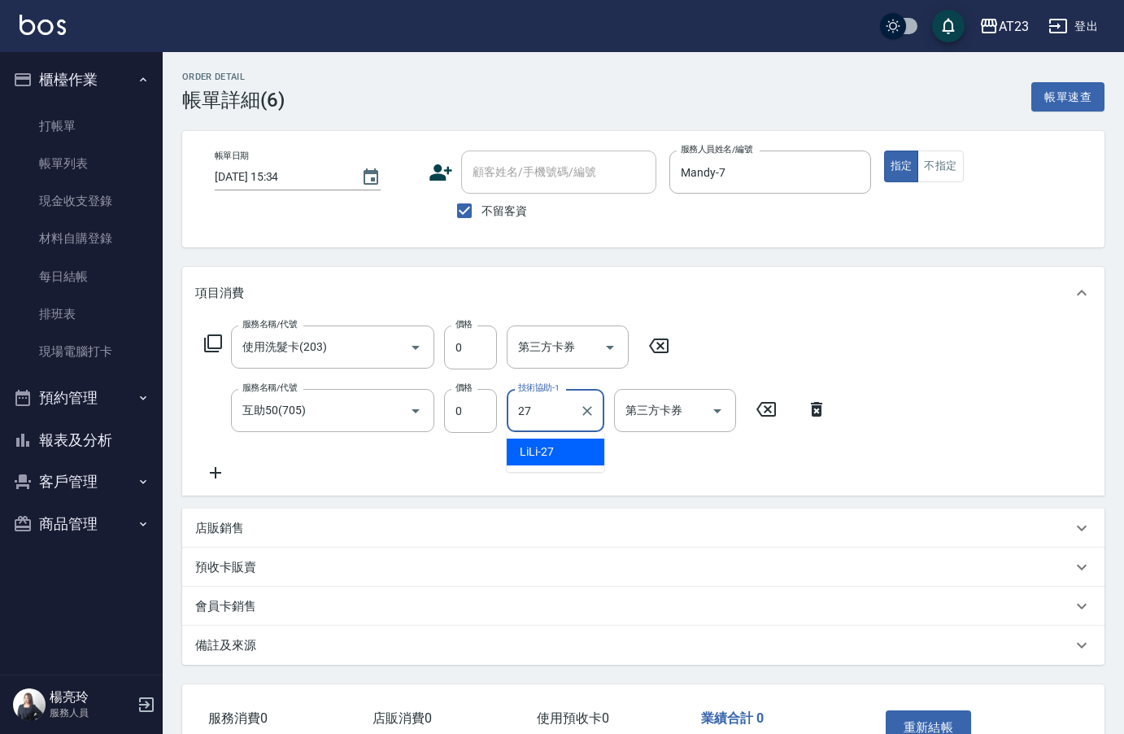
type input "LiLi-27"
click at [936, 721] on button "重新結帳" at bounding box center [929, 727] width 86 height 34
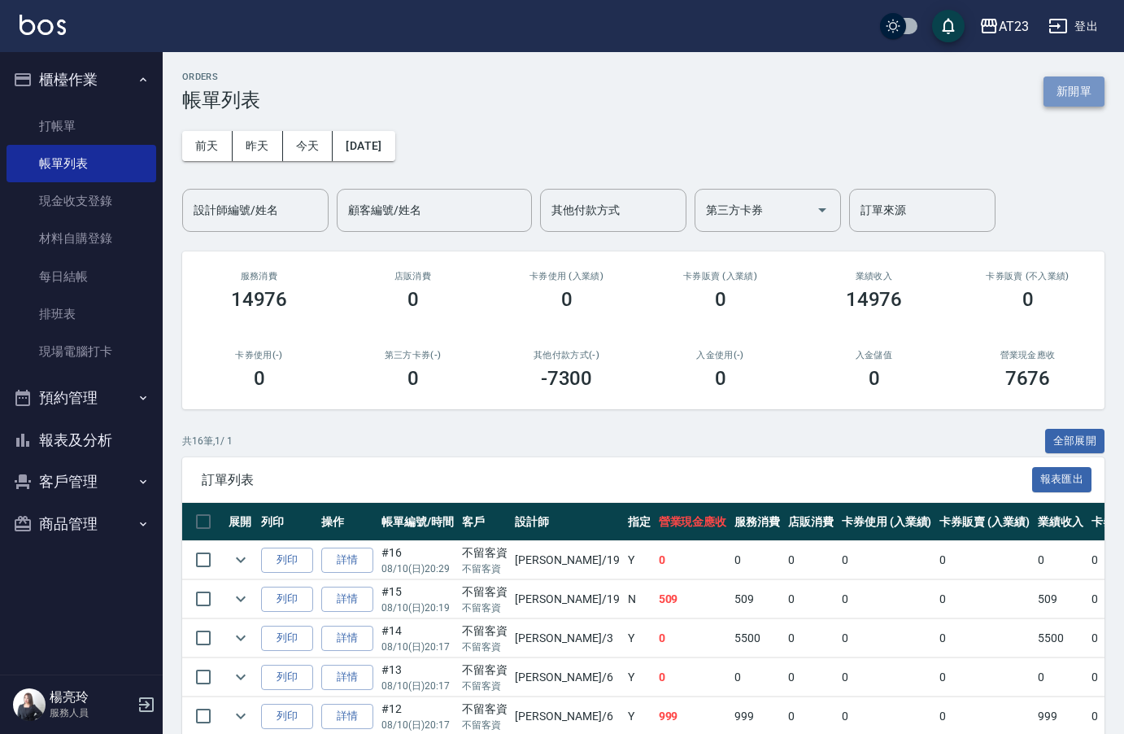
click at [1066, 85] on button "新開單" at bounding box center [1073, 91] width 61 height 30
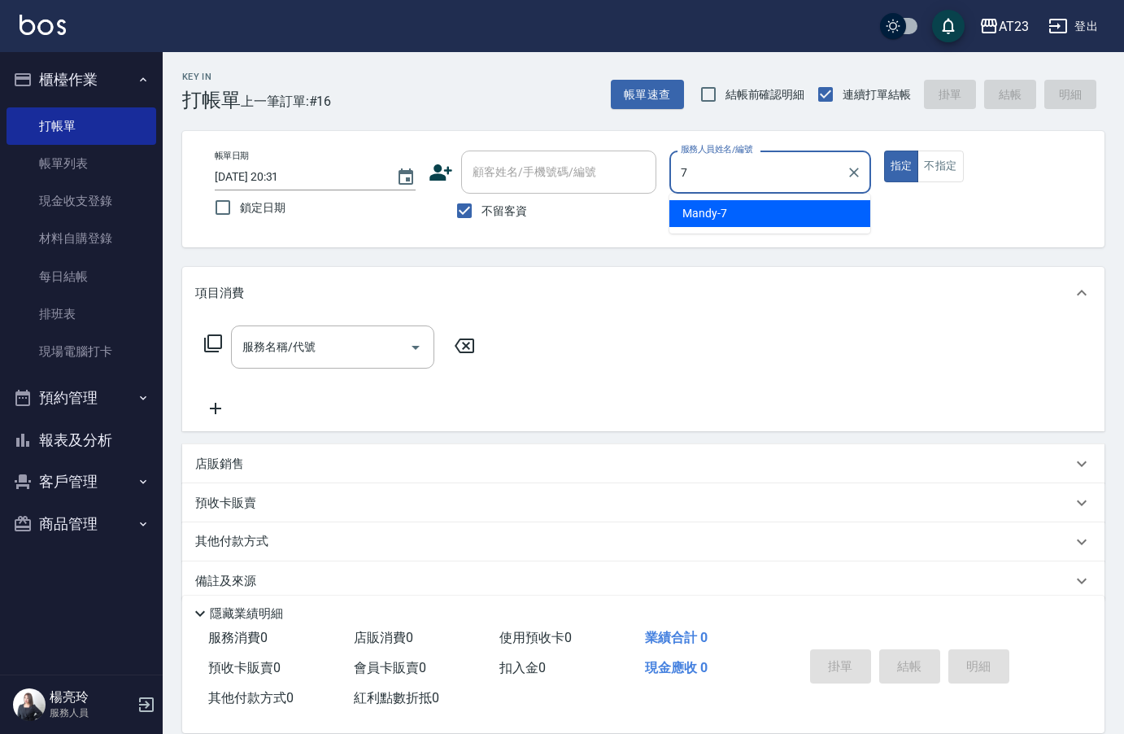
type input "7"
type button "true"
type input "Mandy-7"
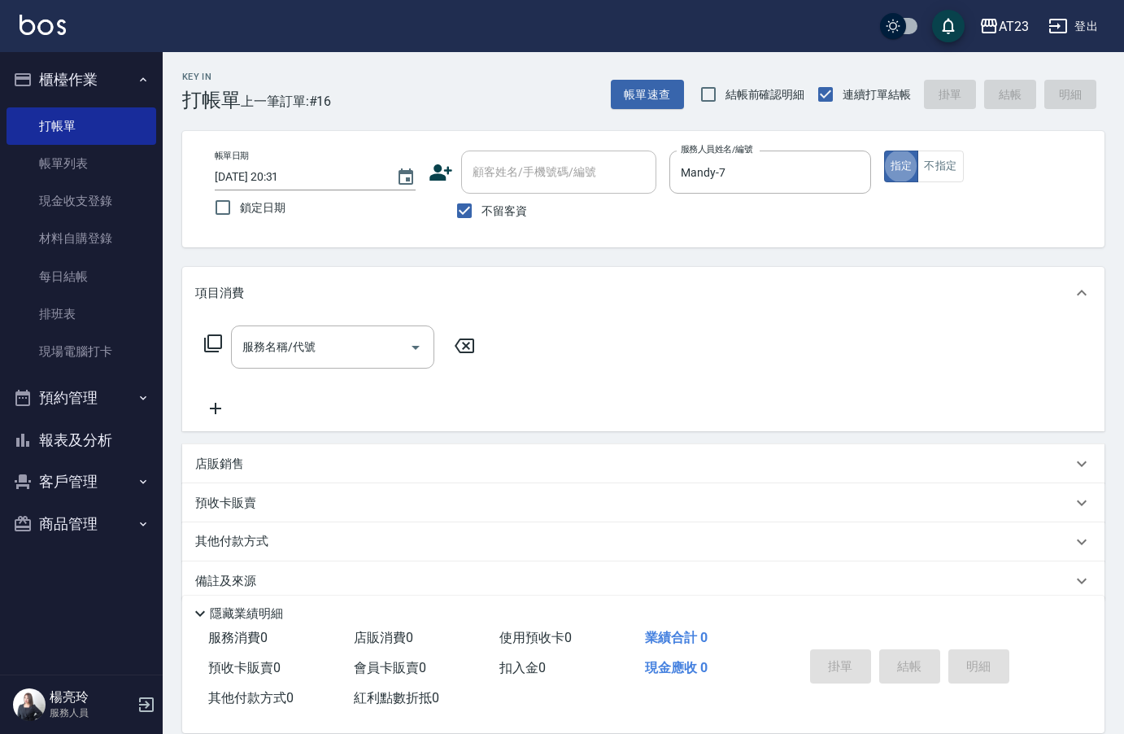
click at [213, 343] on icon at bounding box center [213, 343] width 20 height 20
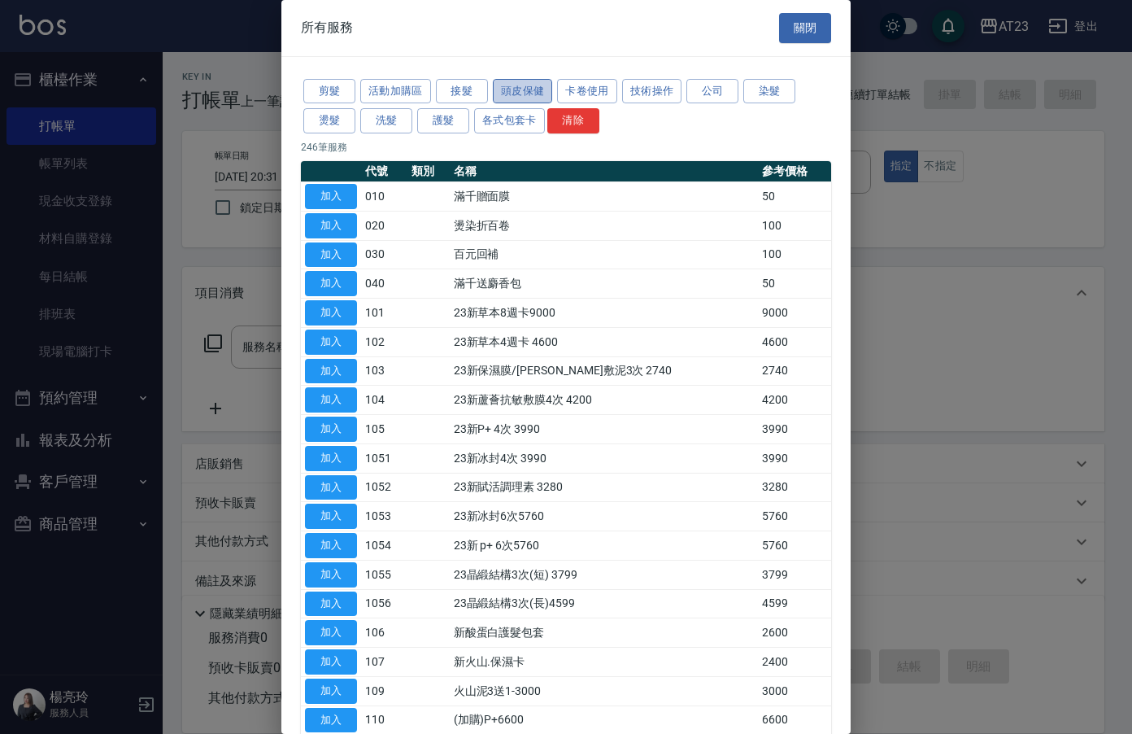
click at [534, 98] on button "頭皮保健" at bounding box center [523, 91] width 60 height 25
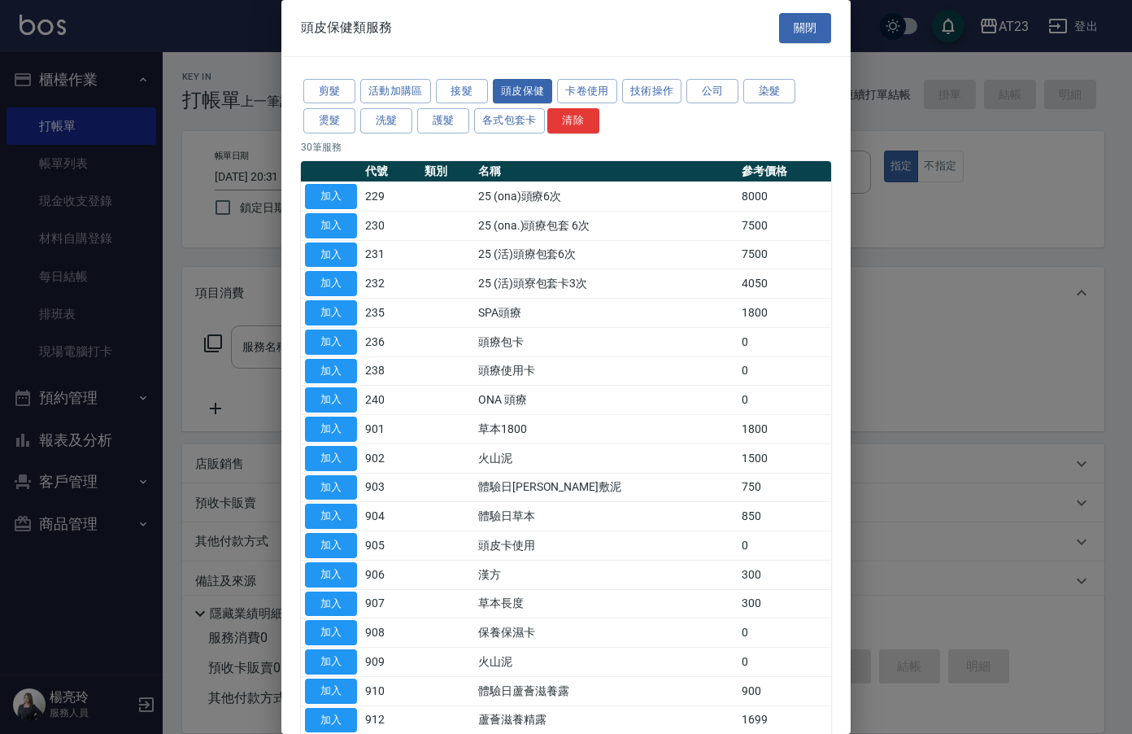
click at [304, 319] on td "加入" at bounding box center [331, 312] width 60 height 29
click at [203, 346] on div at bounding box center [566, 367] width 1132 height 734
click at [327, 306] on button "加入" at bounding box center [331, 312] width 52 height 25
type input "SPA頭療(235)"
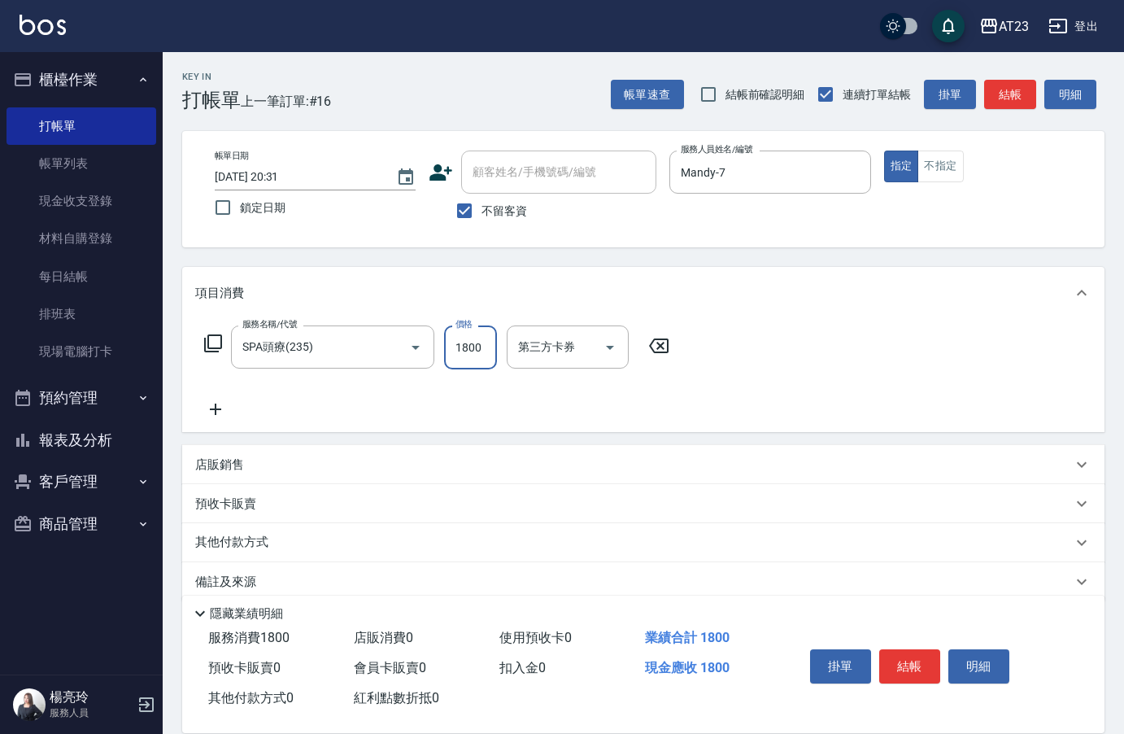
click at [451, 354] on input "1800" at bounding box center [470, 347] width 53 height 44
type input "1640"
drag, startPoint x: 235, startPoint y: 538, endPoint x: 237, endPoint y: 527, distance: 11.5
click at [236, 529] on div "其他付款方式" at bounding box center [643, 542] width 922 height 39
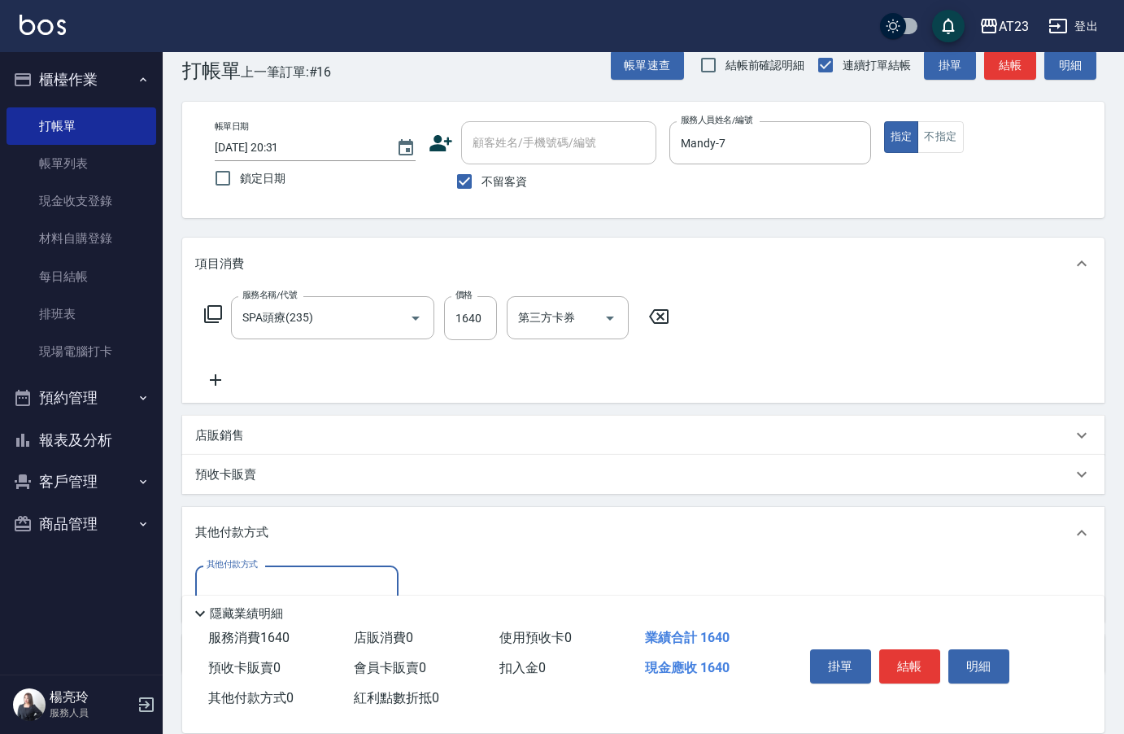
scroll to position [120, 0]
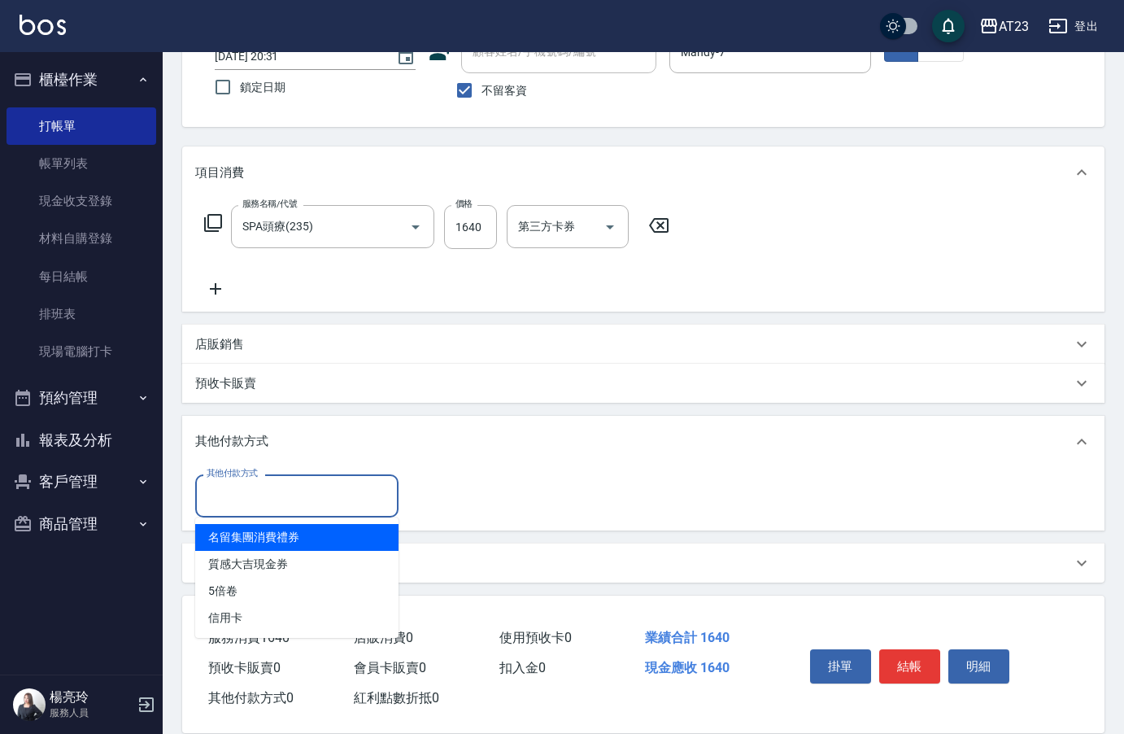
click at [236, 482] on input "其他付款方式" at bounding box center [297, 495] width 189 height 28
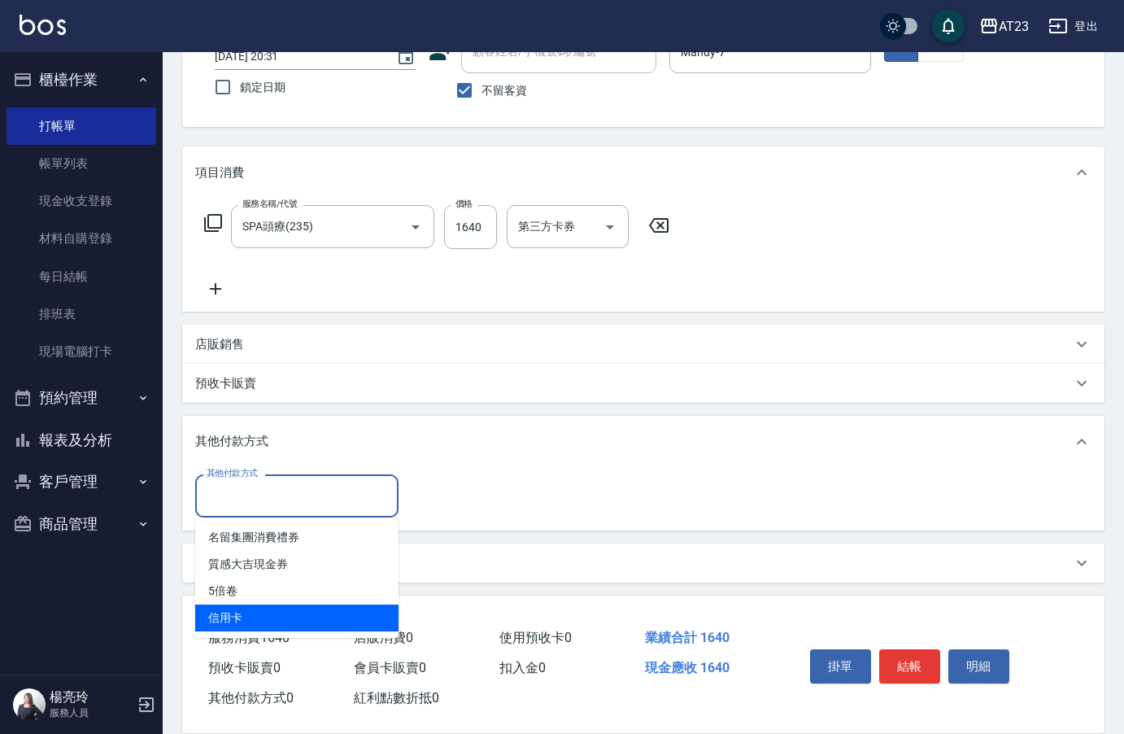
click at [251, 615] on span "信用卡" at bounding box center [296, 617] width 203 height 27
type input "信用卡"
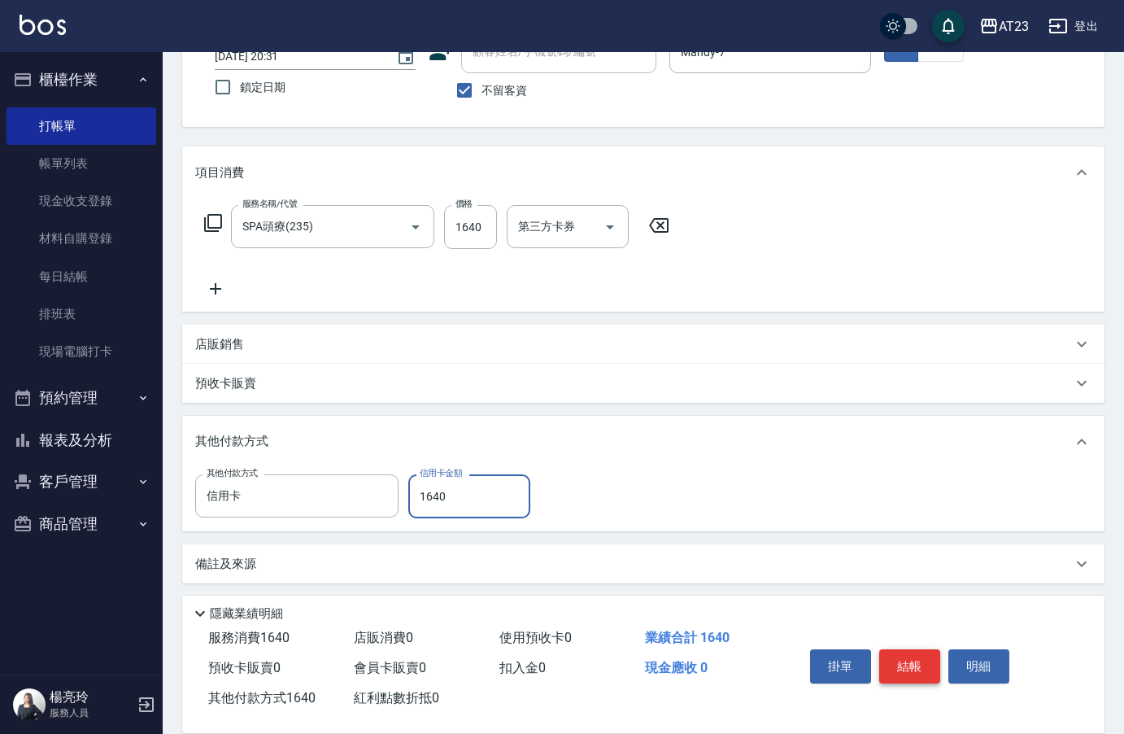
type input "1640"
click at [889, 649] on button "結帳" at bounding box center [909, 666] width 61 height 34
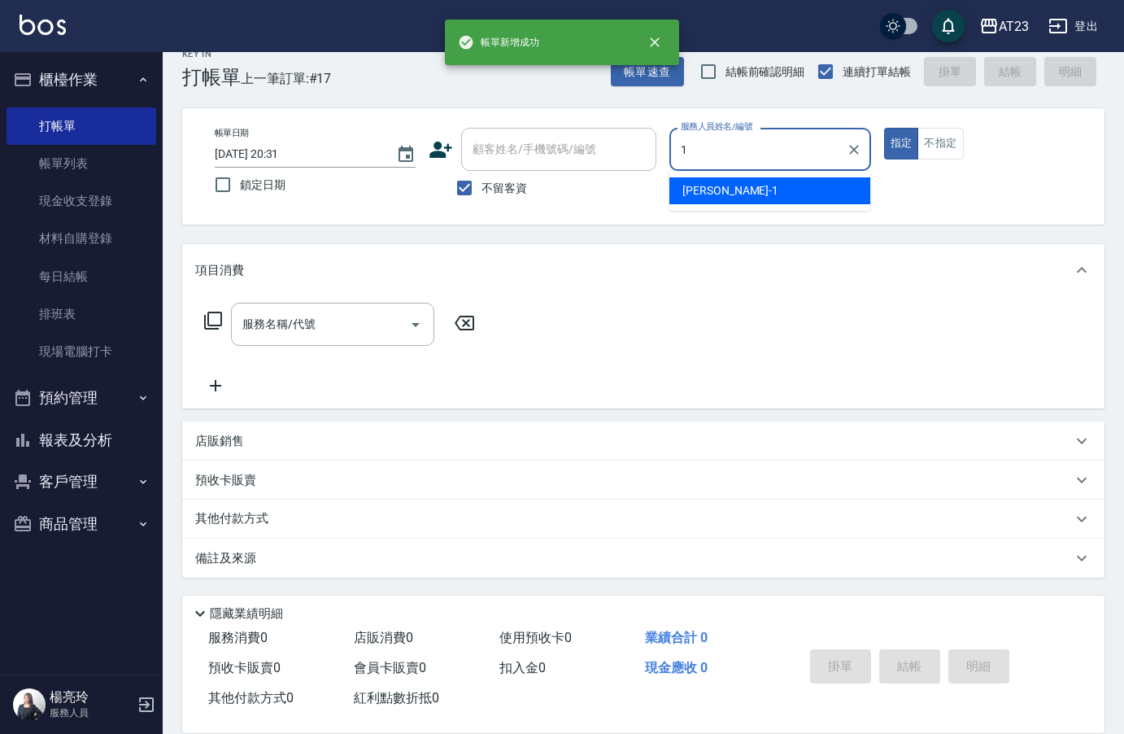
scroll to position [23, 0]
type input "[PERSON_NAME]-1"
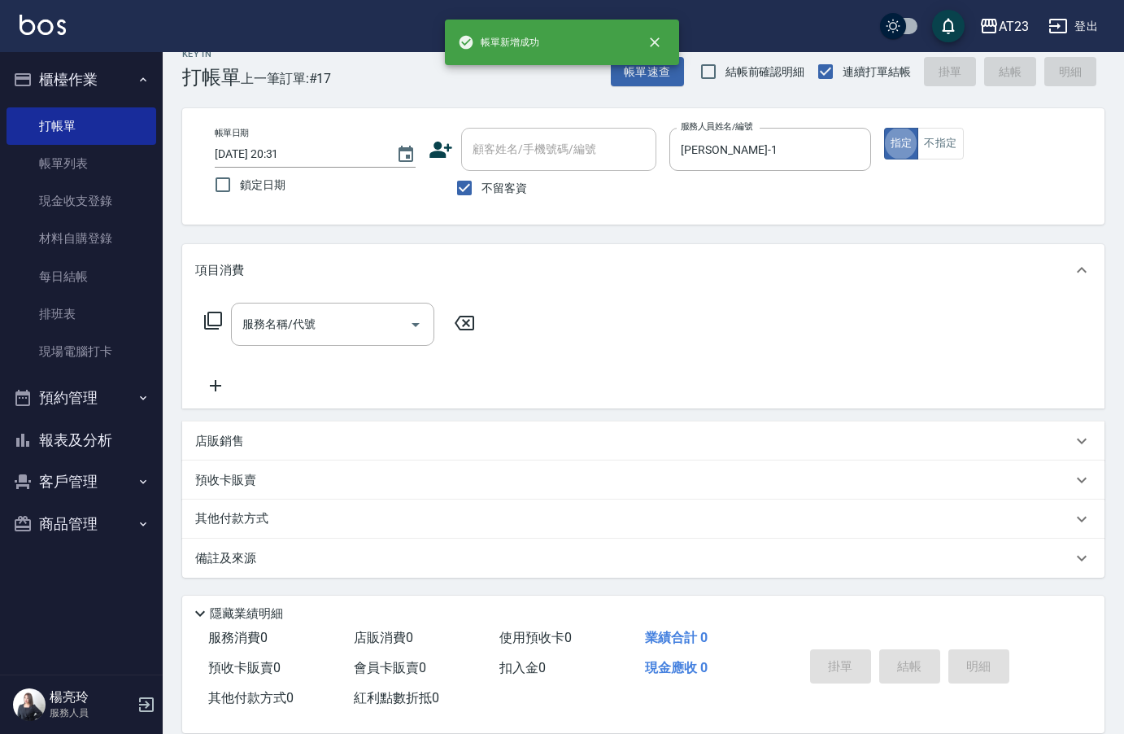
click at [211, 324] on icon at bounding box center [213, 321] width 20 height 20
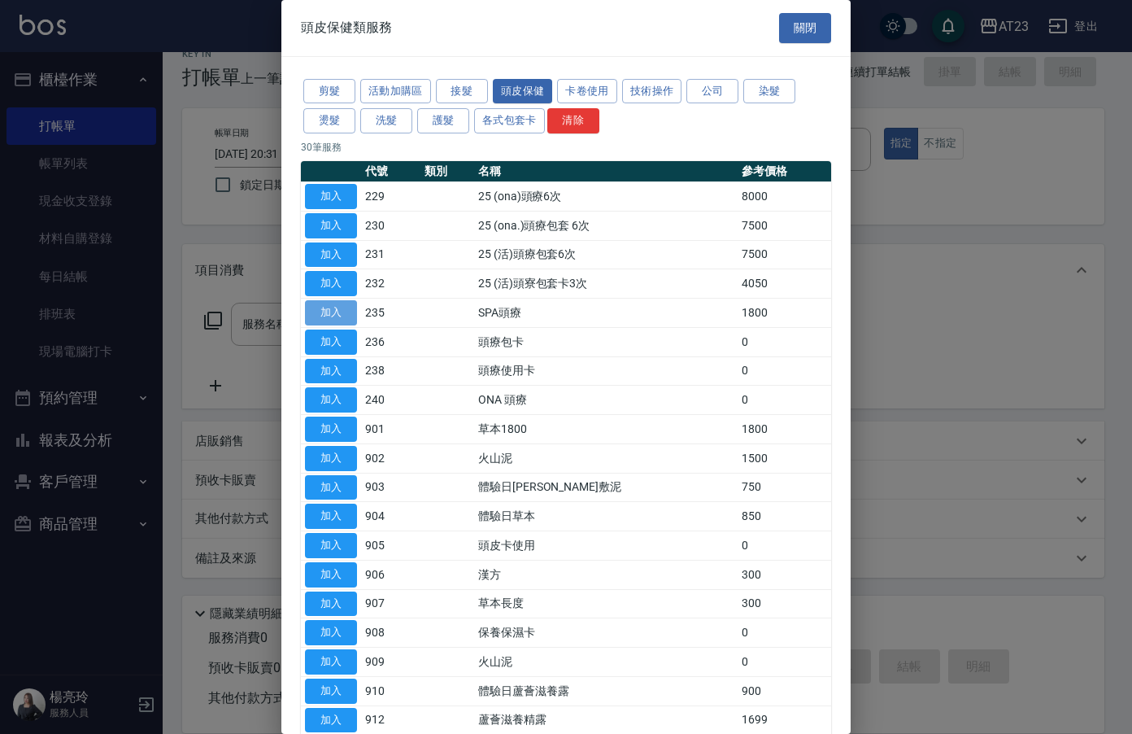
click at [344, 311] on button "加入" at bounding box center [331, 312] width 52 height 25
type input "SPA頭療(235)"
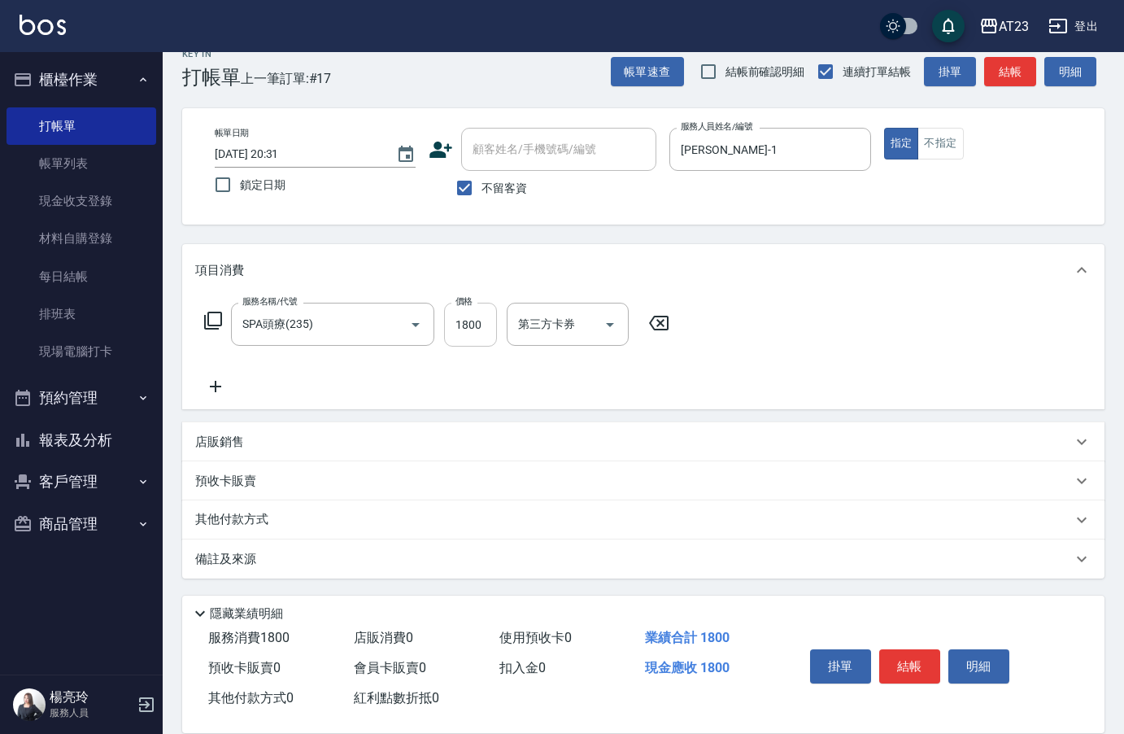
click at [472, 337] on input "1800" at bounding box center [470, 325] width 53 height 44
type input "250"
click at [289, 518] on div "其他付款方式" at bounding box center [633, 520] width 877 height 18
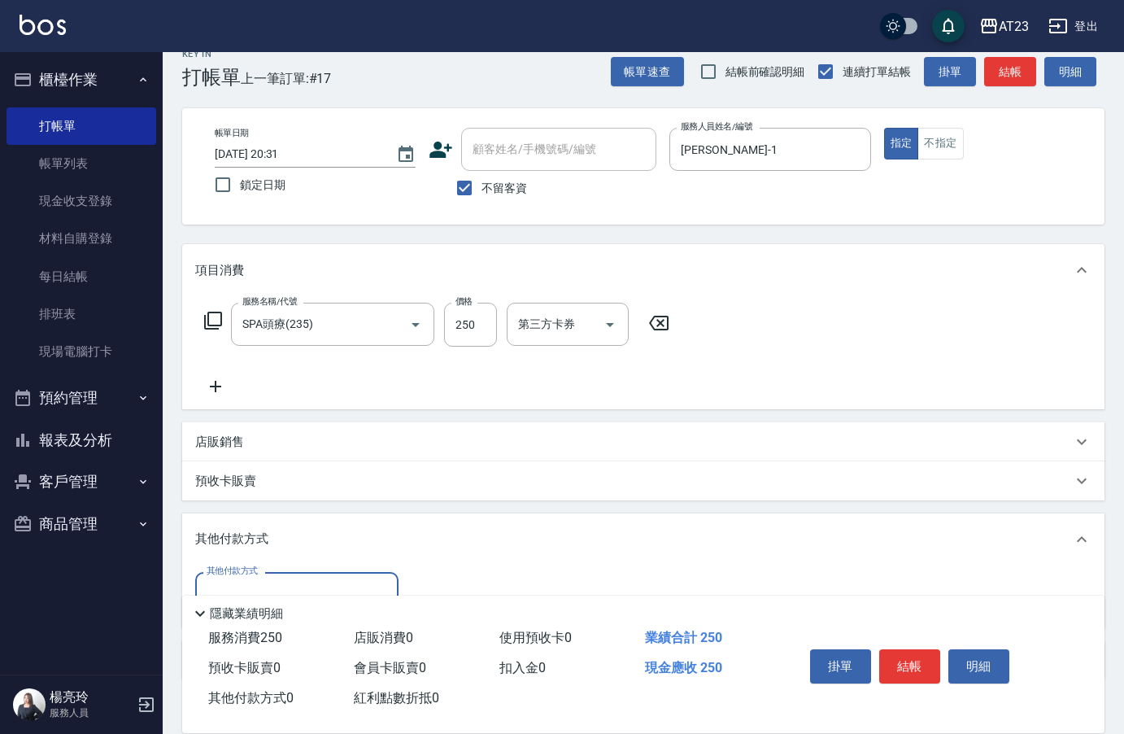
scroll to position [0, 0]
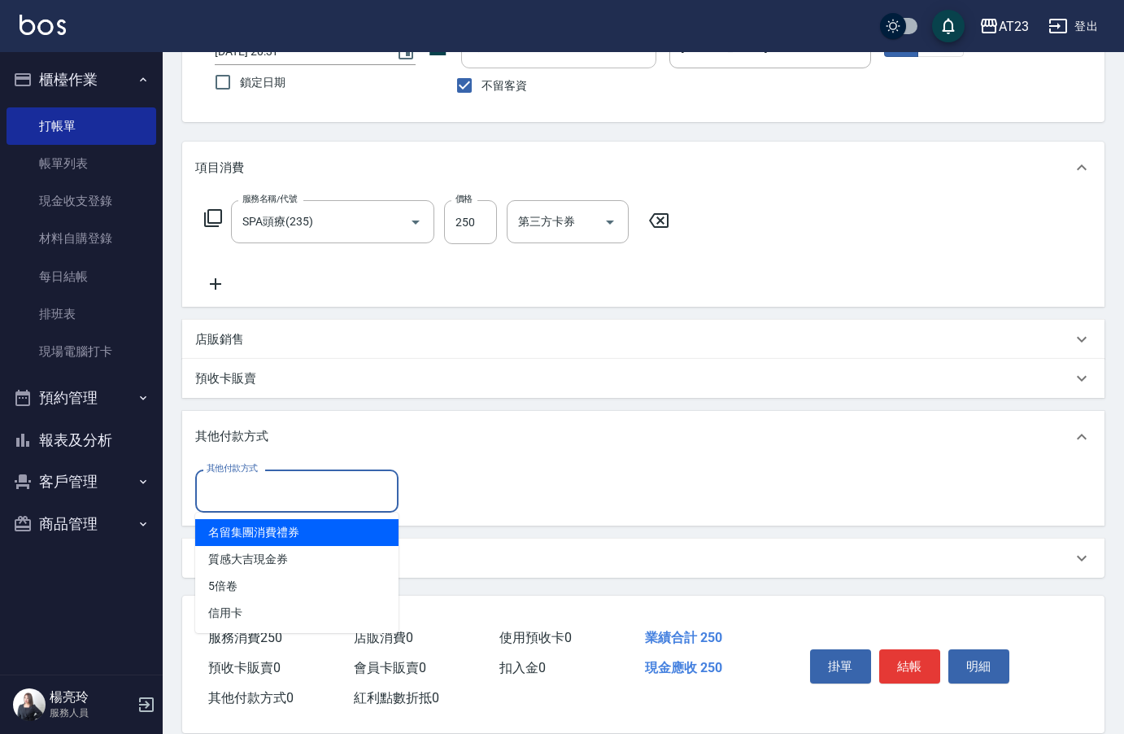
click at [286, 490] on input "其他付款方式" at bounding box center [297, 491] width 189 height 28
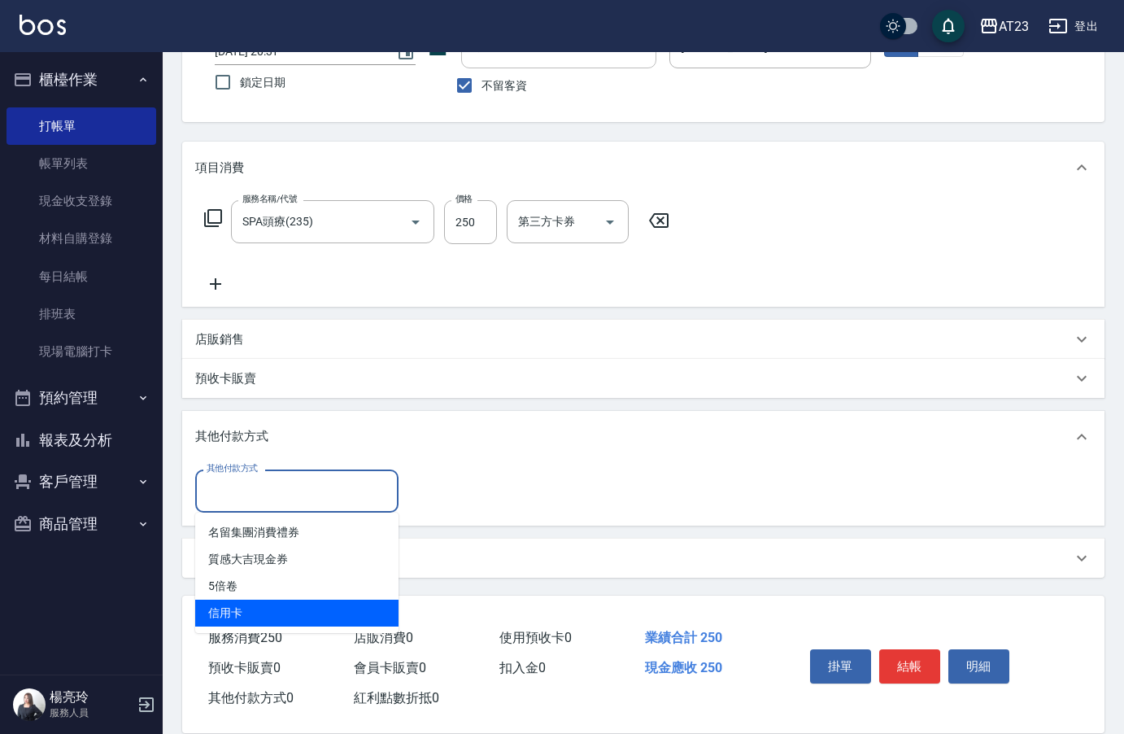
click at [272, 611] on span "信用卡" at bounding box center [296, 612] width 203 height 27
type input "信用卡"
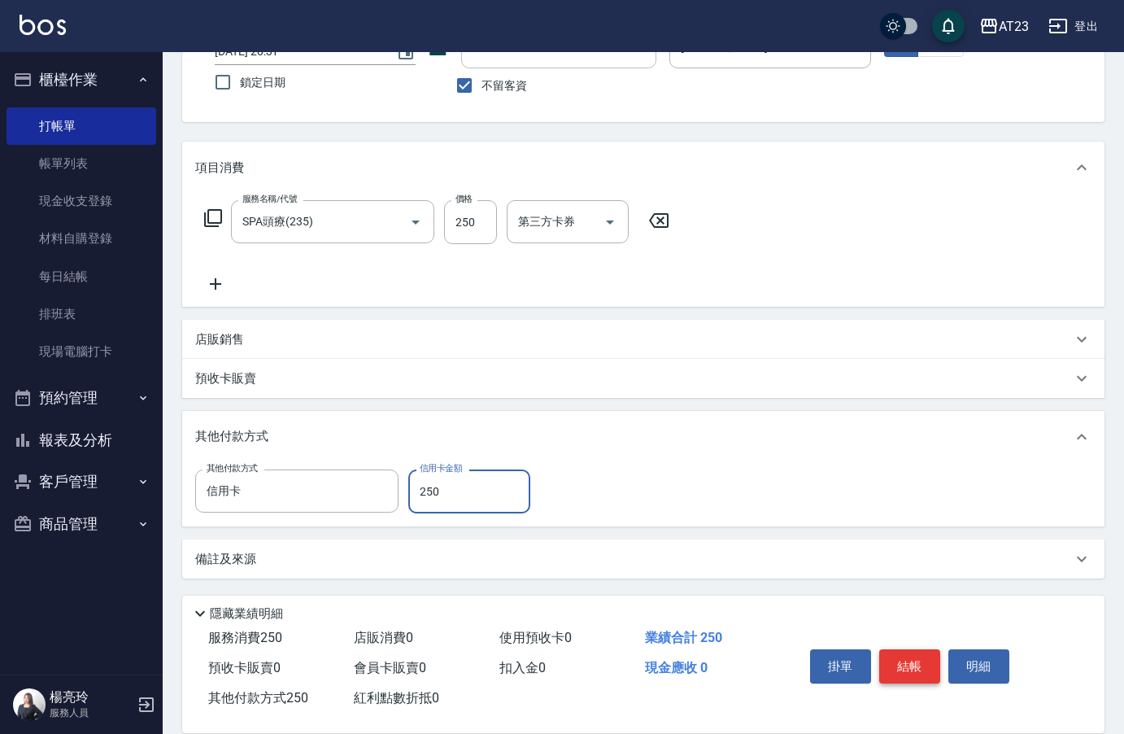
type input "250"
click at [920, 663] on button "結帳" at bounding box center [909, 666] width 61 height 34
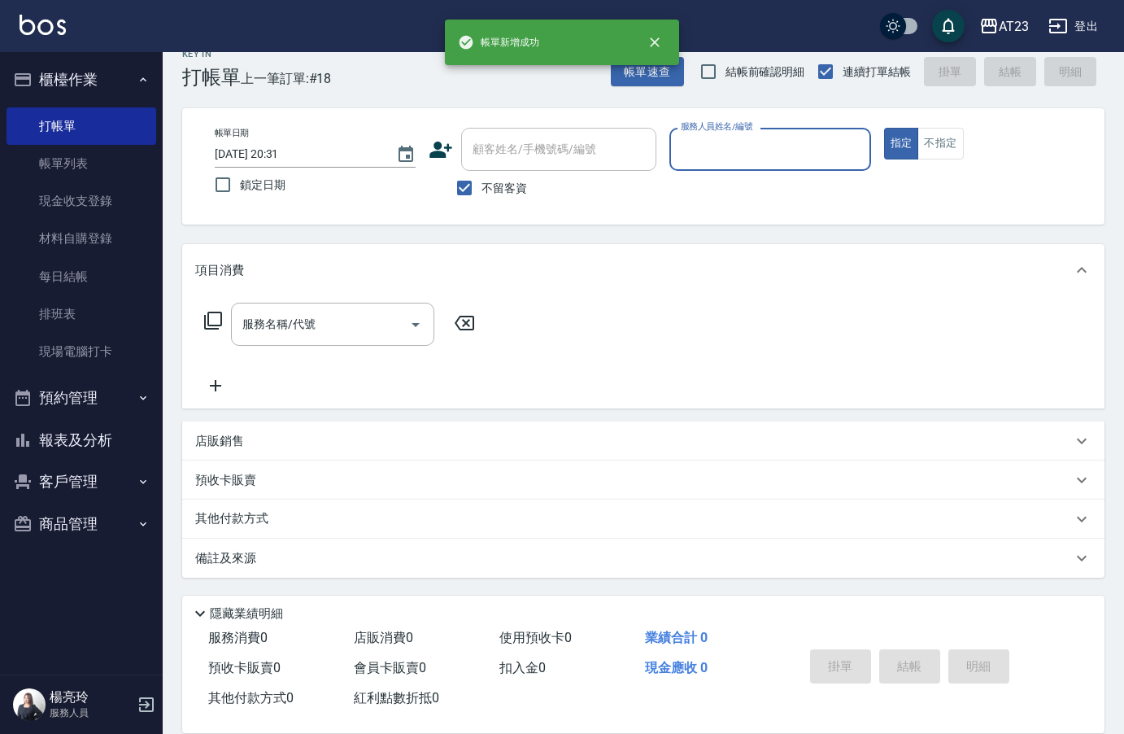
scroll to position [23, 0]
type input "[PERSON_NAME]-19"
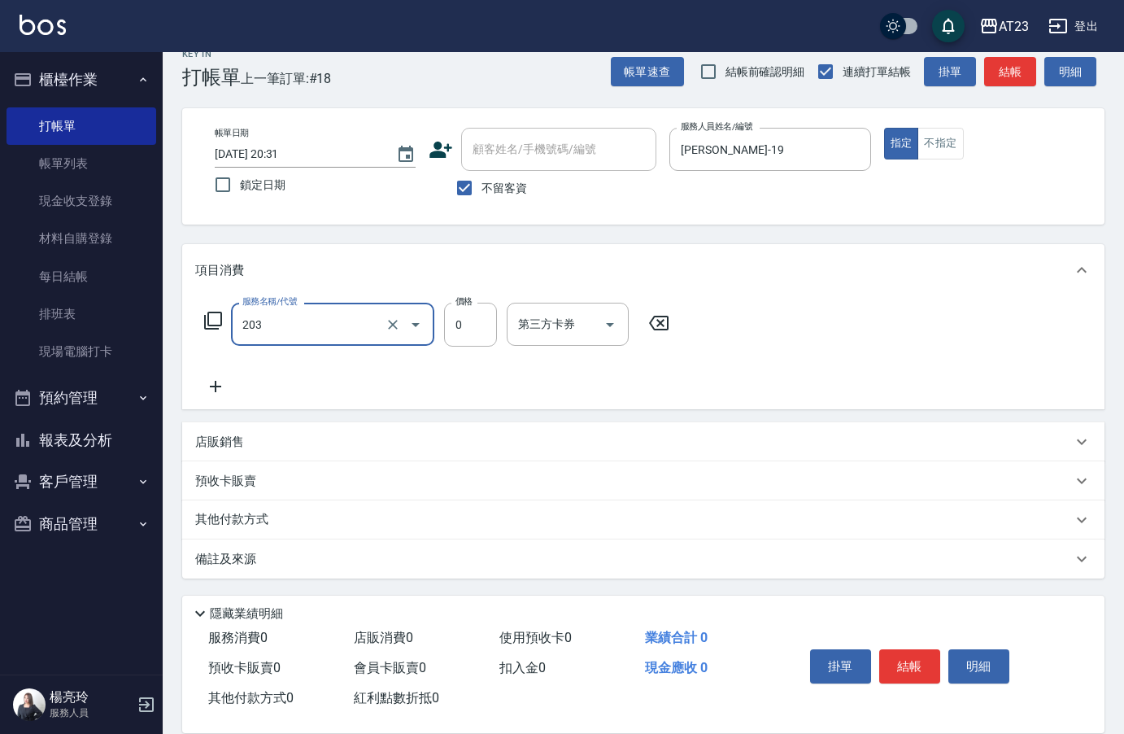
type input "使用洗髮卡(203)"
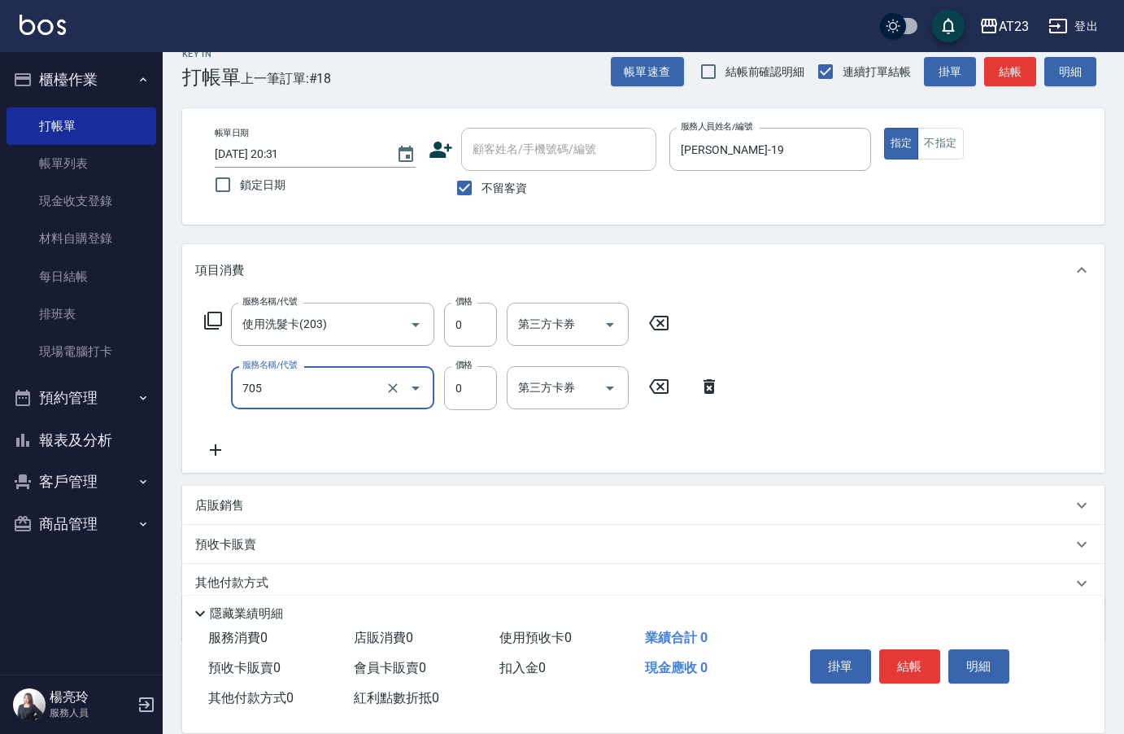
type input "互助50(705)"
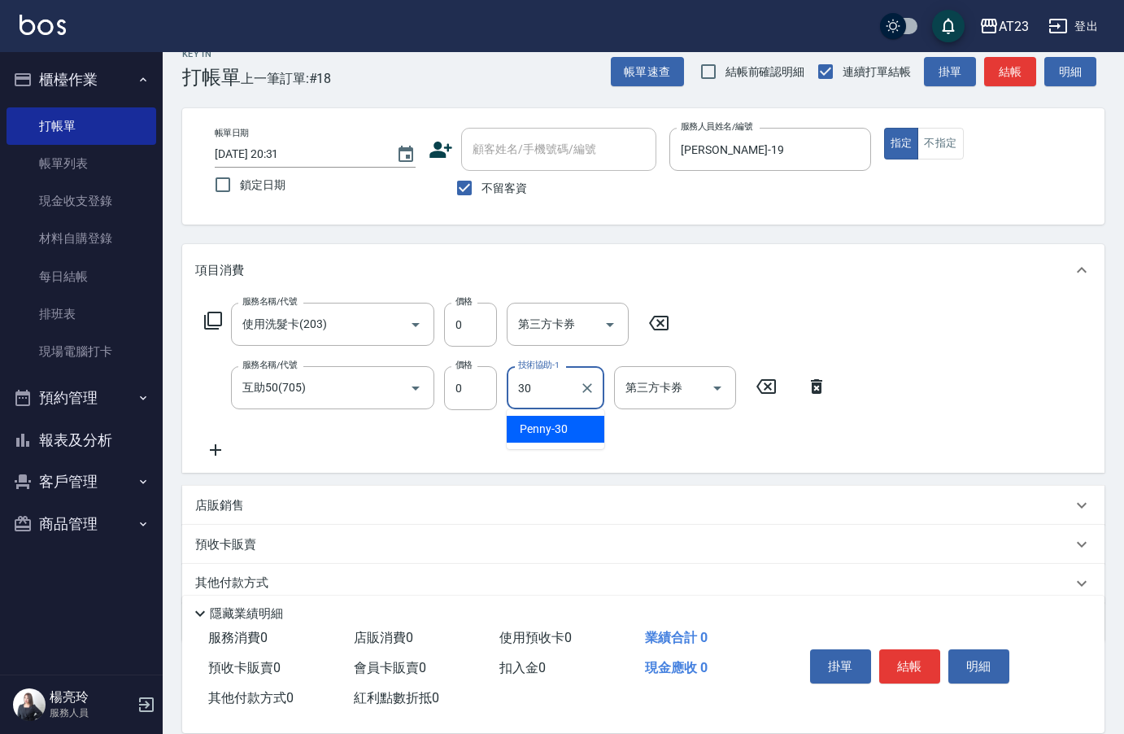
type input "Penny-30"
click at [903, 653] on button "結帳" at bounding box center [909, 666] width 61 height 34
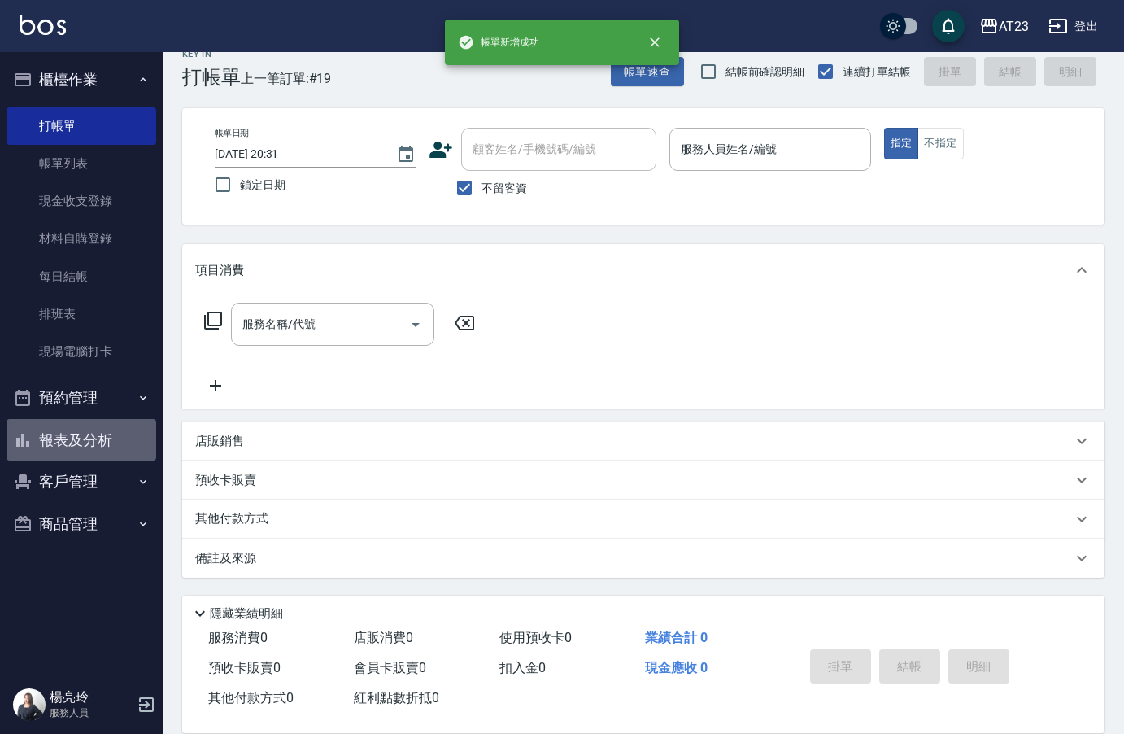
click at [105, 446] on button "報表及分析" at bounding box center [82, 440] width 150 height 42
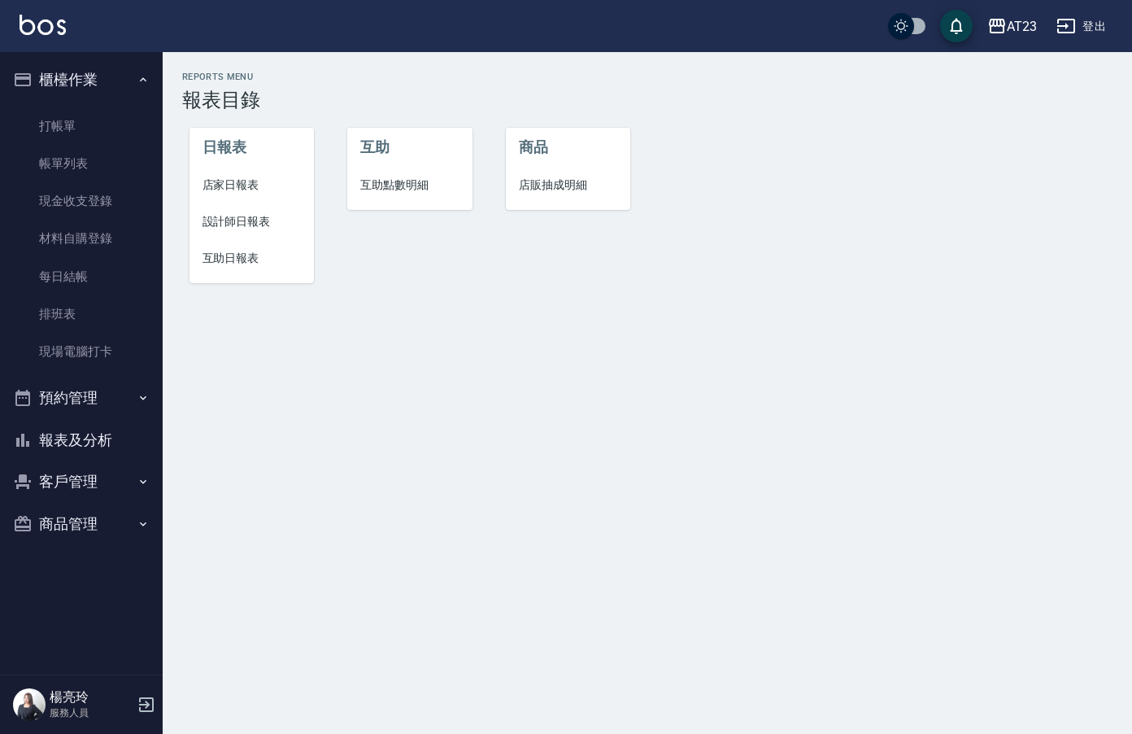
click at [238, 221] on span "設計師日報表" at bounding box center [252, 221] width 99 height 17
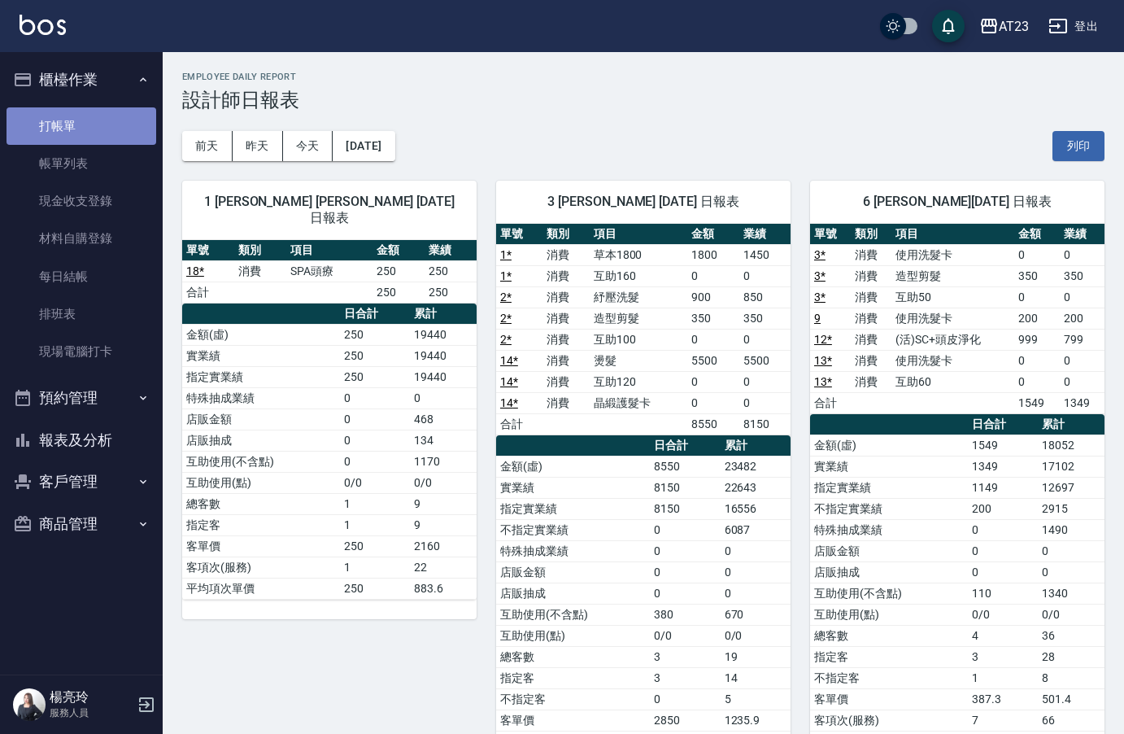
click at [96, 118] on link "打帳單" at bounding box center [82, 125] width 150 height 37
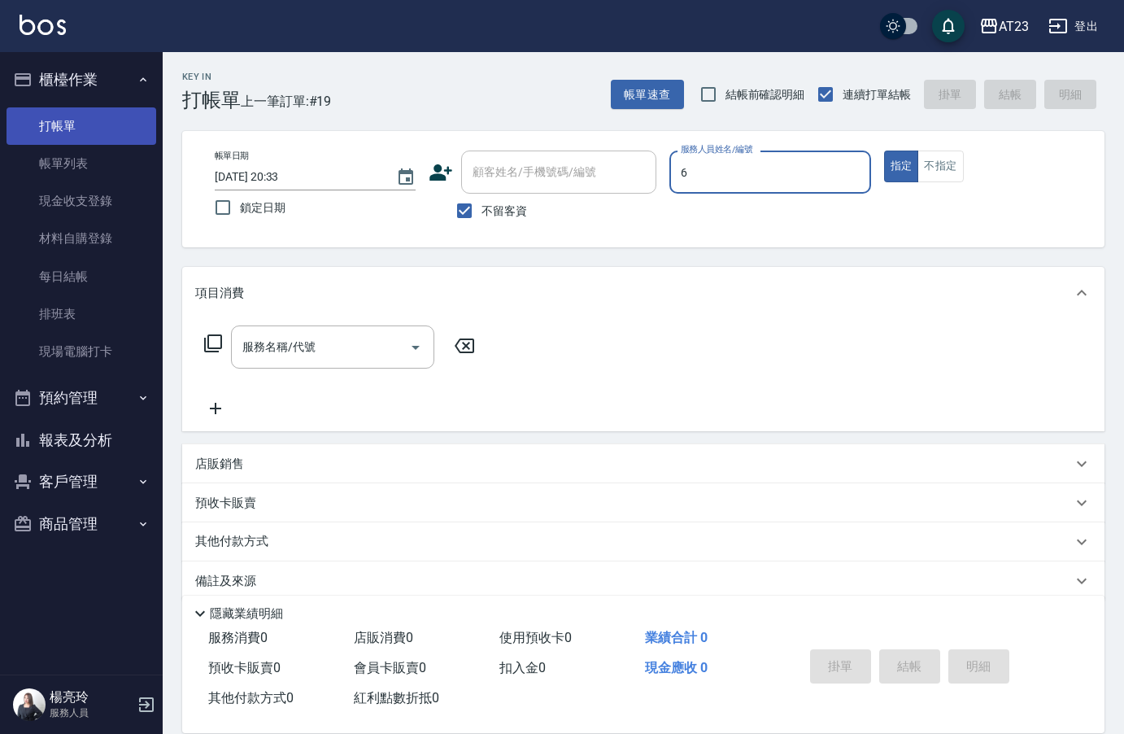
type input "Joann-6"
type button "true"
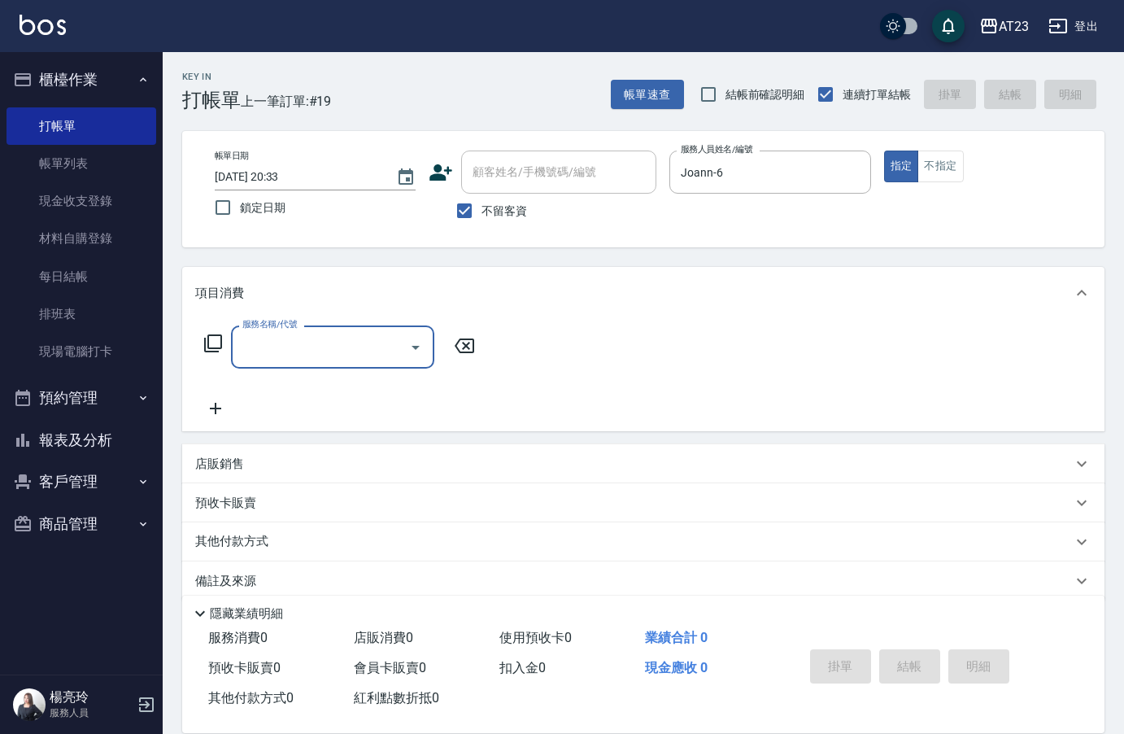
drag, startPoint x: 632, startPoint y: 305, endPoint x: 657, endPoint y: 298, distance: 26.0
click at [645, 301] on div "項目消費" at bounding box center [643, 293] width 922 height 52
type input "使用洗髮卡(203)"
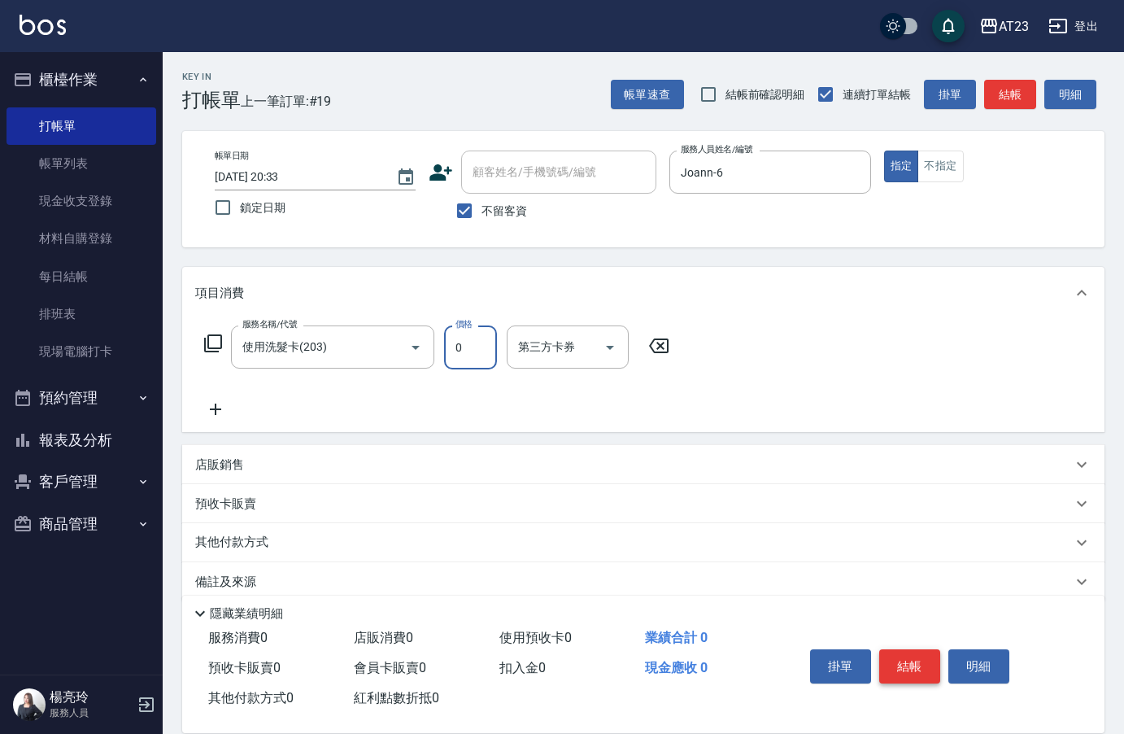
click at [931, 660] on button "結帳" at bounding box center [909, 666] width 61 height 34
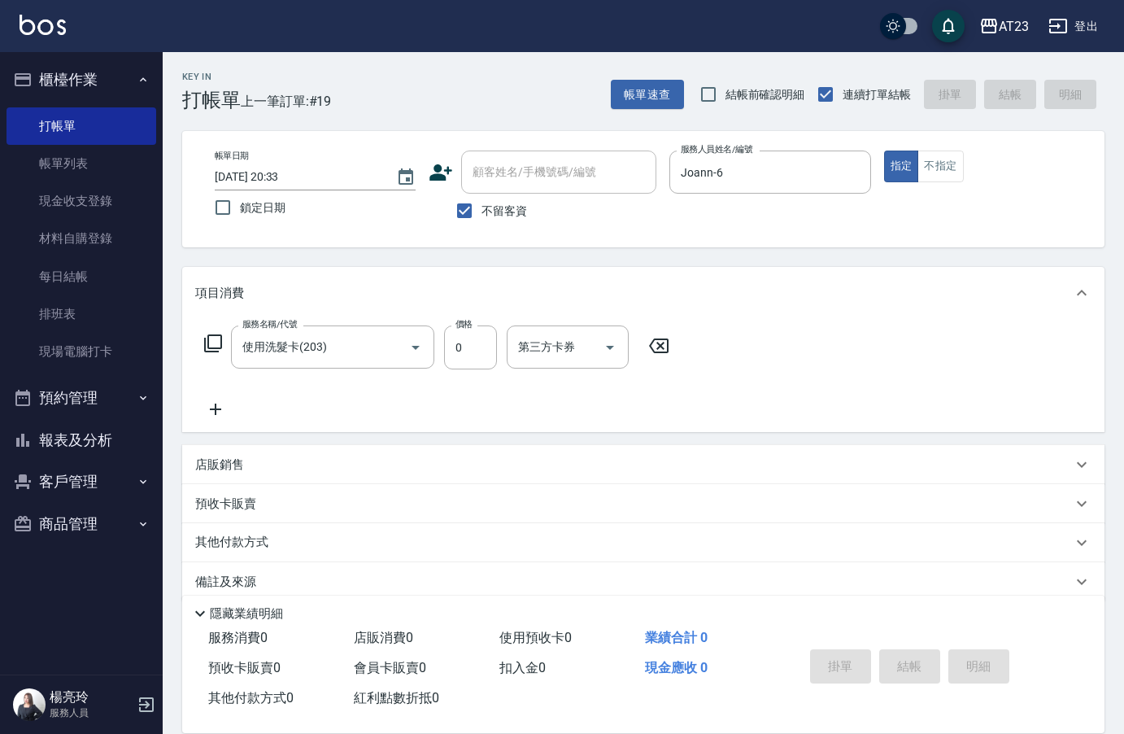
type input "[DATE] 20:50"
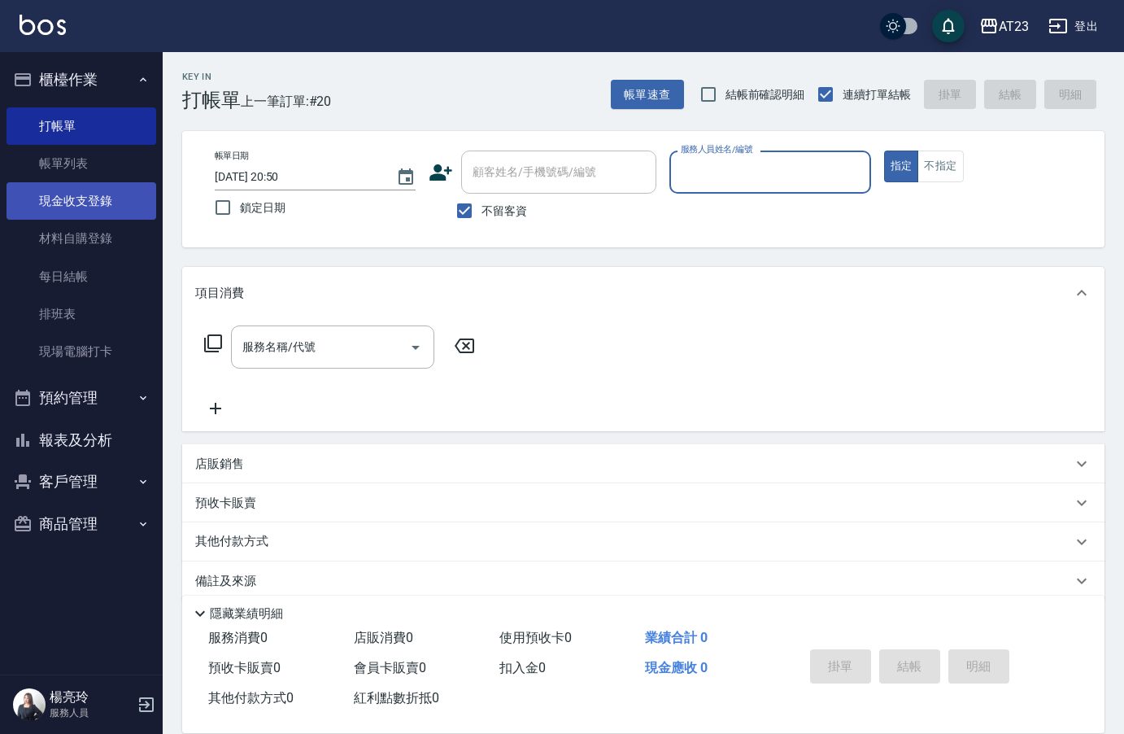
click at [81, 208] on link "現金收支登錄" at bounding box center [82, 200] width 150 height 37
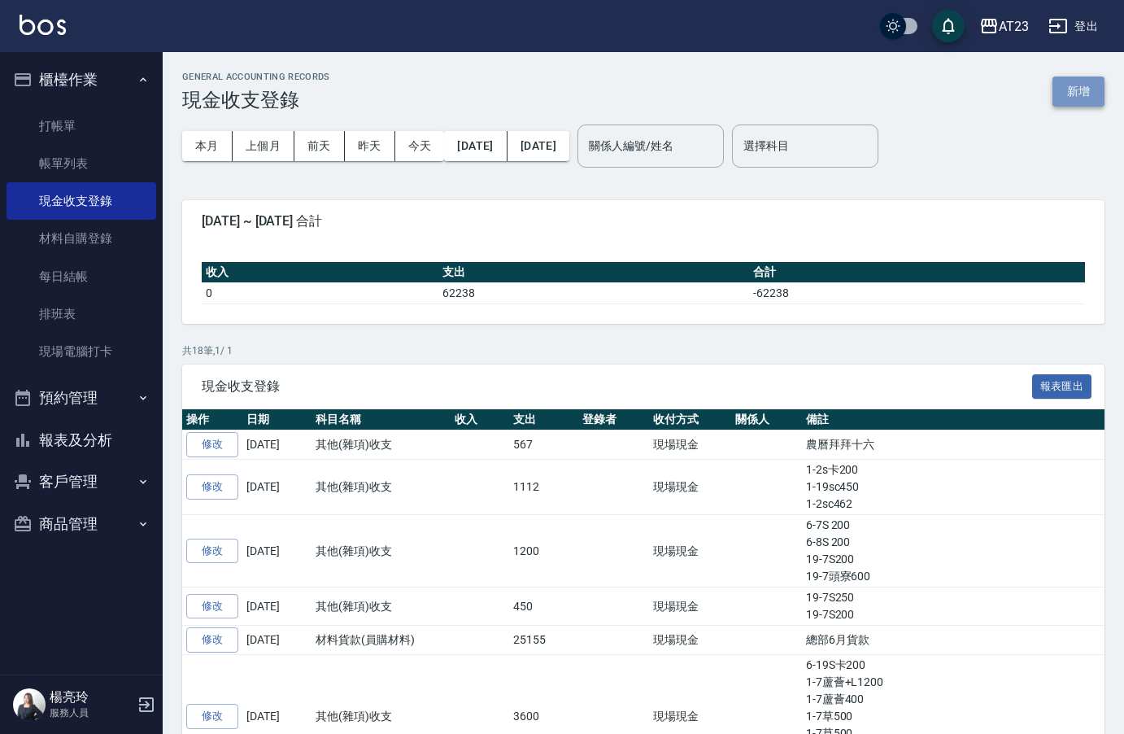
click at [1081, 83] on button "新增" at bounding box center [1078, 91] width 52 height 30
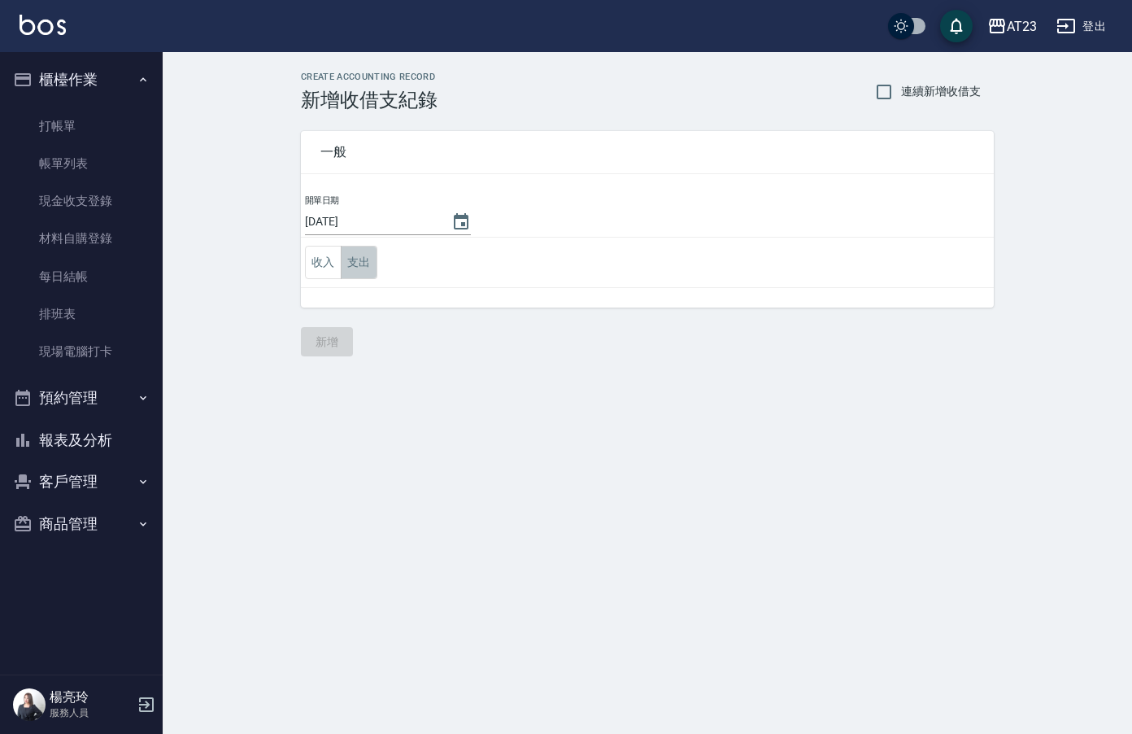
click at [364, 262] on button "支出" at bounding box center [359, 262] width 37 height 33
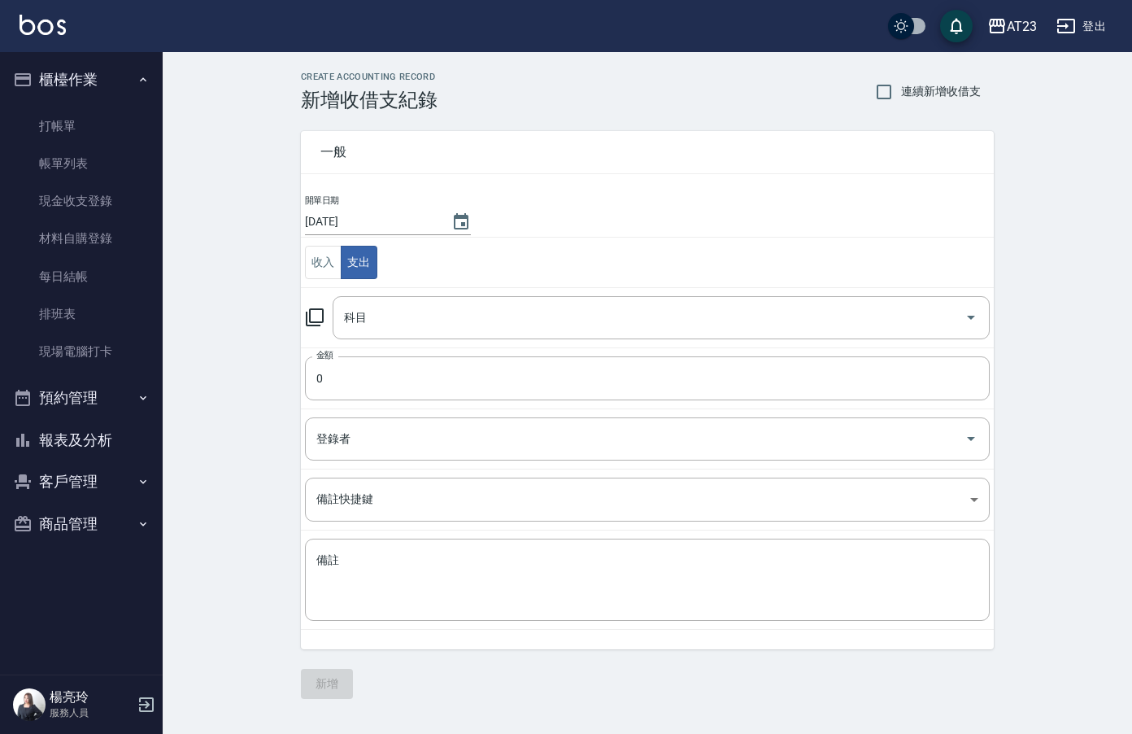
click at [324, 307] on div "科目 科目" at bounding box center [647, 317] width 685 height 43
click at [306, 333] on div "科目 科目" at bounding box center [647, 317] width 685 height 43
drag, startPoint x: 325, startPoint y: 301, endPoint x: 318, endPoint y: 313, distance: 14.2
click at [320, 311] on div "科目 科目" at bounding box center [647, 317] width 685 height 43
click at [318, 313] on icon at bounding box center [315, 317] width 20 height 20
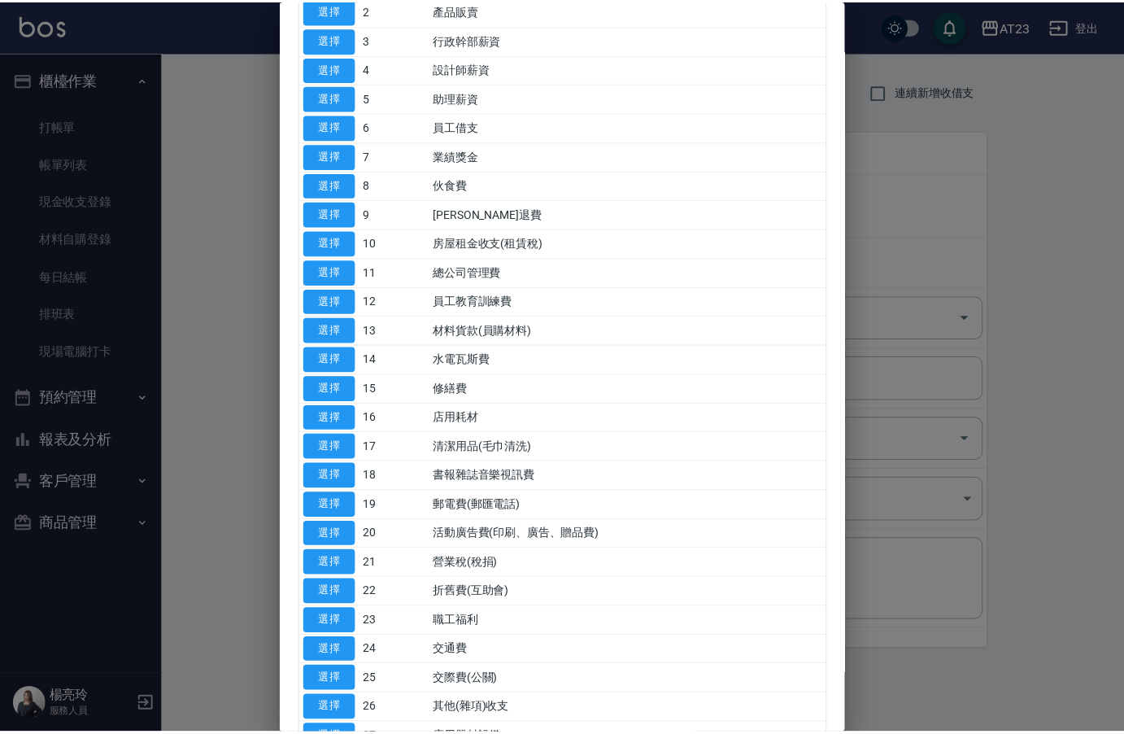
scroll to position [325, 0]
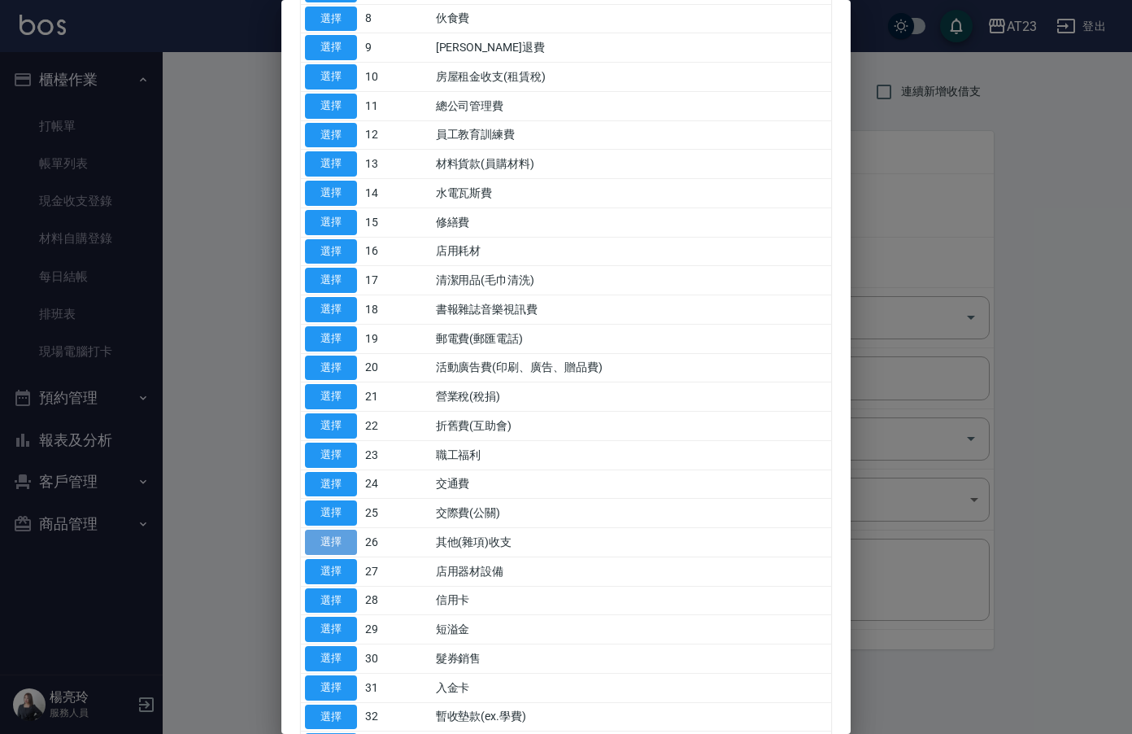
click at [323, 534] on button "選擇" at bounding box center [331, 541] width 52 height 25
type input "26 其他(雜項)收支"
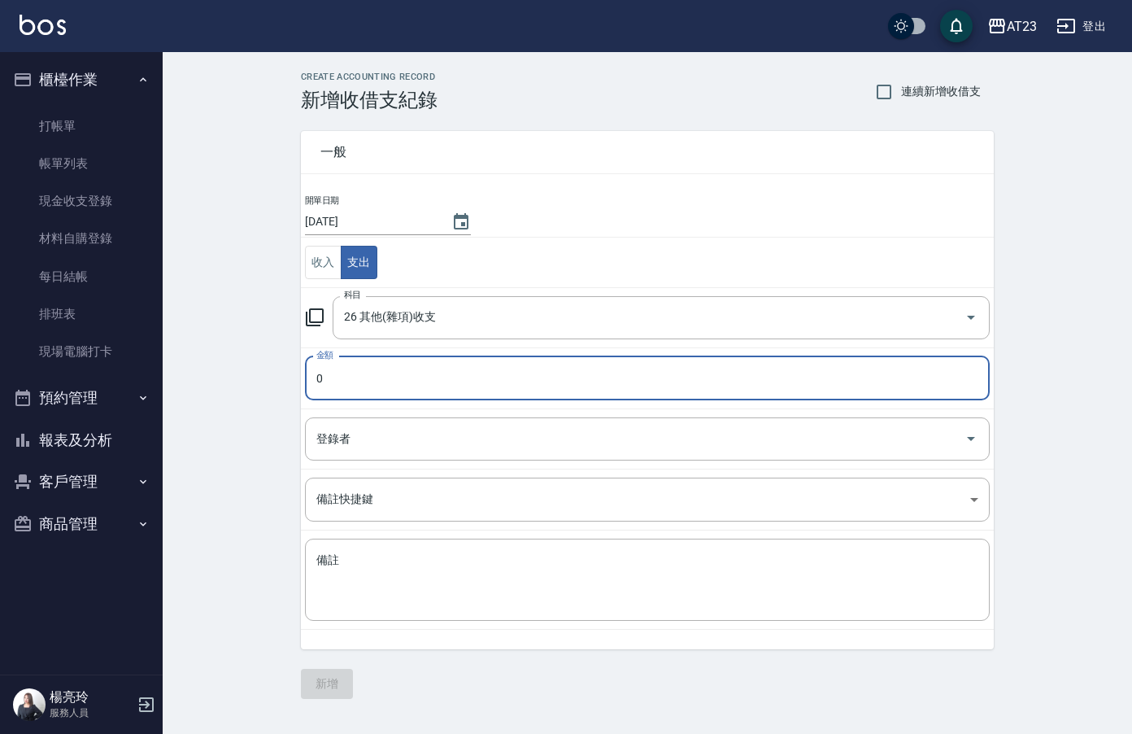
click at [346, 394] on input "0" at bounding box center [647, 378] width 685 height 44
type input "200"
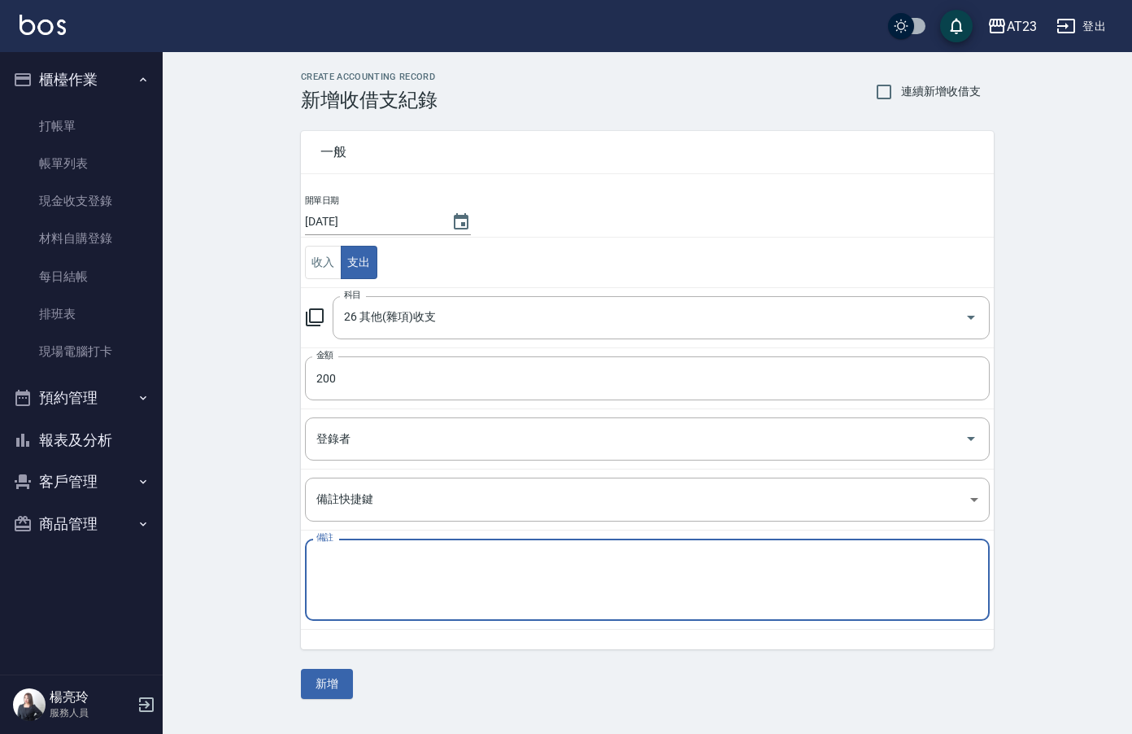
click at [397, 584] on textarea "備註" at bounding box center [647, 579] width 662 height 55
type textarea "公-6S 200"
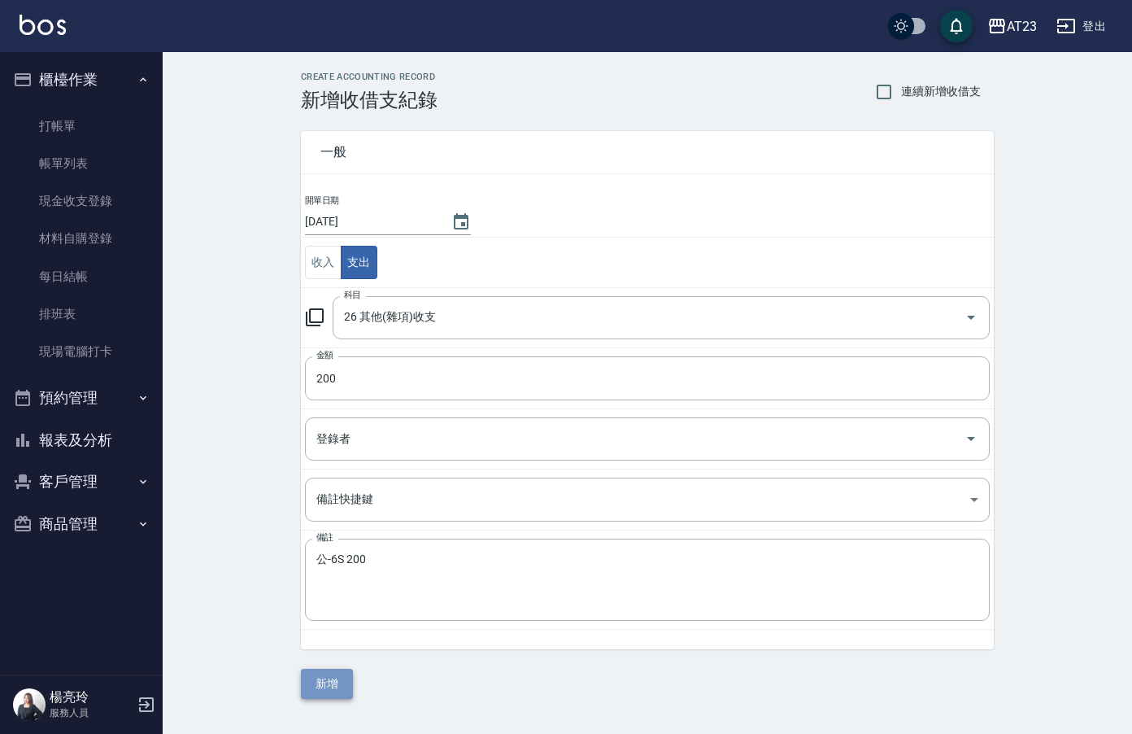
click at [332, 680] on button "新增" at bounding box center [327, 684] width 52 height 30
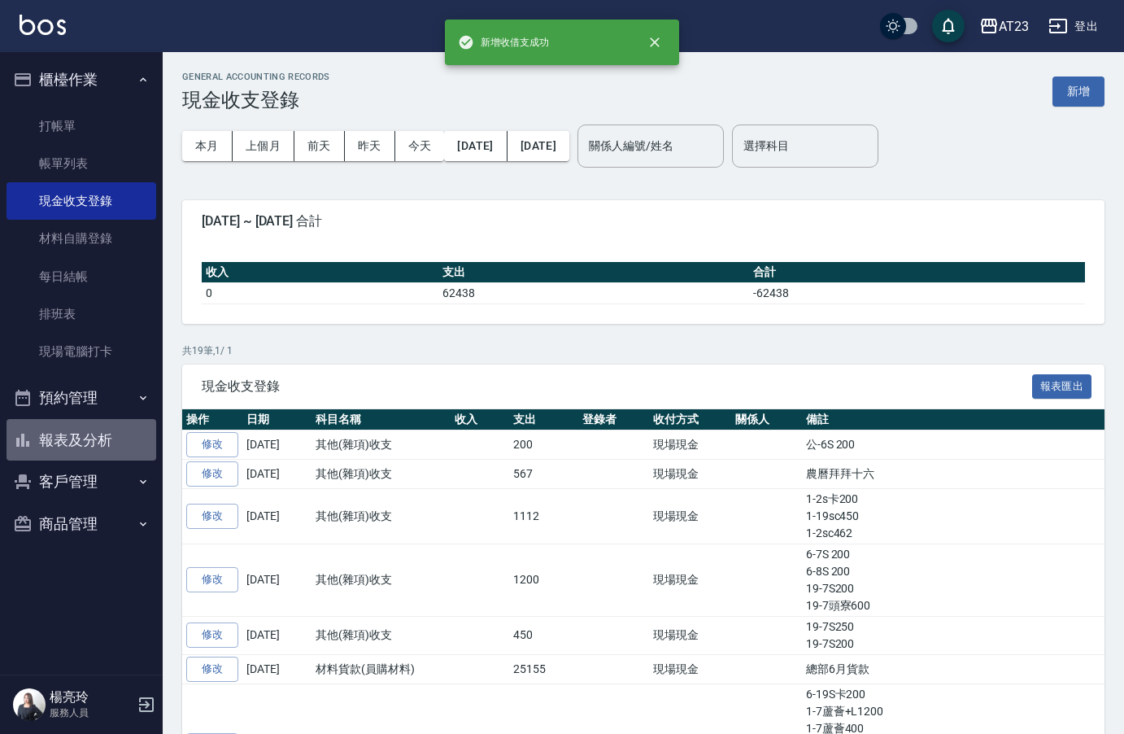
click at [91, 442] on button "報表及分析" at bounding box center [82, 440] width 150 height 42
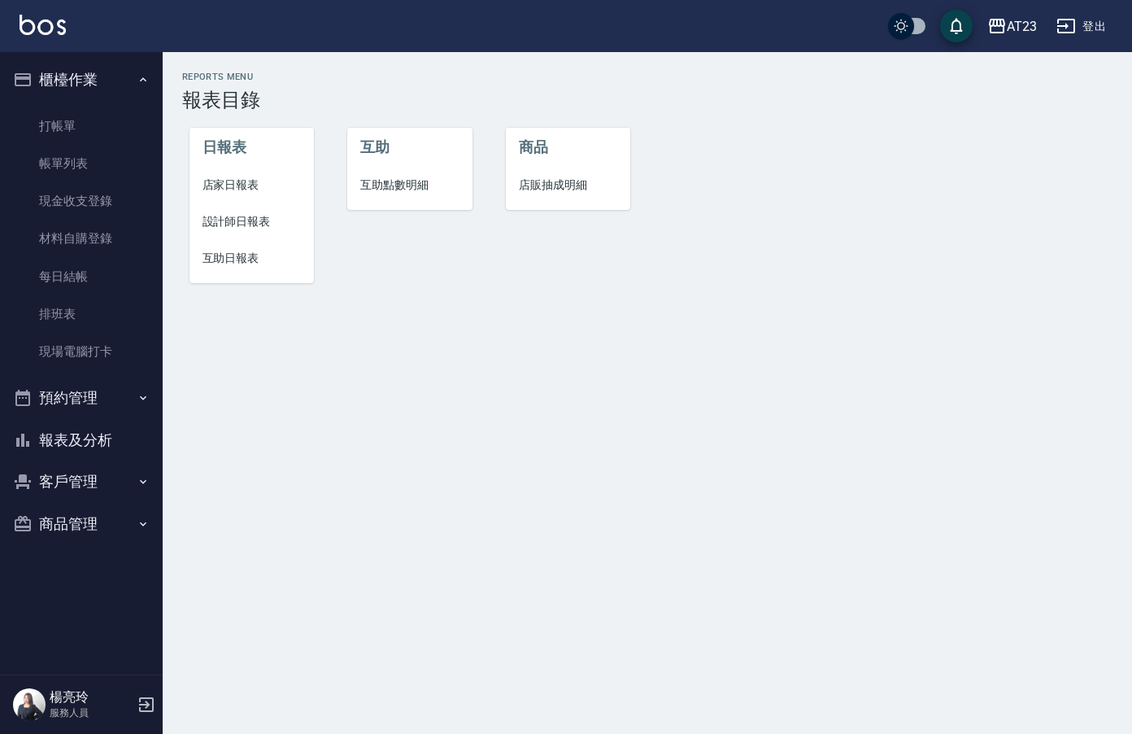
click at [239, 190] on span "店家日報表" at bounding box center [252, 184] width 99 height 17
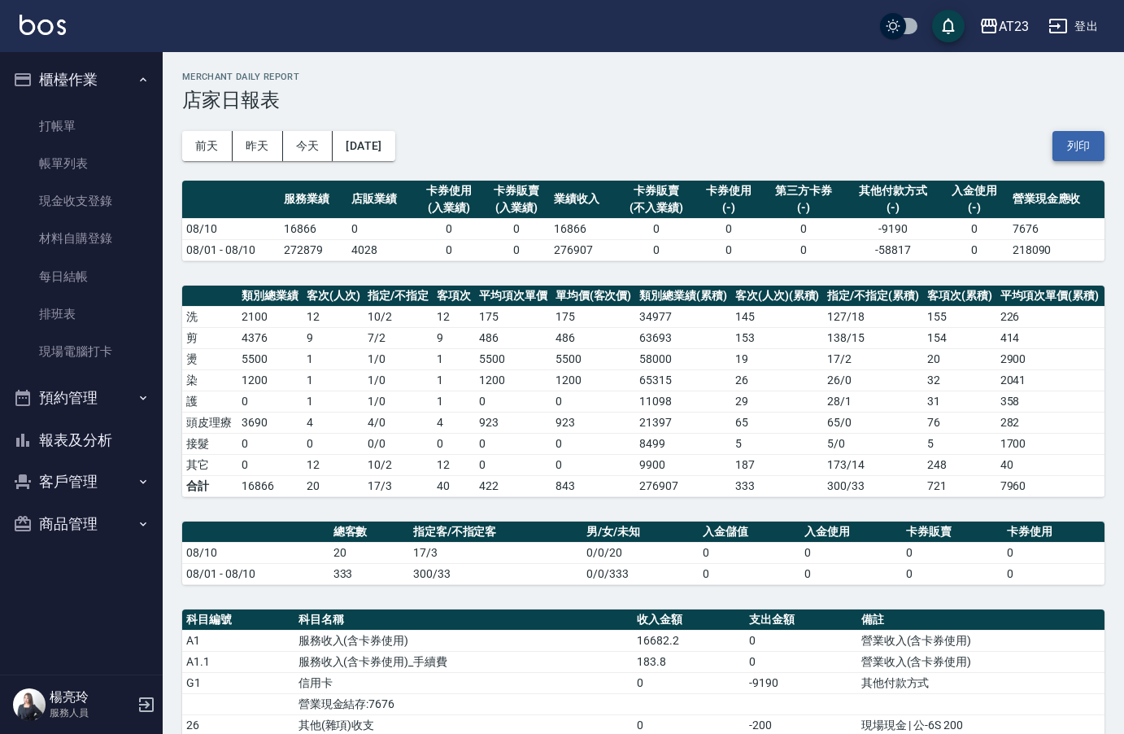
click at [1061, 137] on button "列印" at bounding box center [1078, 146] width 52 height 30
click at [68, 449] on button "報表及分析" at bounding box center [82, 440] width 150 height 42
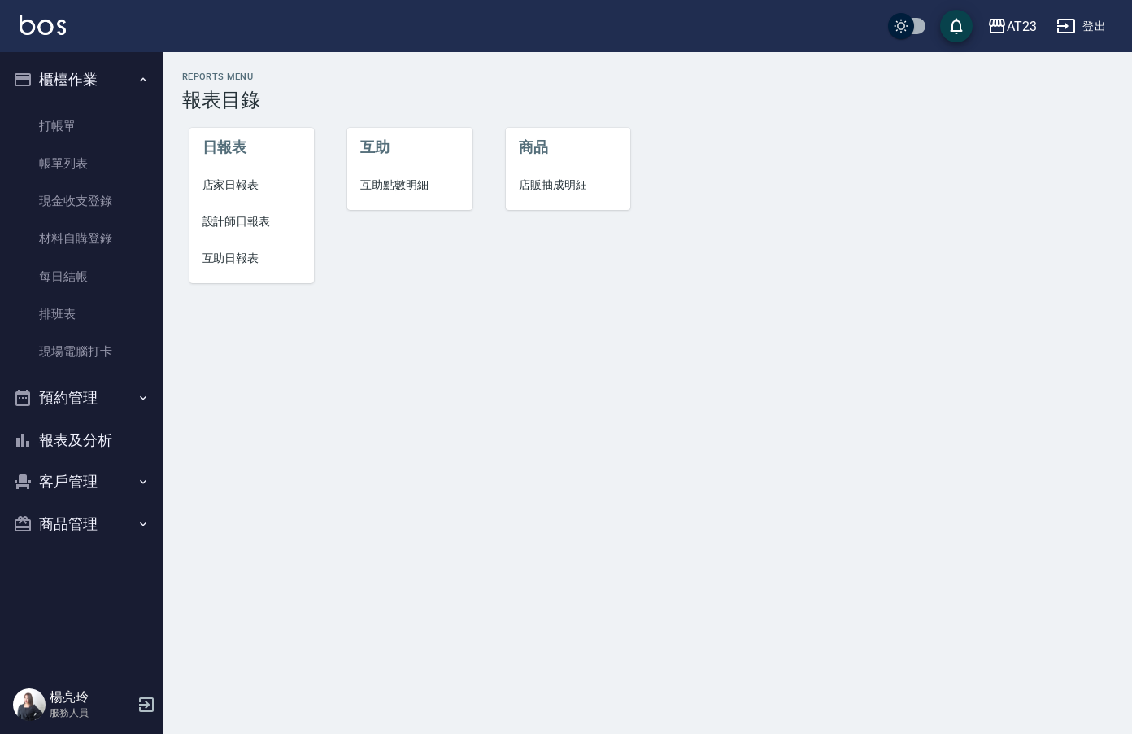
click at [225, 226] on span "設計師日報表" at bounding box center [252, 221] width 99 height 17
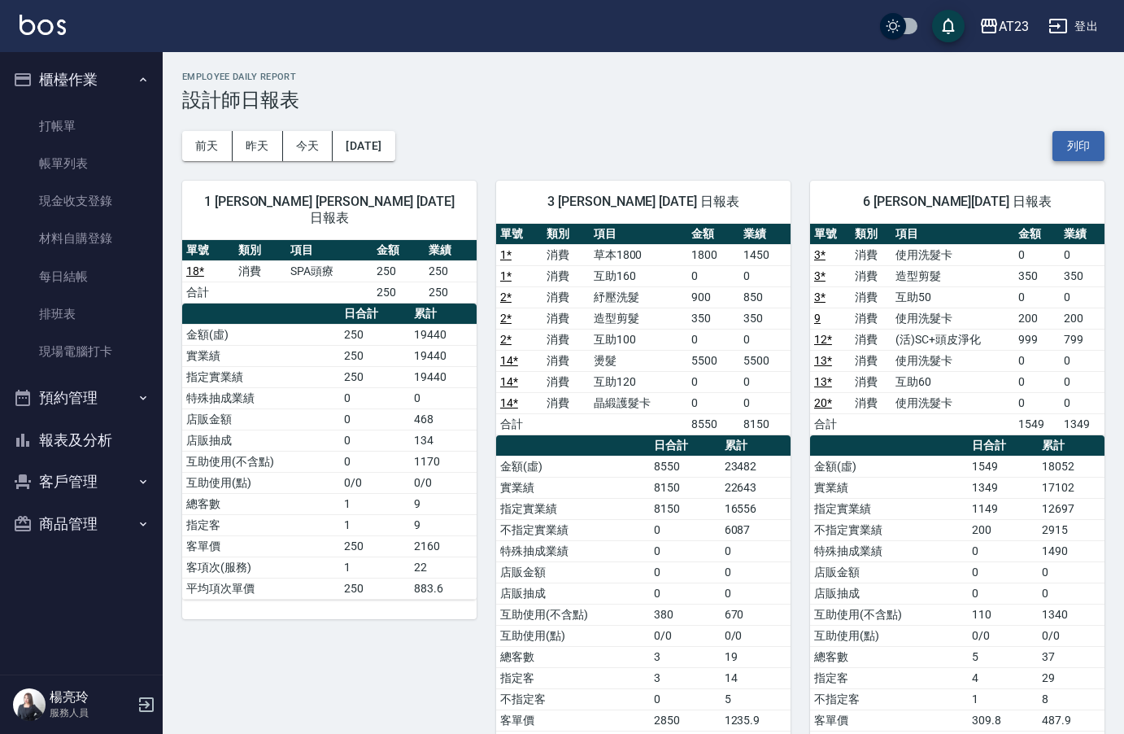
click at [1078, 133] on button "列印" at bounding box center [1078, 146] width 52 height 30
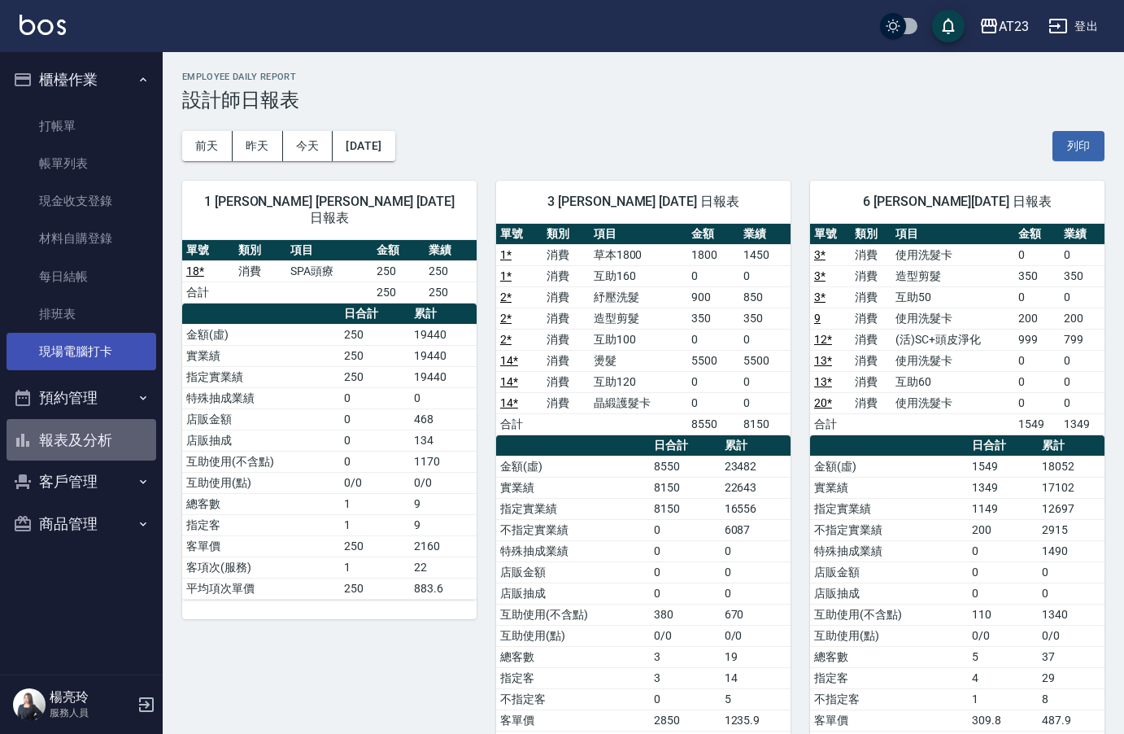
drag, startPoint x: 74, startPoint y: 422, endPoint x: 62, endPoint y: 367, distance: 56.6
click at [69, 424] on button "報表及分析" at bounding box center [82, 440] width 150 height 42
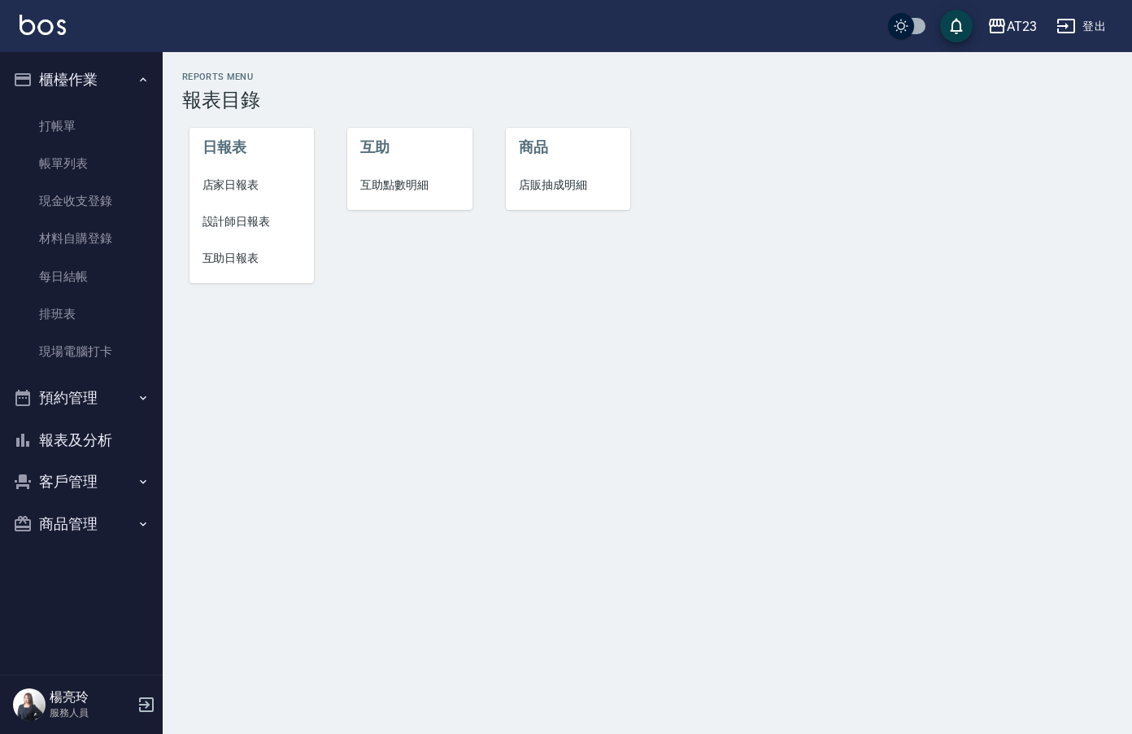
click at [212, 268] on li "互助日報表" at bounding box center [251, 258] width 125 height 37
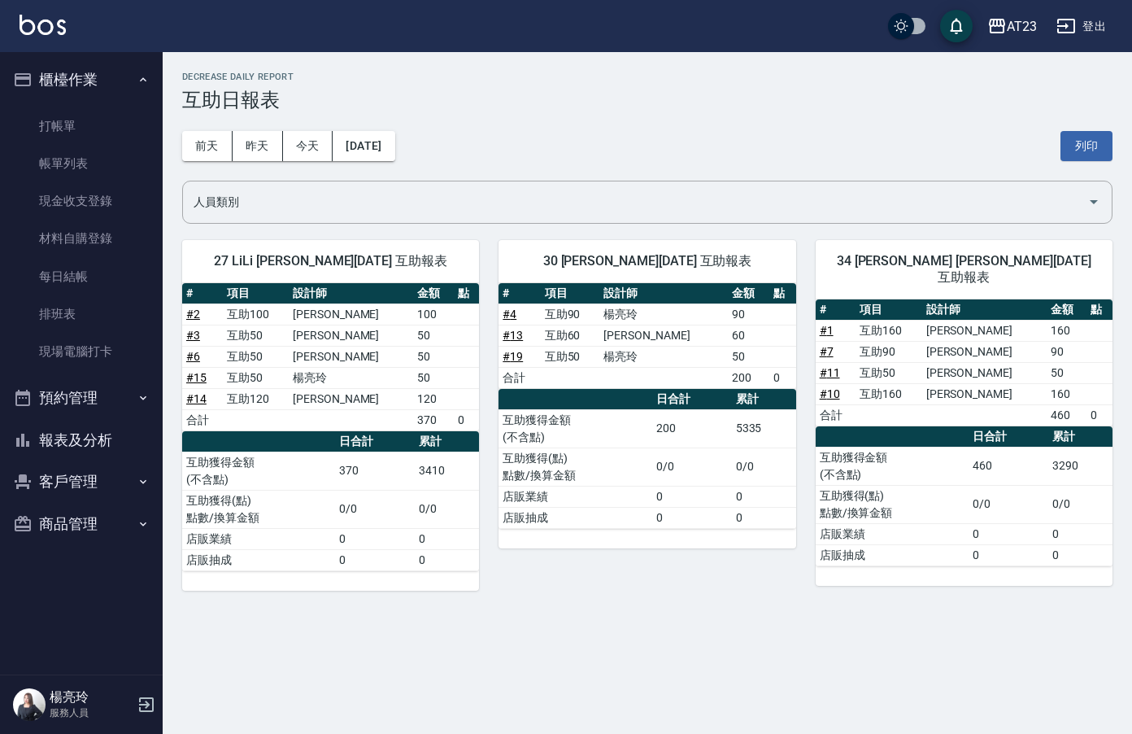
drag, startPoint x: 1091, startPoint y: 146, endPoint x: 549, endPoint y: 133, distance: 541.8
click at [549, 133] on div "[DATE] [DATE] [DATE] [DATE] 列印" at bounding box center [647, 145] width 930 height 69
click at [1081, 155] on button "列印" at bounding box center [1087, 146] width 52 height 30
click at [85, 308] on link "排班表" at bounding box center [82, 313] width 150 height 37
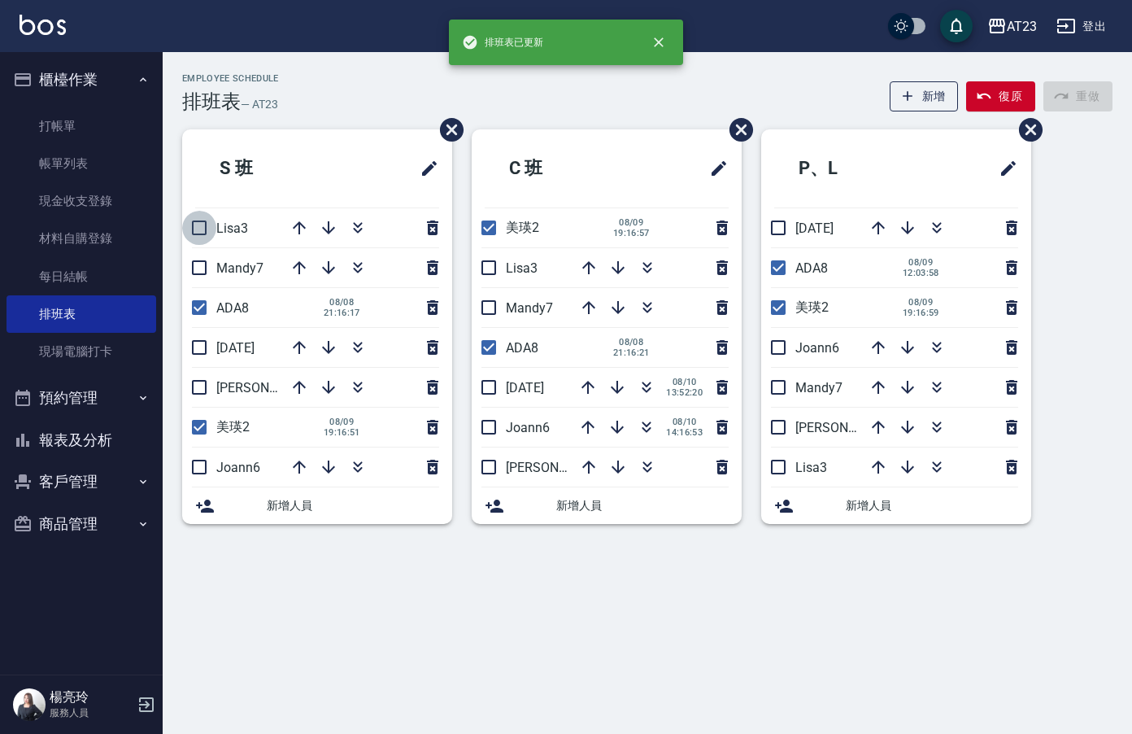
click at [197, 221] on input "checkbox" at bounding box center [199, 228] width 34 height 34
checkbox input "true"
click at [202, 269] on input "checkbox" at bounding box center [199, 267] width 34 height 34
checkbox input "true"
drag, startPoint x: 191, startPoint y: 338, endPoint x: 189, endPoint y: 386, distance: 48.0
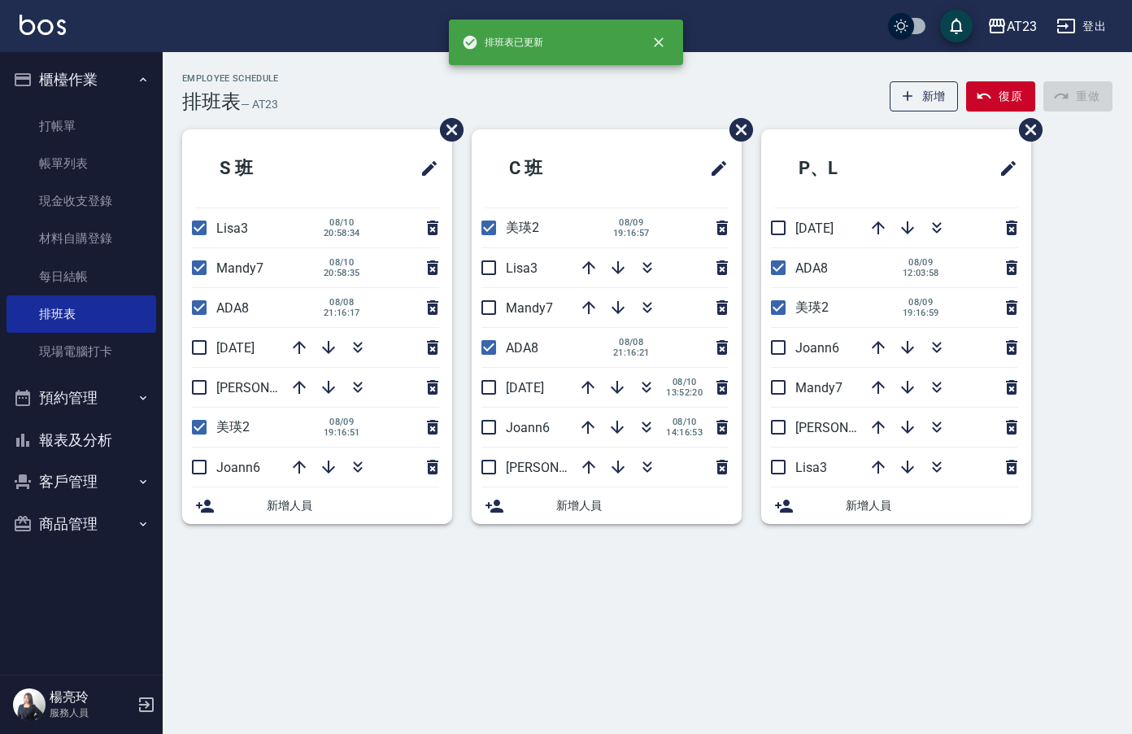
click at [191, 339] on input "checkbox" at bounding box center [199, 347] width 34 height 34
checkbox input "true"
click at [193, 385] on input "checkbox" at bounding box center [199, 387] width 34 height 34
checkbox input "true"
click at [202, 452] on input "checkbox" at bounding box center [199, 467] width 34 height 34
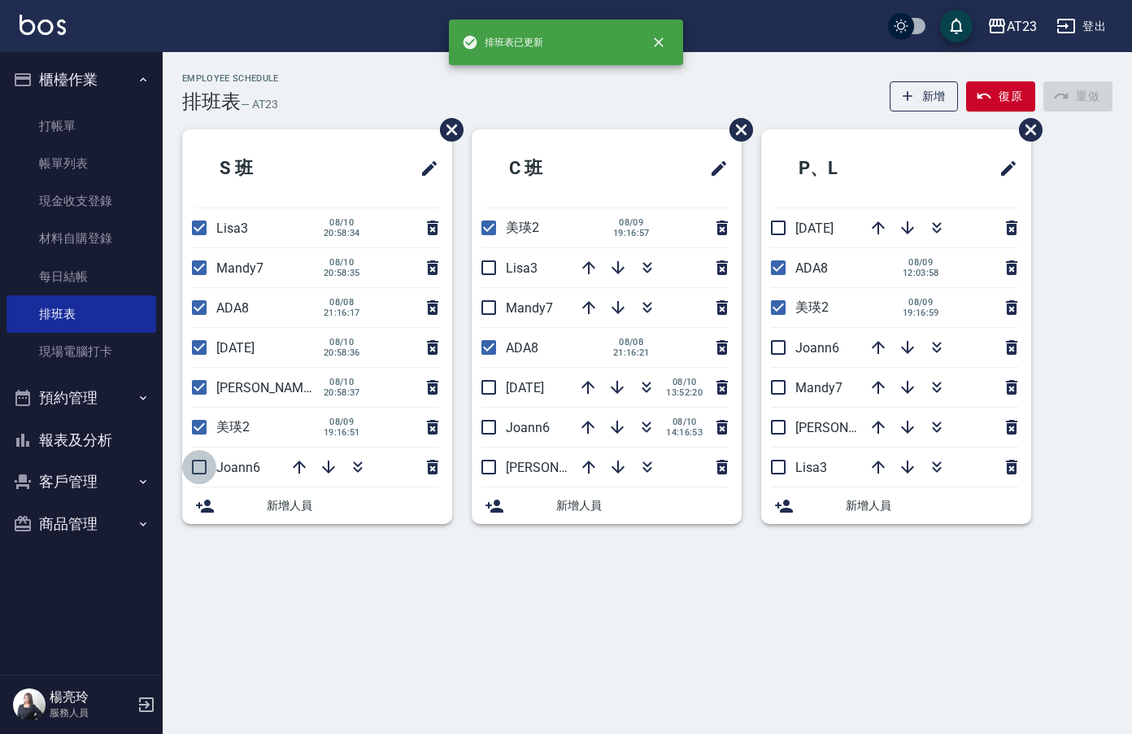
checkbox input "true"
drag, startPoint x: 494, startPoint y: 468, endPoint x: 483, endPoint y: 438, distance: 31.1
click at [493, 468] on input "checkbox" at bounding box center [489, 467] width 34 height 34
checkbox input "true"
drag, startPoint x: 487, startPoint y: 434, endPoint x: 489, endPoint y: 396, distance: 38.3
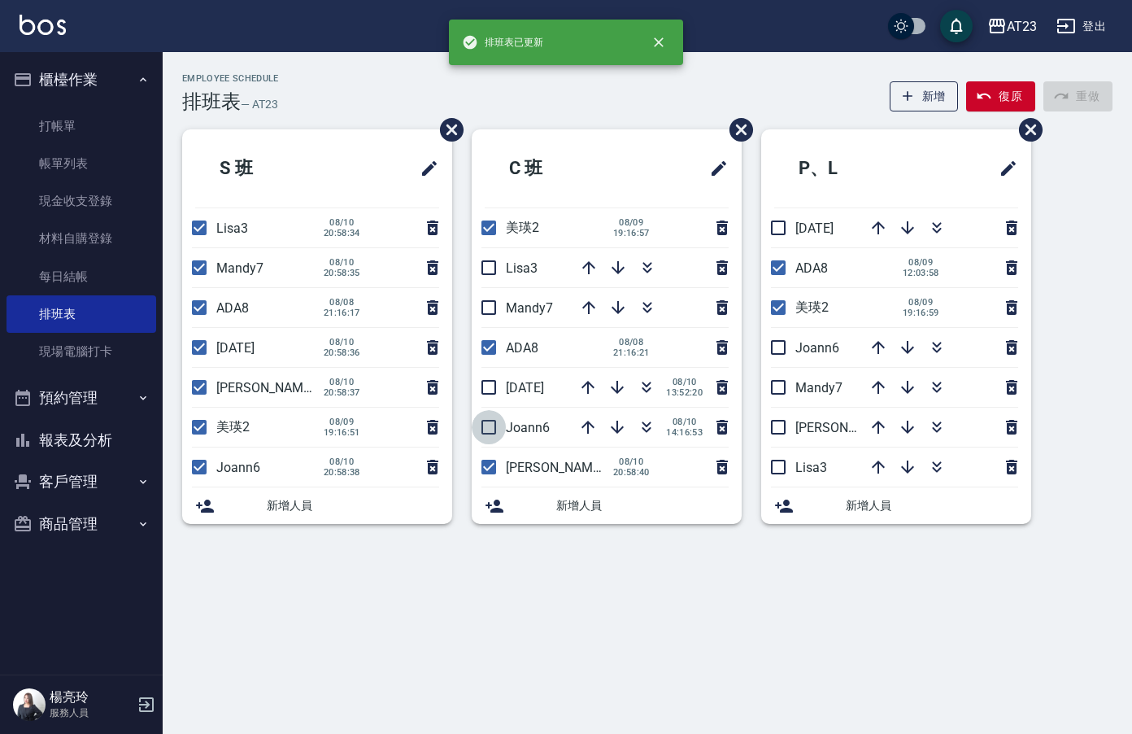
click at [488, 434] on input "checkbox" at bounding box center [489, 427] width 34 height 34
checkbox input "true"
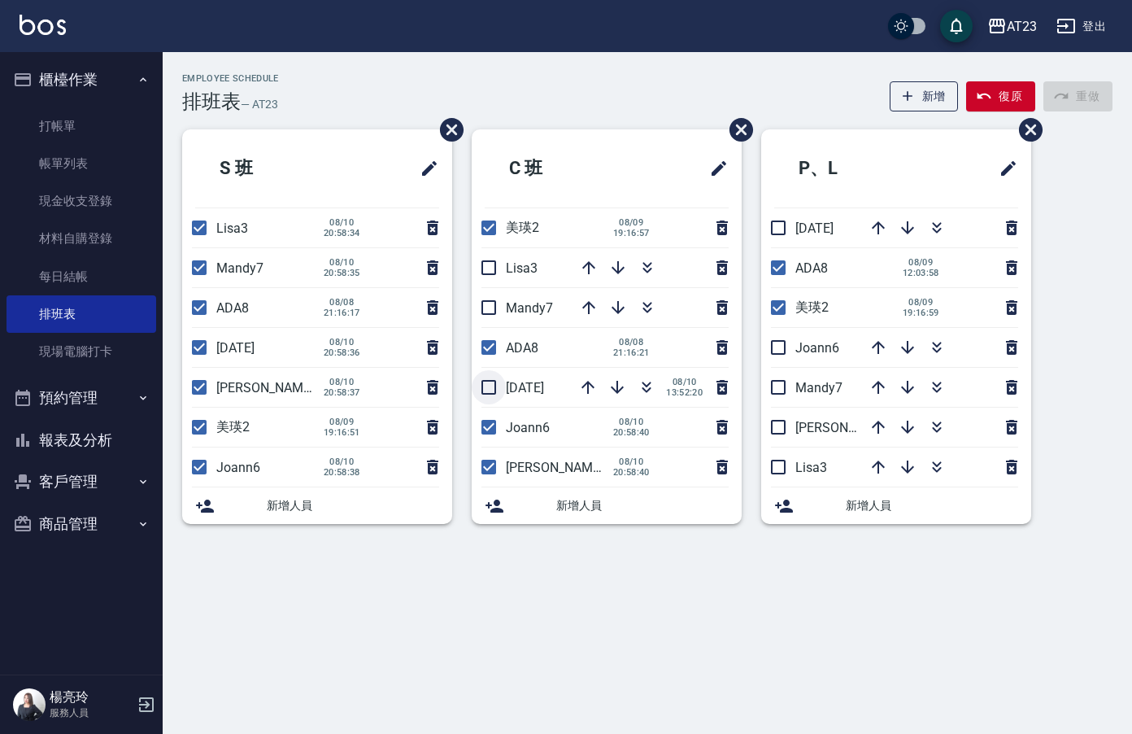
click at [492, 391] on input "checkbox" at bounding box center [489, 387] width 34 height 34
checkbox input "true"
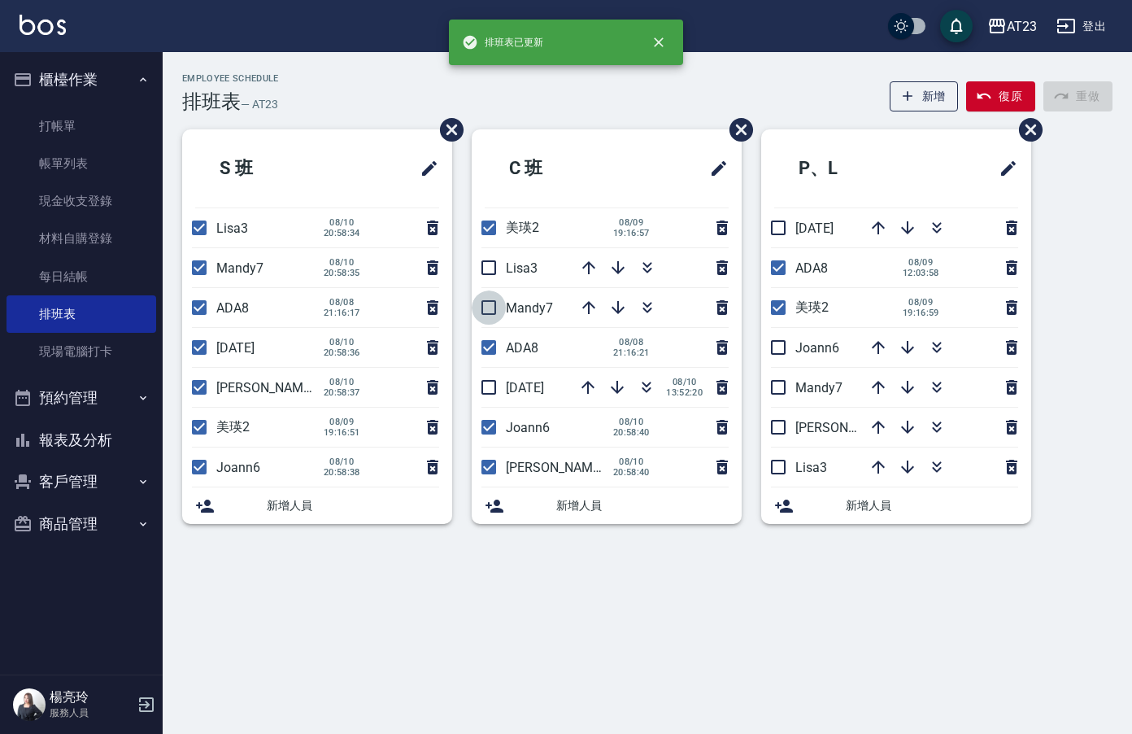
click at [491, 298] on input "checkbox" at bounding box center [489, 307] width 34 height 34
checkbox input "true"
click at [489, 268] on input "checkbox" at bounding box center [489, 267] width 34 height 34
checkbox input "true"
click at [775, 221] on input "checkbox" at bounding box center [778, 228] width 34 height 34
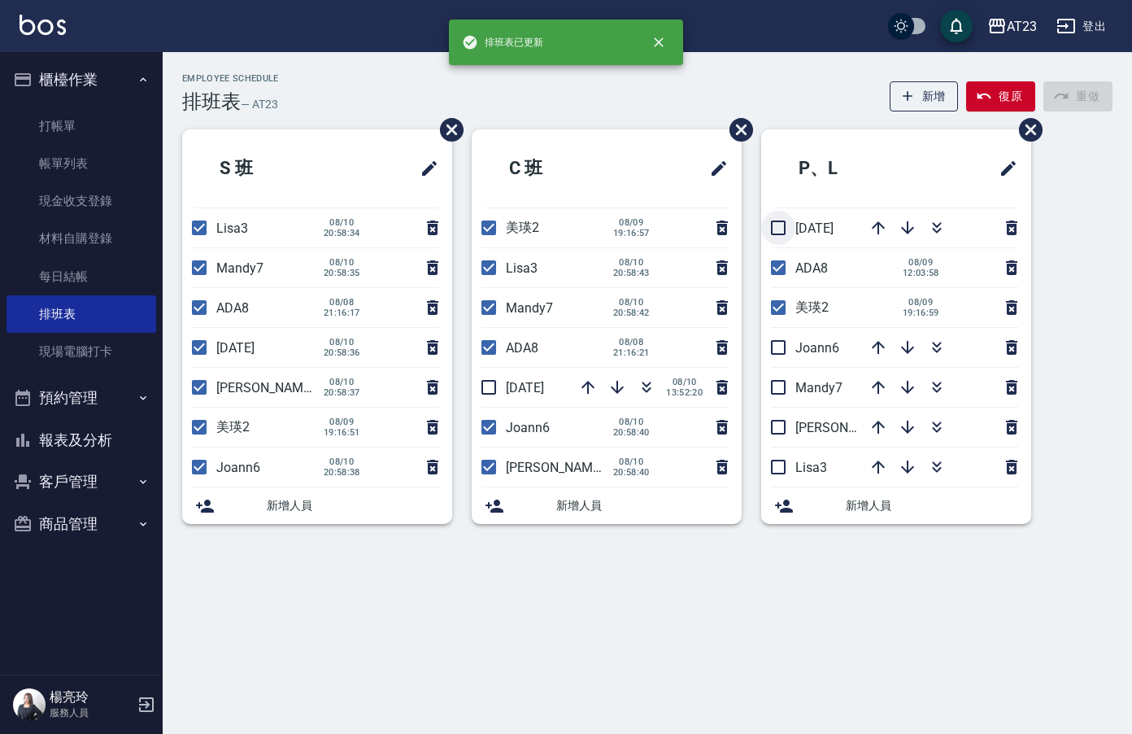
checkbox input "true"
click at [780, 359] on input "checkbox" at bounding box center [778, 347] width 34 height 34
checkbox input "true"
click at [777, 392] on input "checkbox" at bounding box center [778, 387] width 34 height 34
checkbox input "true"
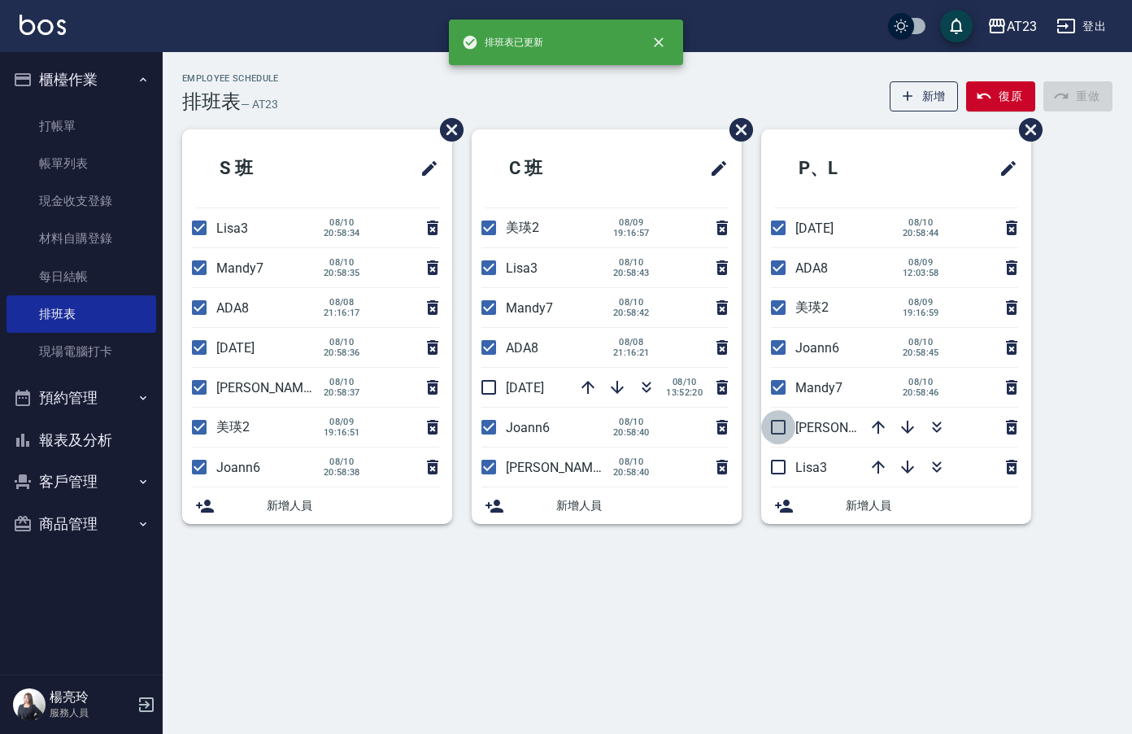
drag, startPoint x: 779, startPoint y: 412, endPoint x: 770, endPoint y: 435, distance: 24.5
click at [779, 413] on input "checkbox" at bounding box center [778, 427] width 34 height 34
checkbox input "true"
click at [776, 455] on input "checkbox" at bounding box center [778, 467] width 34 height 34
checkbox input "true"
